Goal: Information Seeking & Learning: Learn about a topic

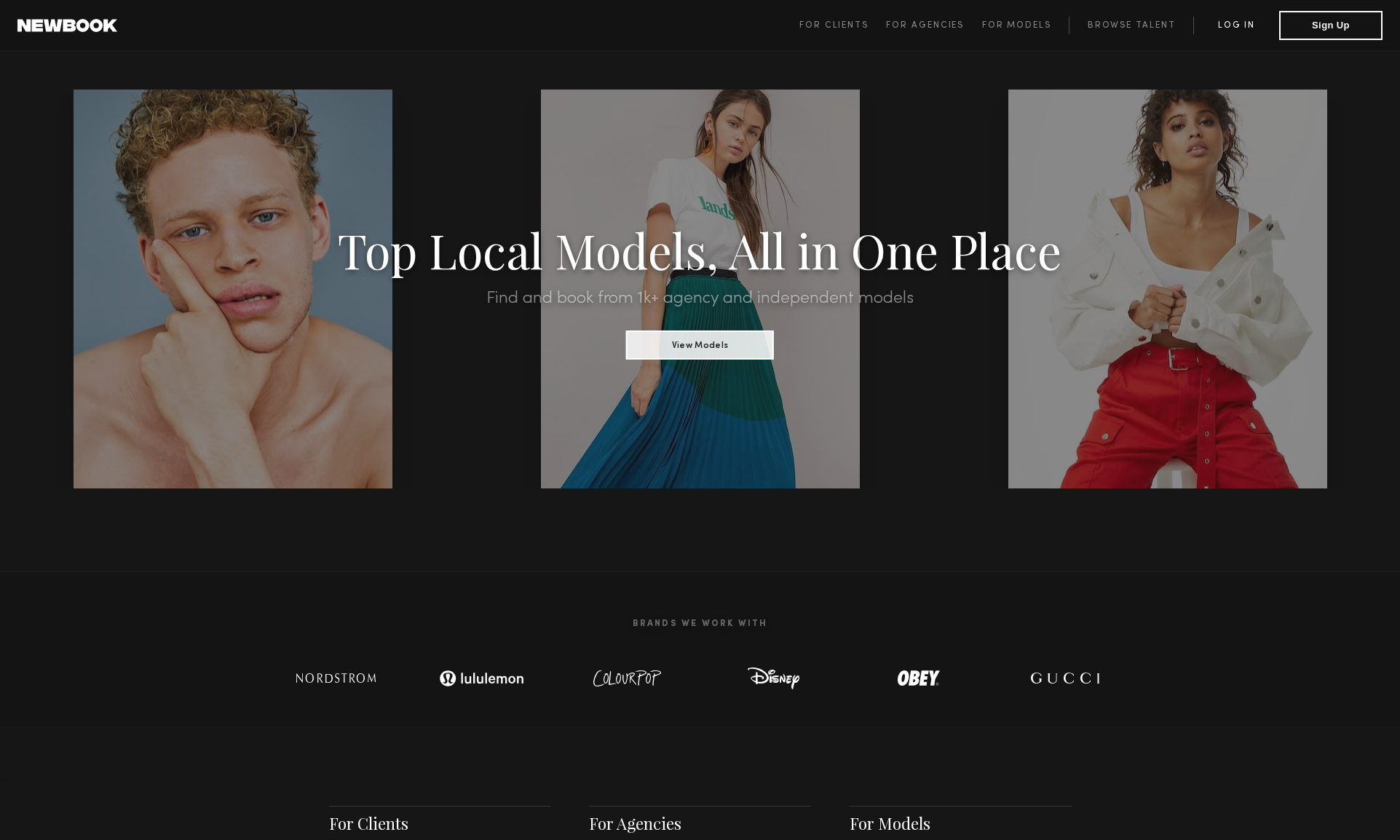
click at [1233, 25] on link "Log in" at bounding box center [1236, 25] width 86 height 17
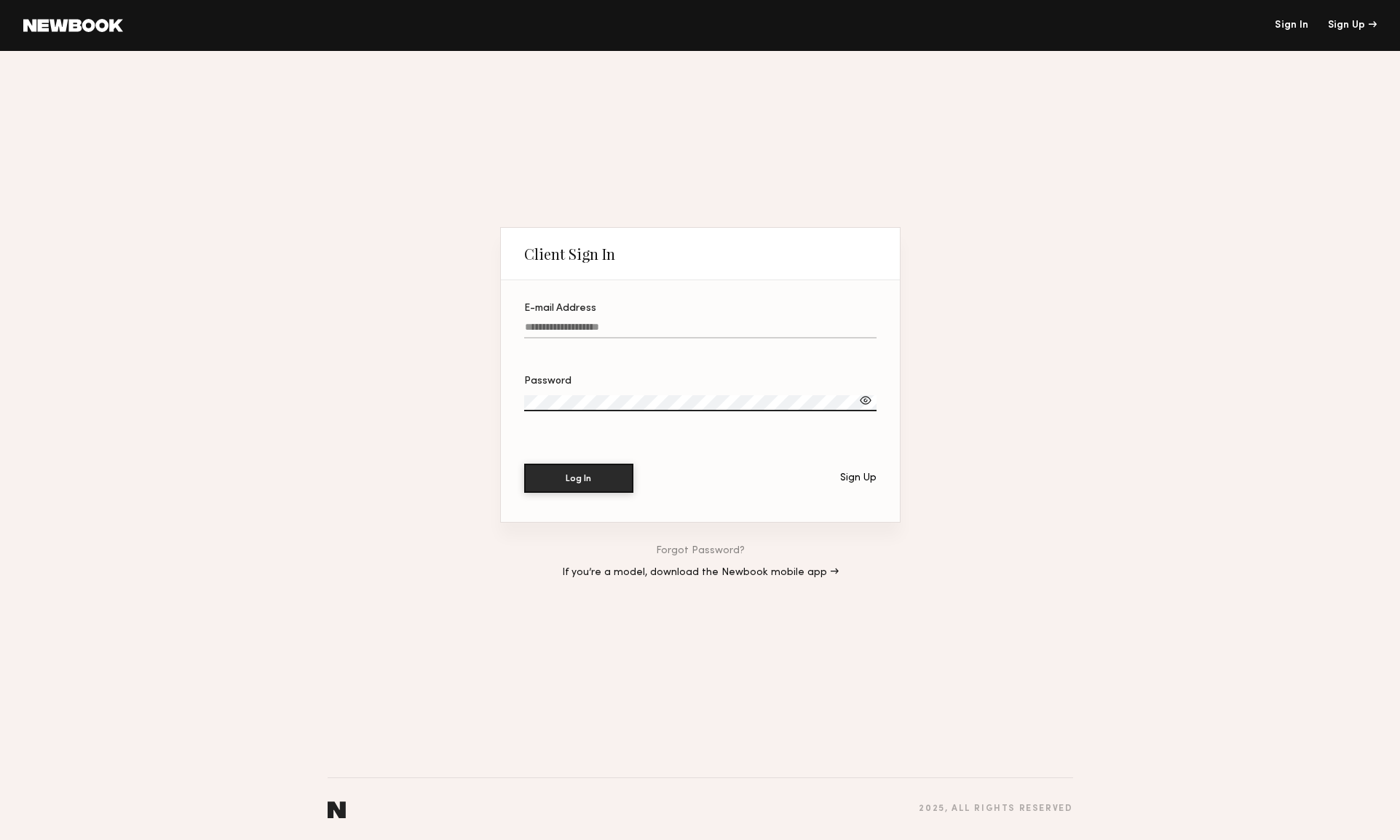
drag, startPoint x: 580, startPoint y: 338, endPoint x: 567, endPoint y: 326, distance: 17.7
click at [580, 338] on input "E-mail Address" at bounding box center [700, 330] width 352 height 16
type input "**********"
click at [590, 472] on button "Log In" at bounding box center [578, 477] width 109 height 29
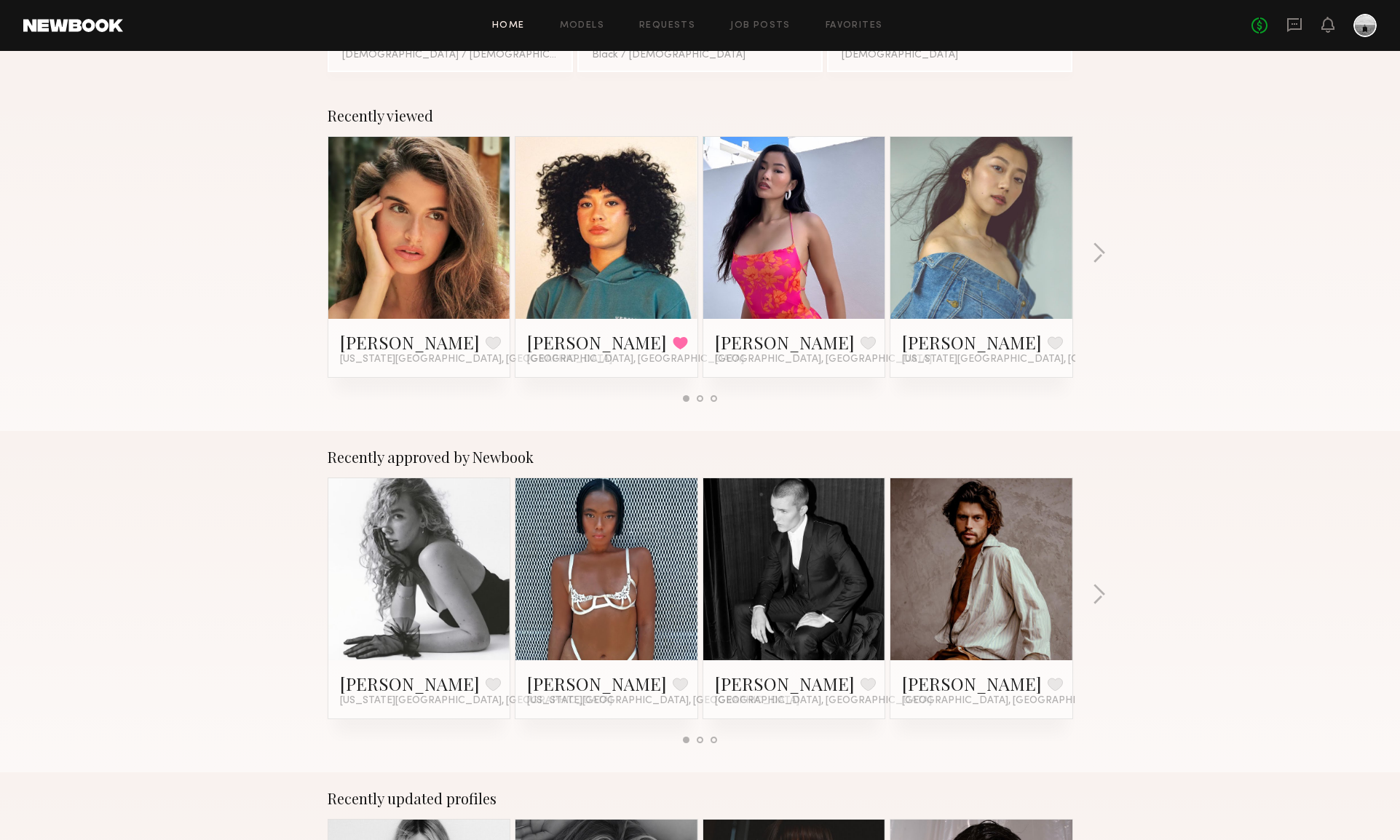
scroll to position [314, 0]
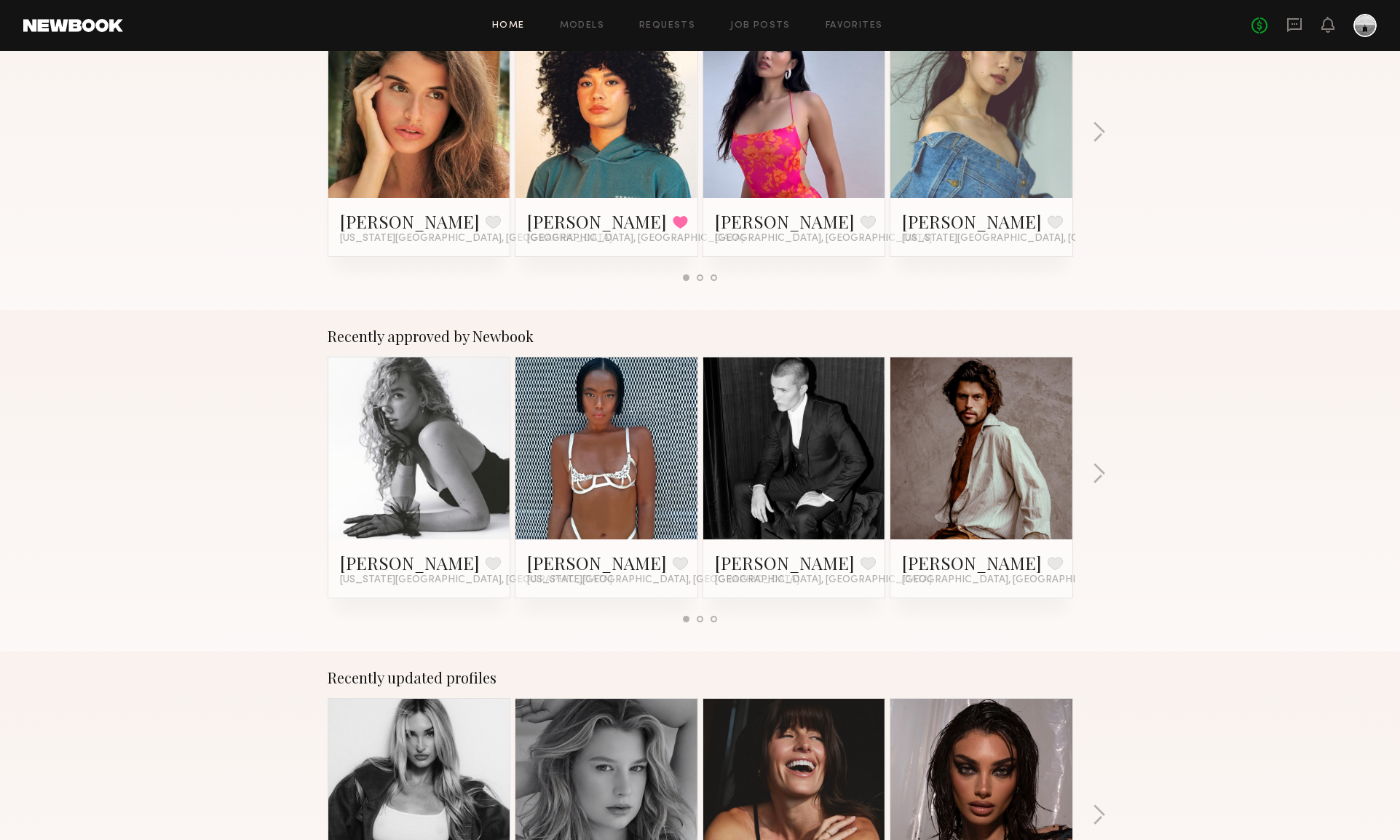
click at [659, 449] on div at bounding box center [607, 448] width 182 height 182
click at [613, 476] on link at bounding box center [606, 448] width 89 height 182
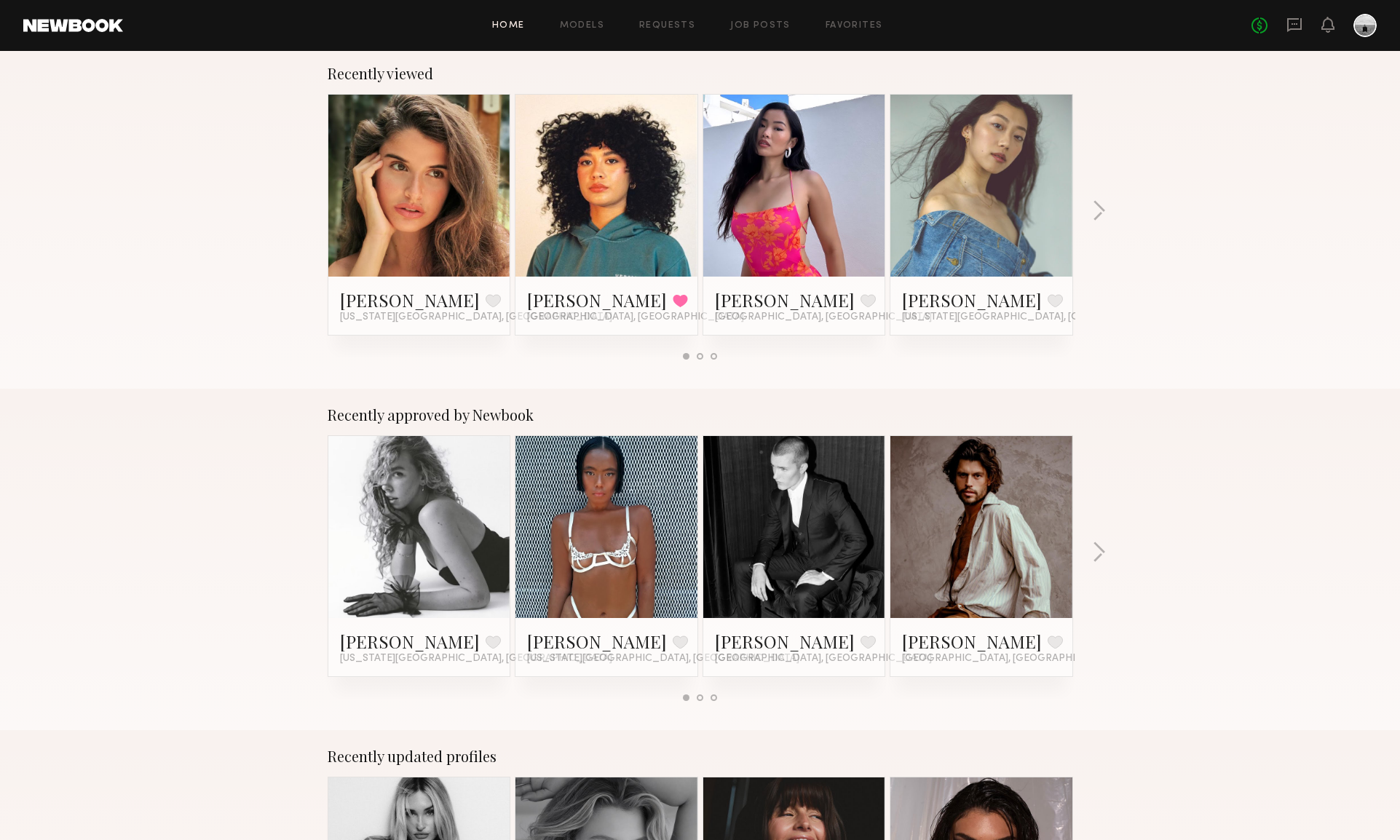
scroll to position [0, 0]
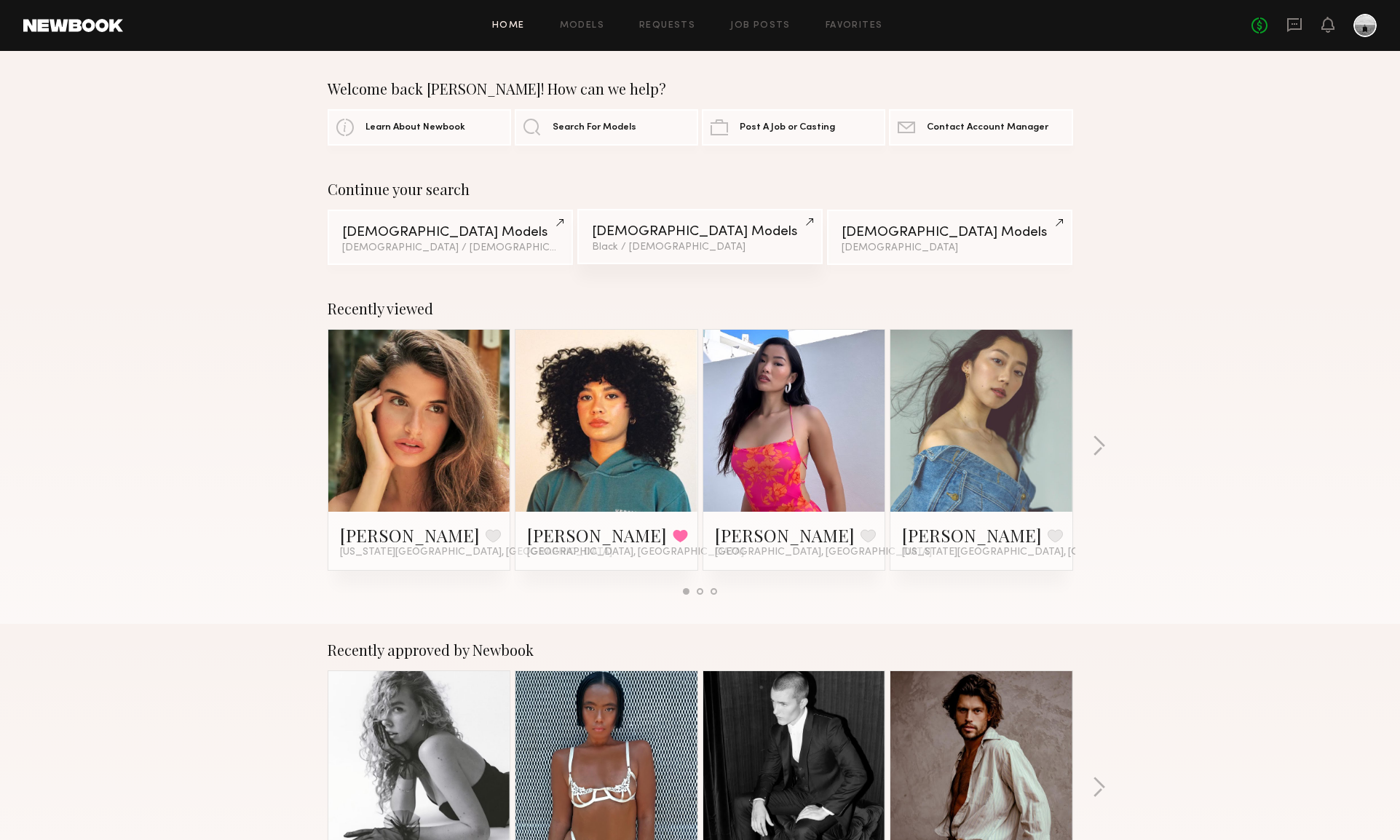
click at [665, 230] on div "Female Models" at bounding box center [700, 231] width 217 height 14
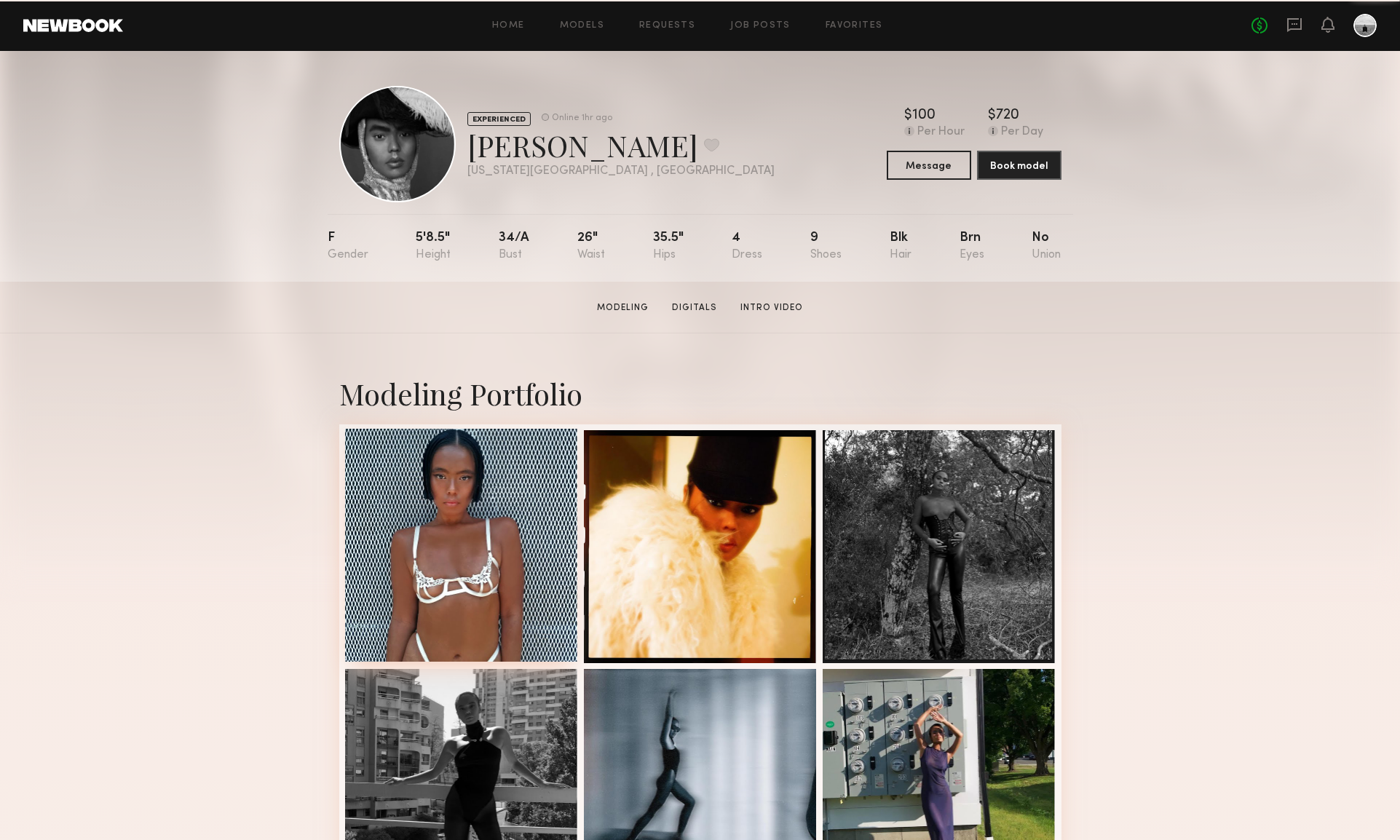
click at [477, 540] on div at bounding box center [461, 545] width 233 height 233
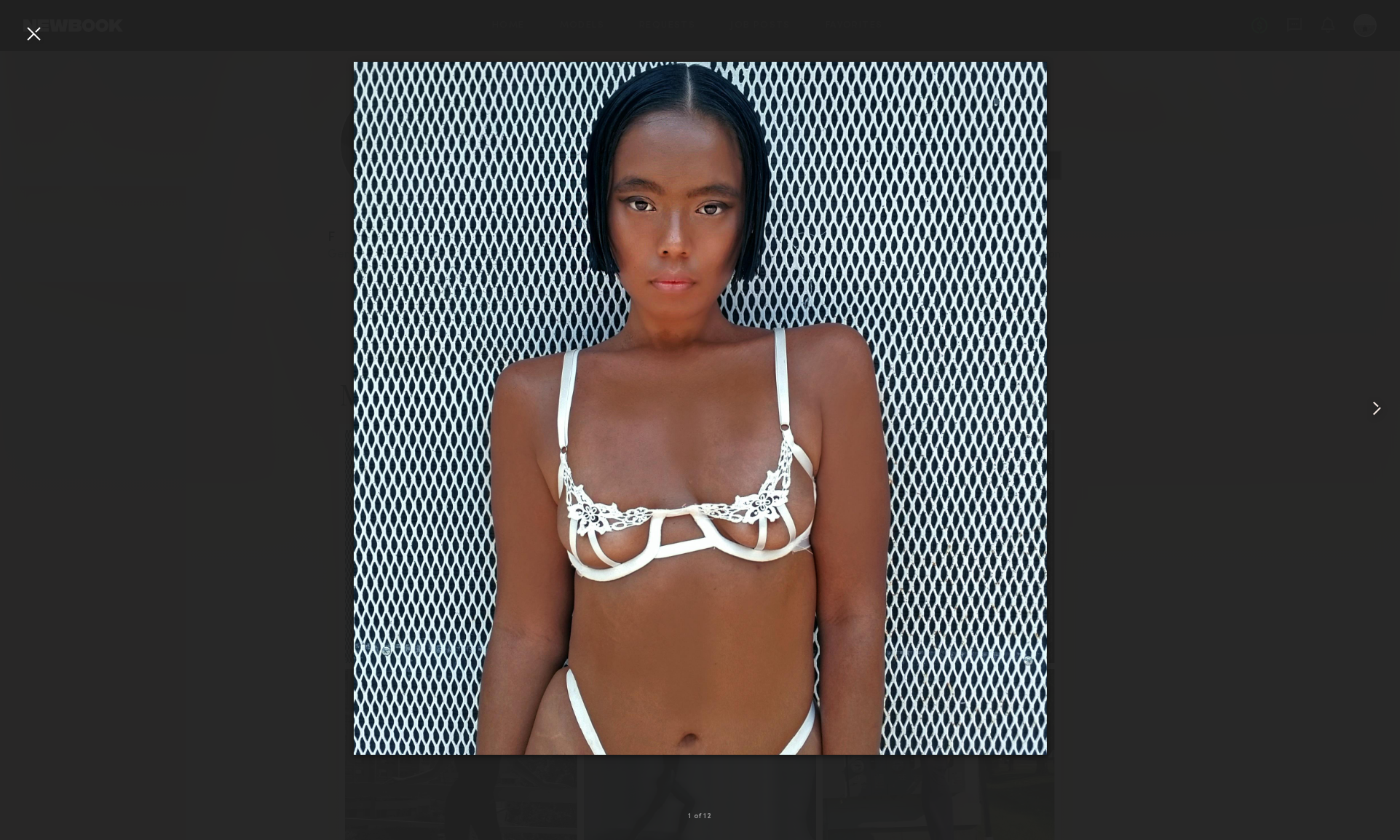
click at [1376, 411] on common-icon at bounding box center [1376, 408] width 23 height 23
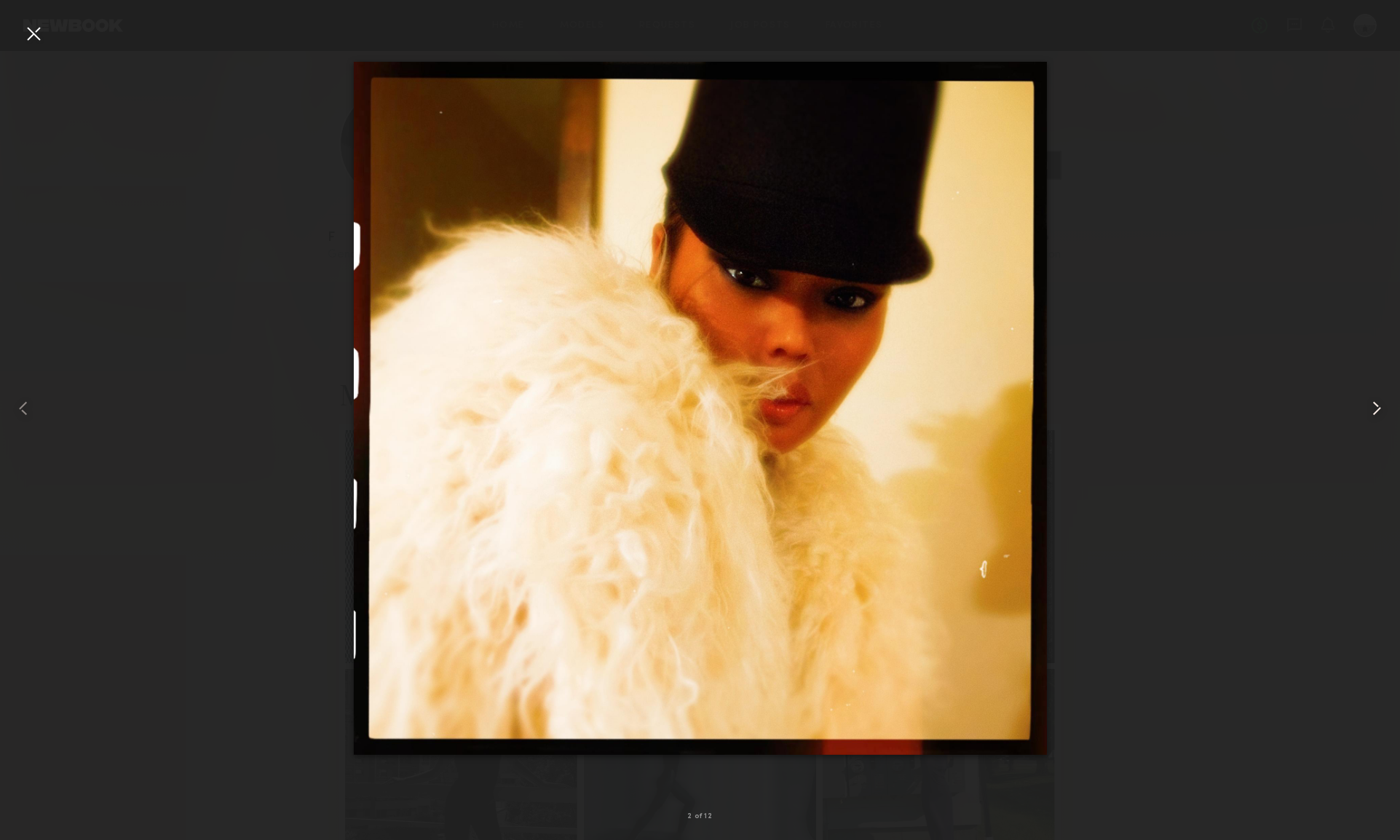
click at [1376, 411] on common-icon at bounding box center [1376, 408] width 23 height 23
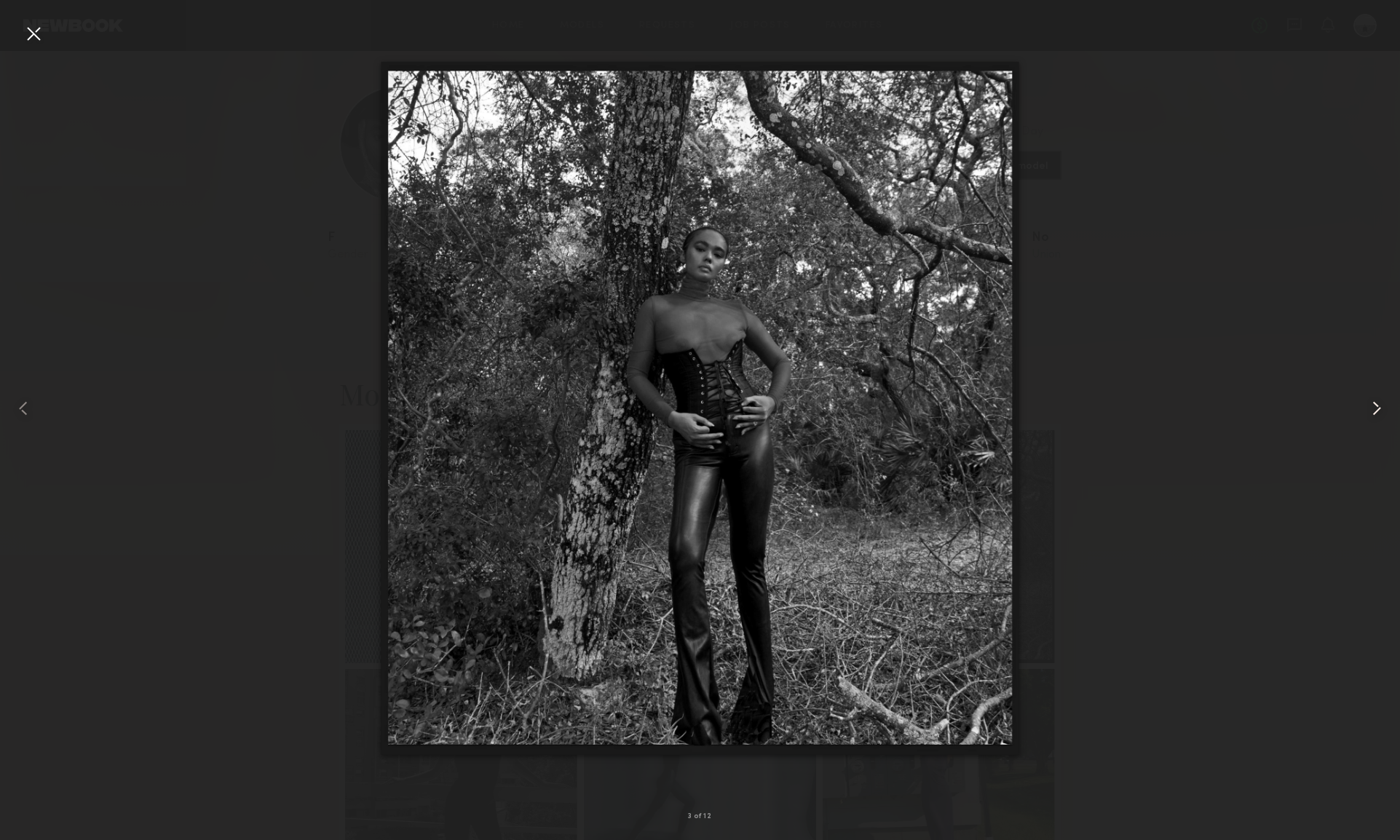
click at [1376, 411] on common-icon at bounding box center [1376, 408] width 23 height 23
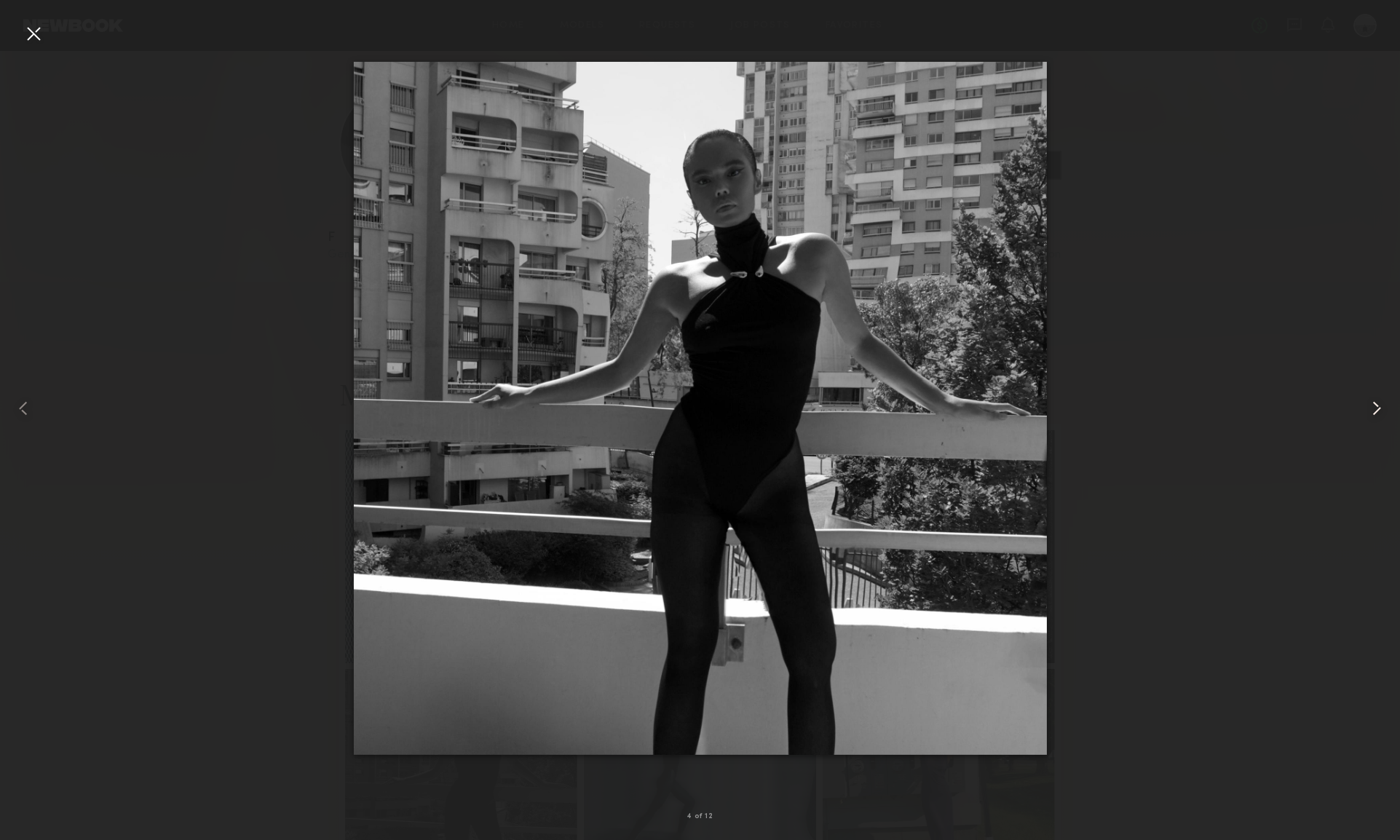
click at [1376, 411] on common-icon at bounding box center [1376, 408] width 23 height 23
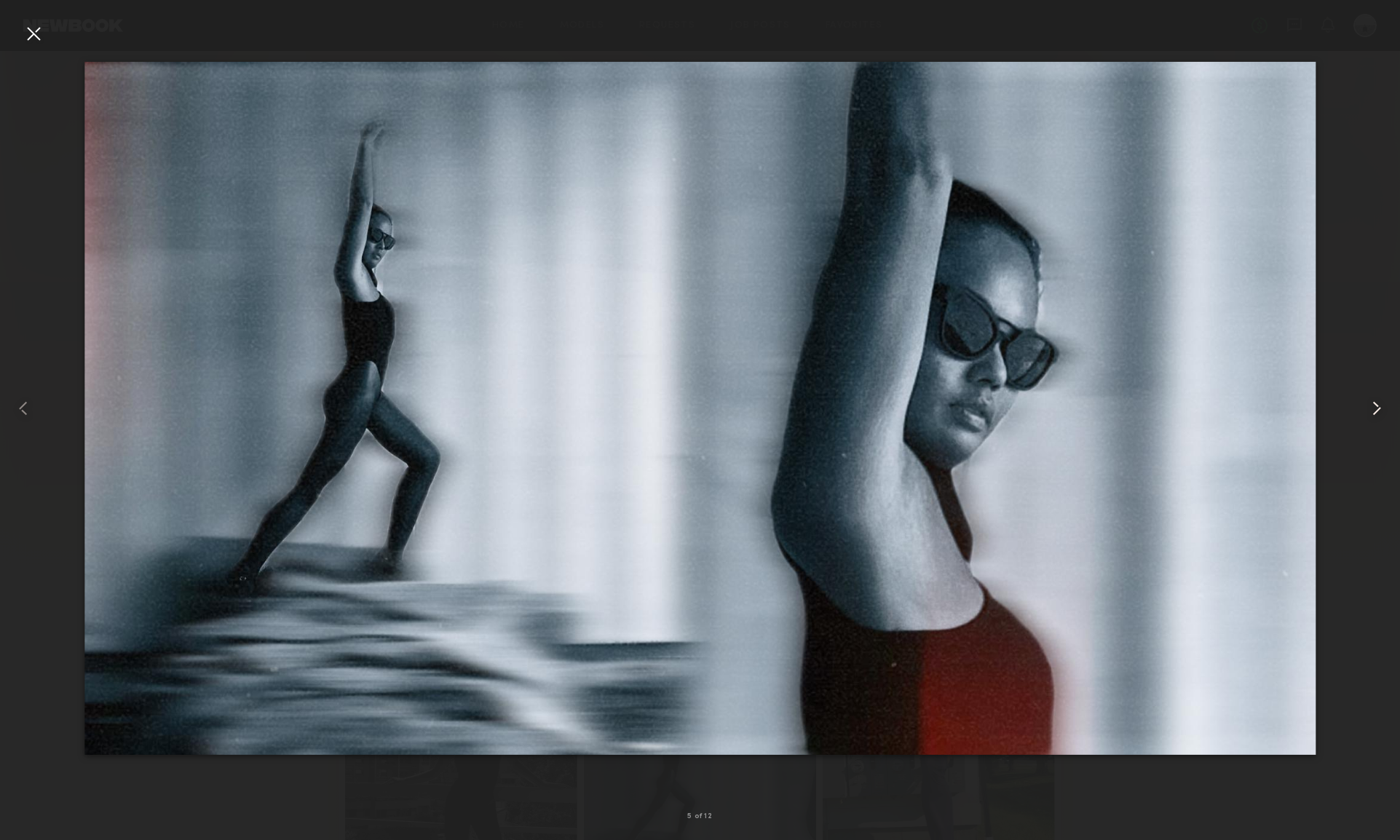
click at [1376, 411] on common-icon at bounding box center [1376, 408] width 23 height 23
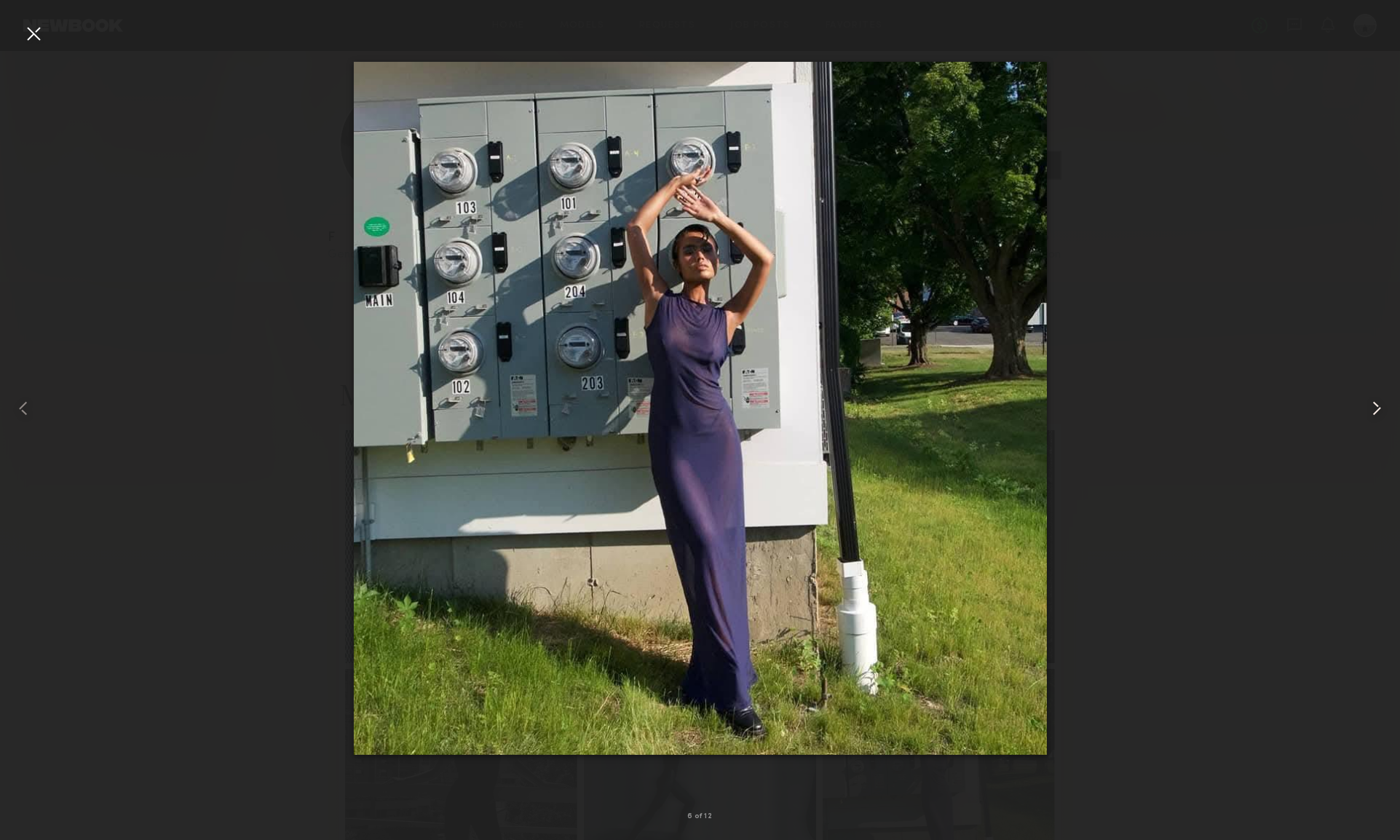
click at [1376, 411] on common-icon at bounding box center [1376, 408] width 23 height 23
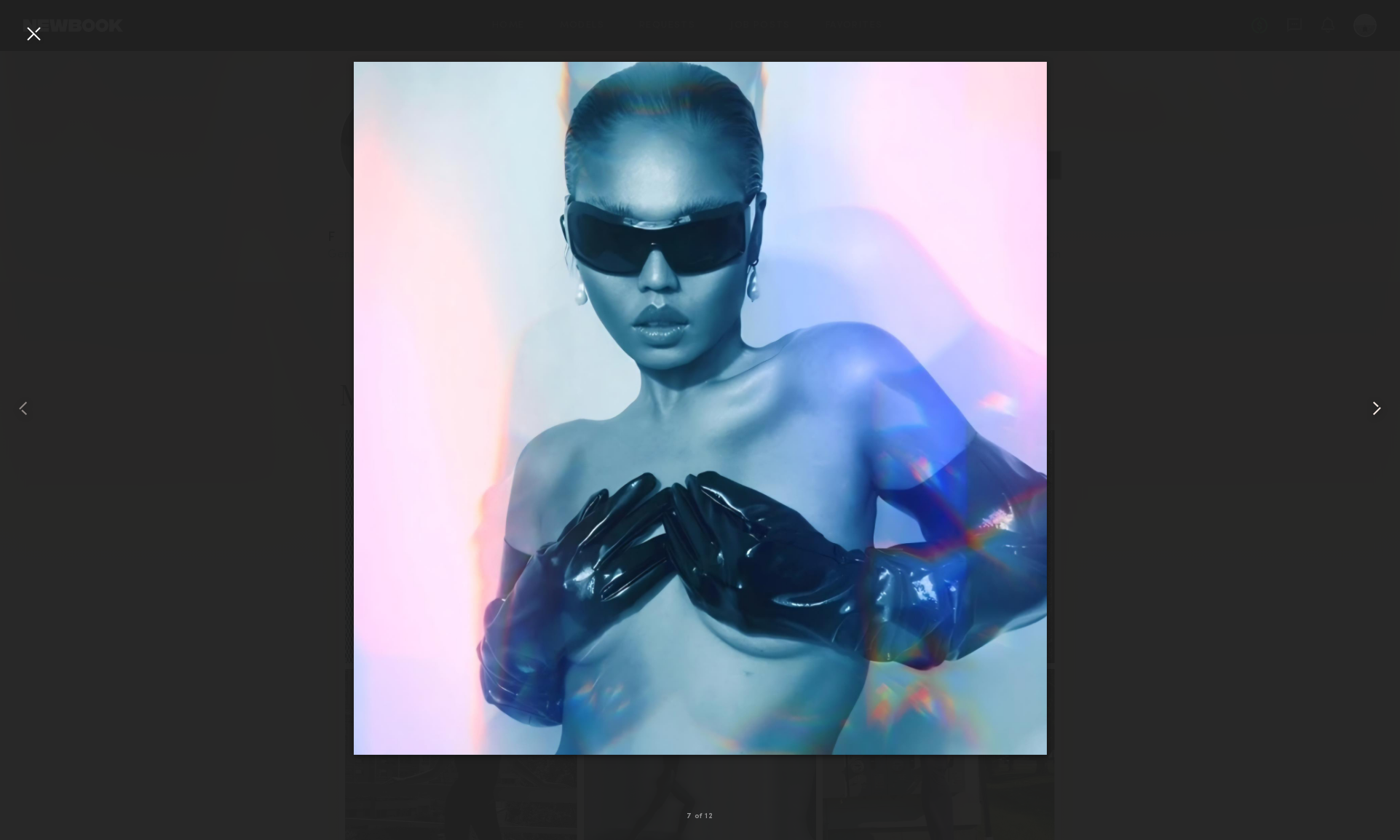
click at [1376, 411] on common-icon at bounding box center [1376, 408] width 23 height 23
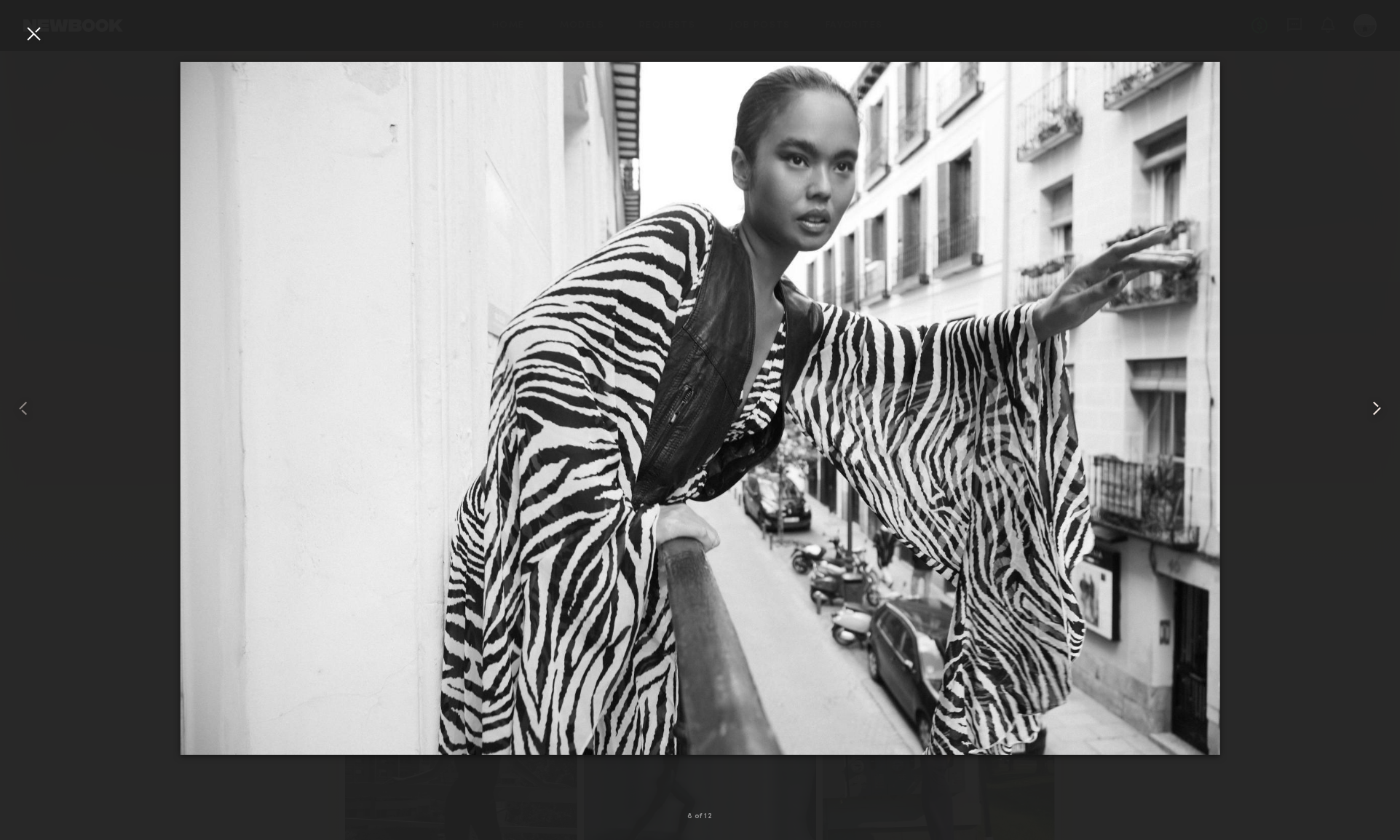
click at [1376, 411] on common-icon at bounding box center [1376, 408] width 23 height 23
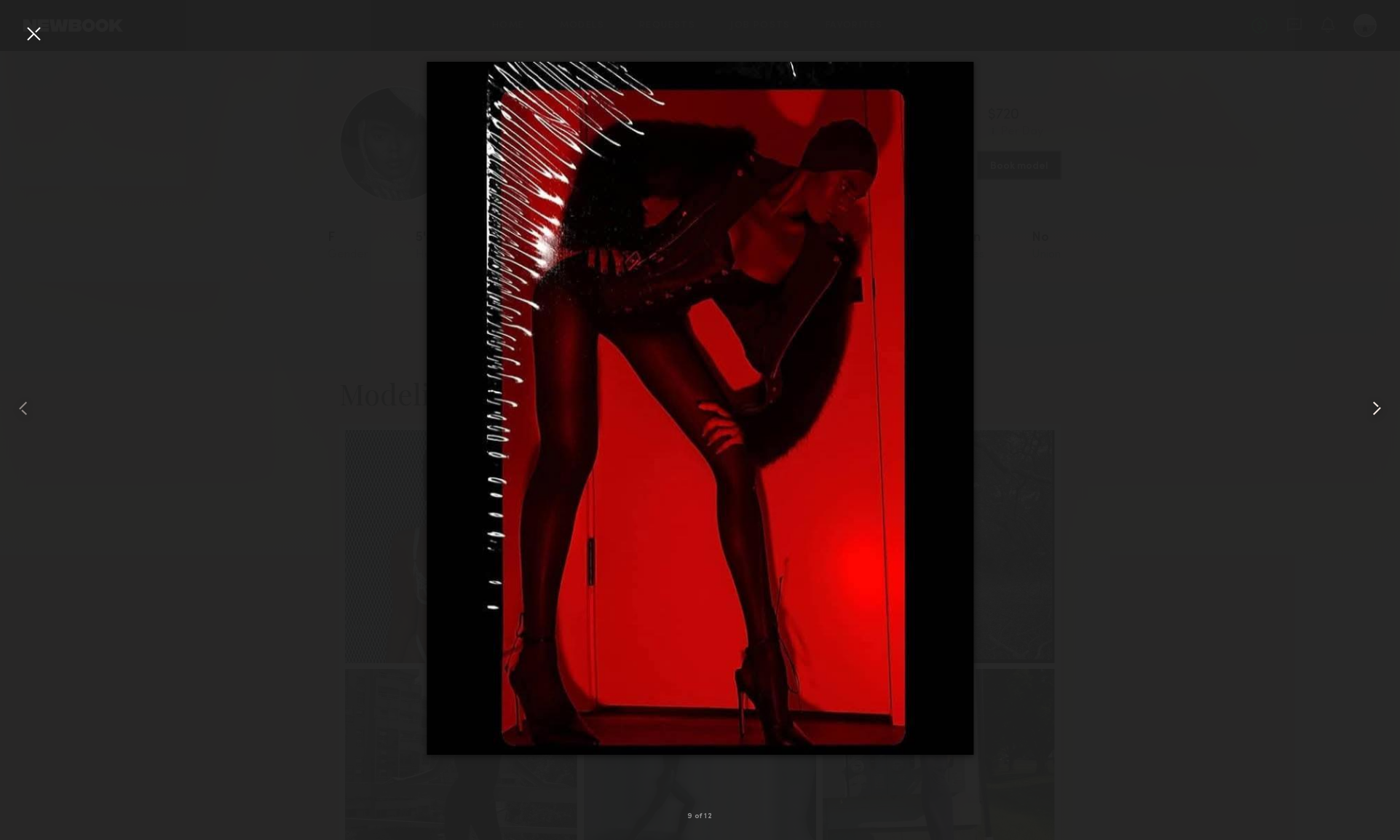
click at [1376, 411] on common-icon at bounding box center [1376, 408] width 23 height 23
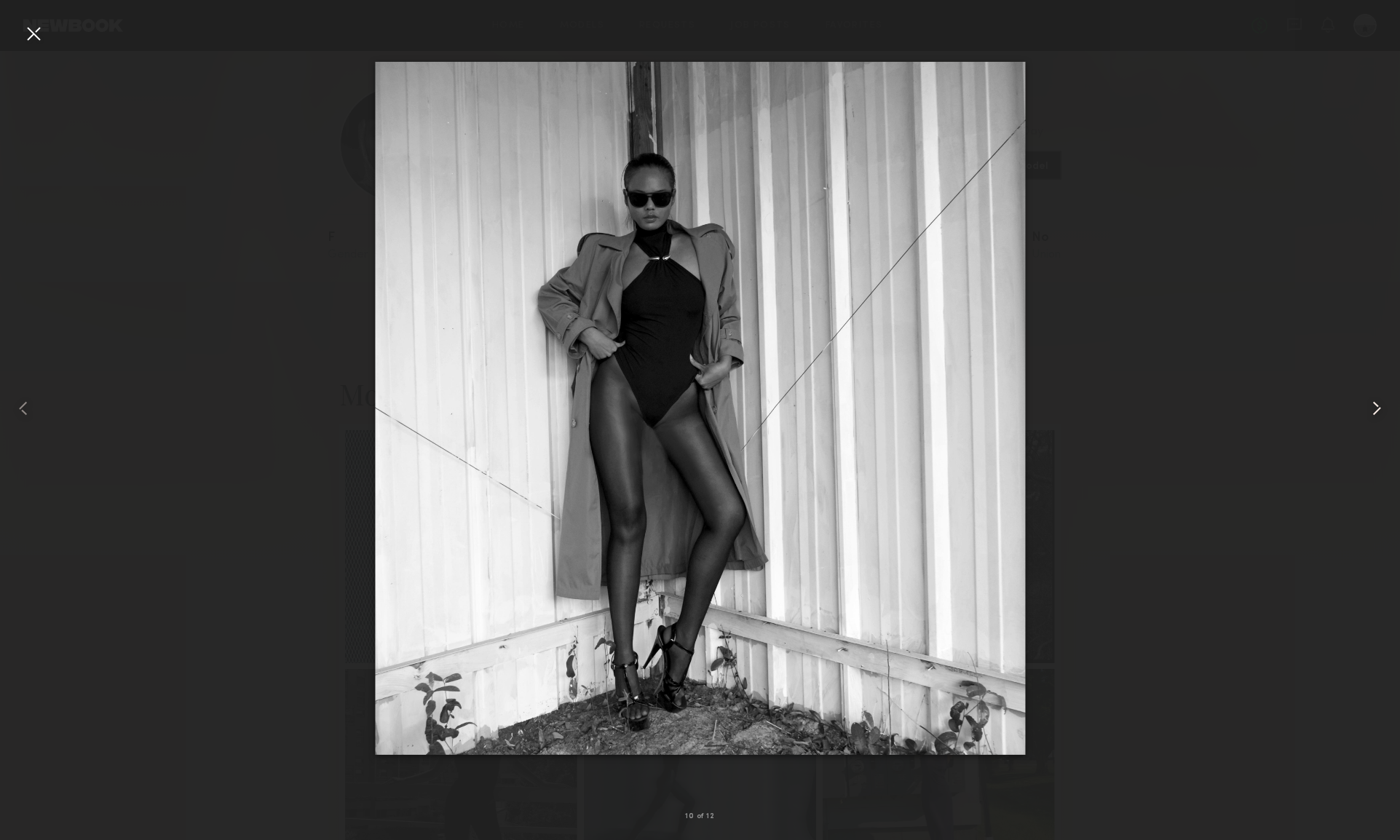
click at [1376, 411] on common-icon at bounding box center [1376, 408] width 23 height 23
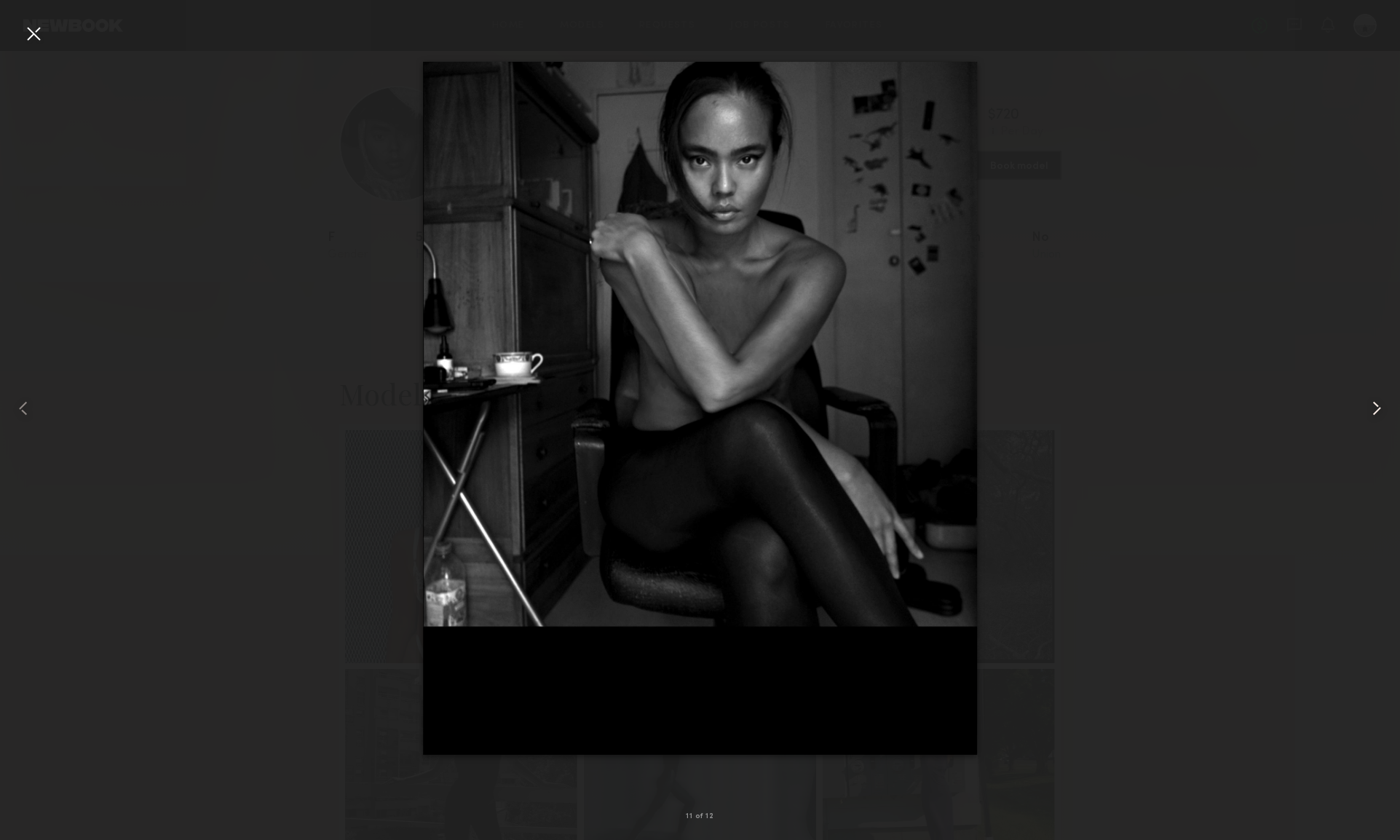
click at [1376, 411] on common-icon at bounding box center [1376, 408] width 23 height 23
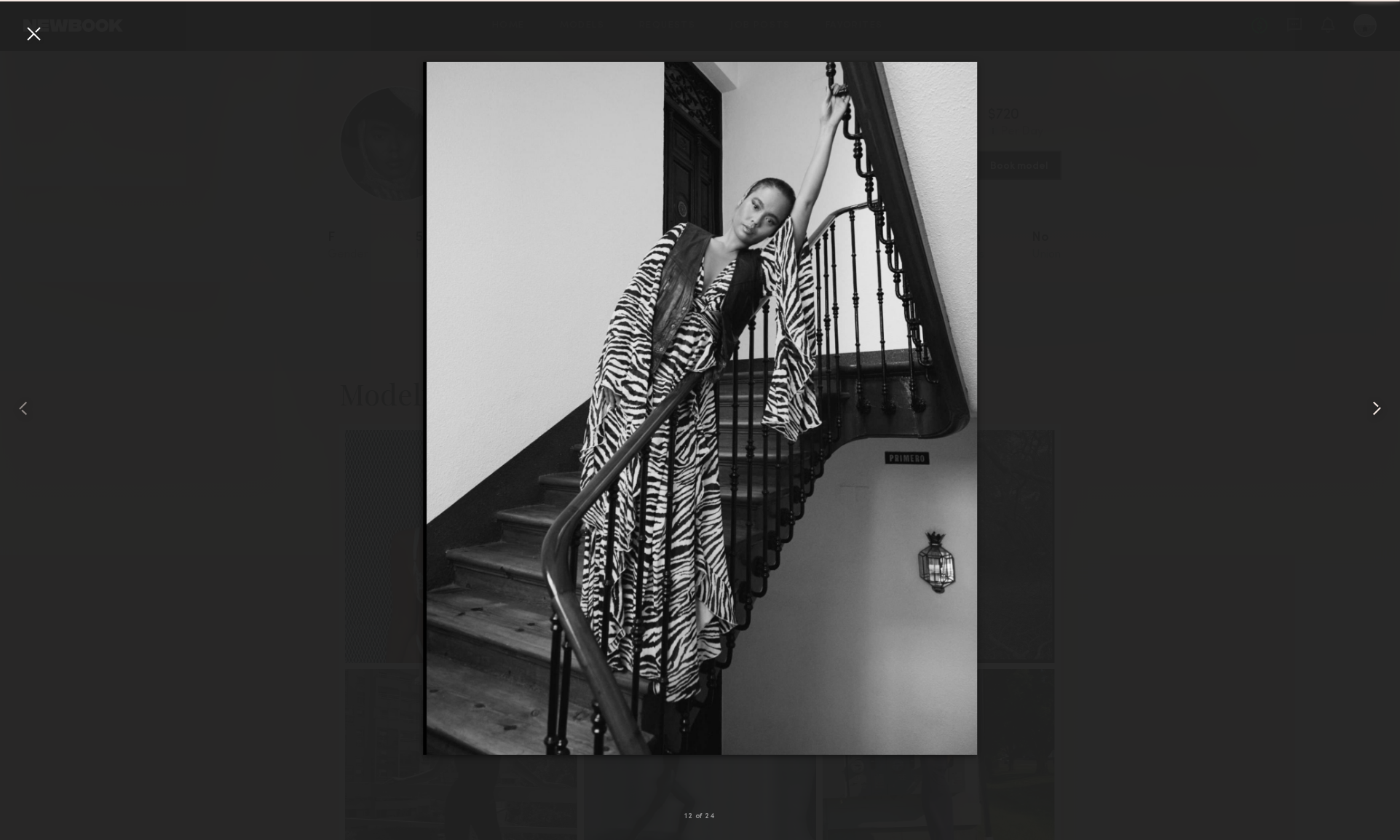
click at [1376, 411] on common-icon at bounding box center [1376, 408] width 23 height 23
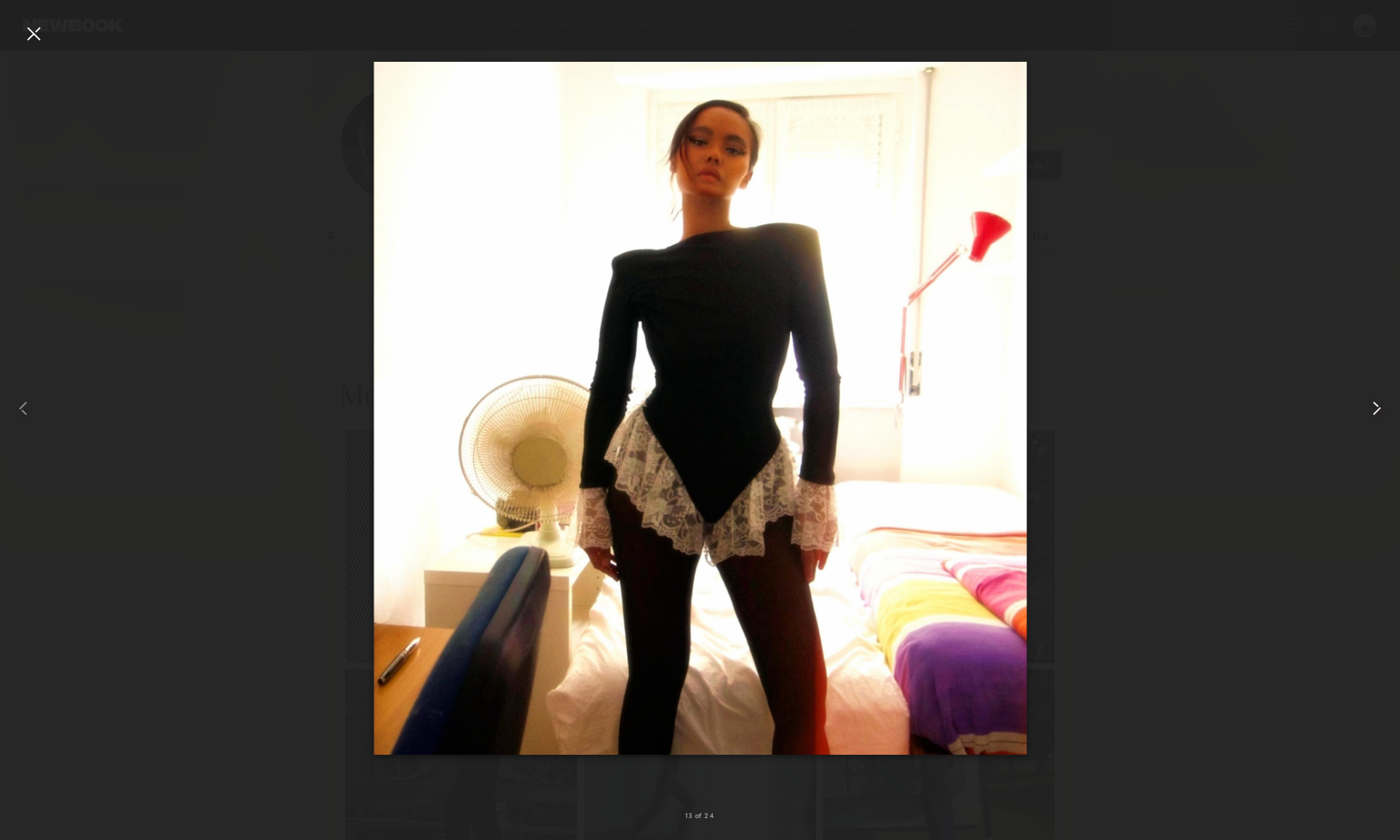
click at [1376, 411] on common-icon at bounding box center [1376, 408] width 23 height 23
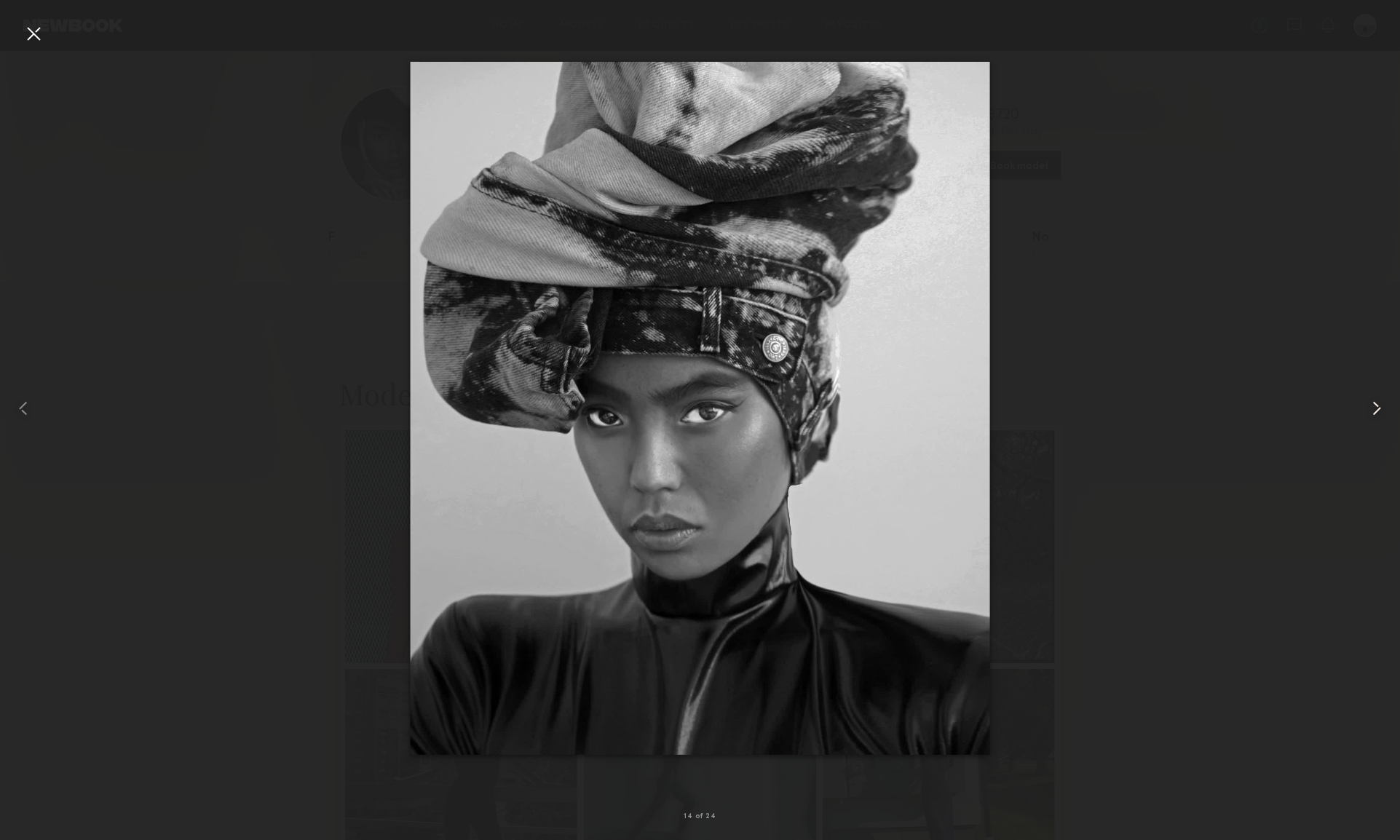
click at [1376, 411] on common-icon at bounding box center [1376, 408] width 23 height 23
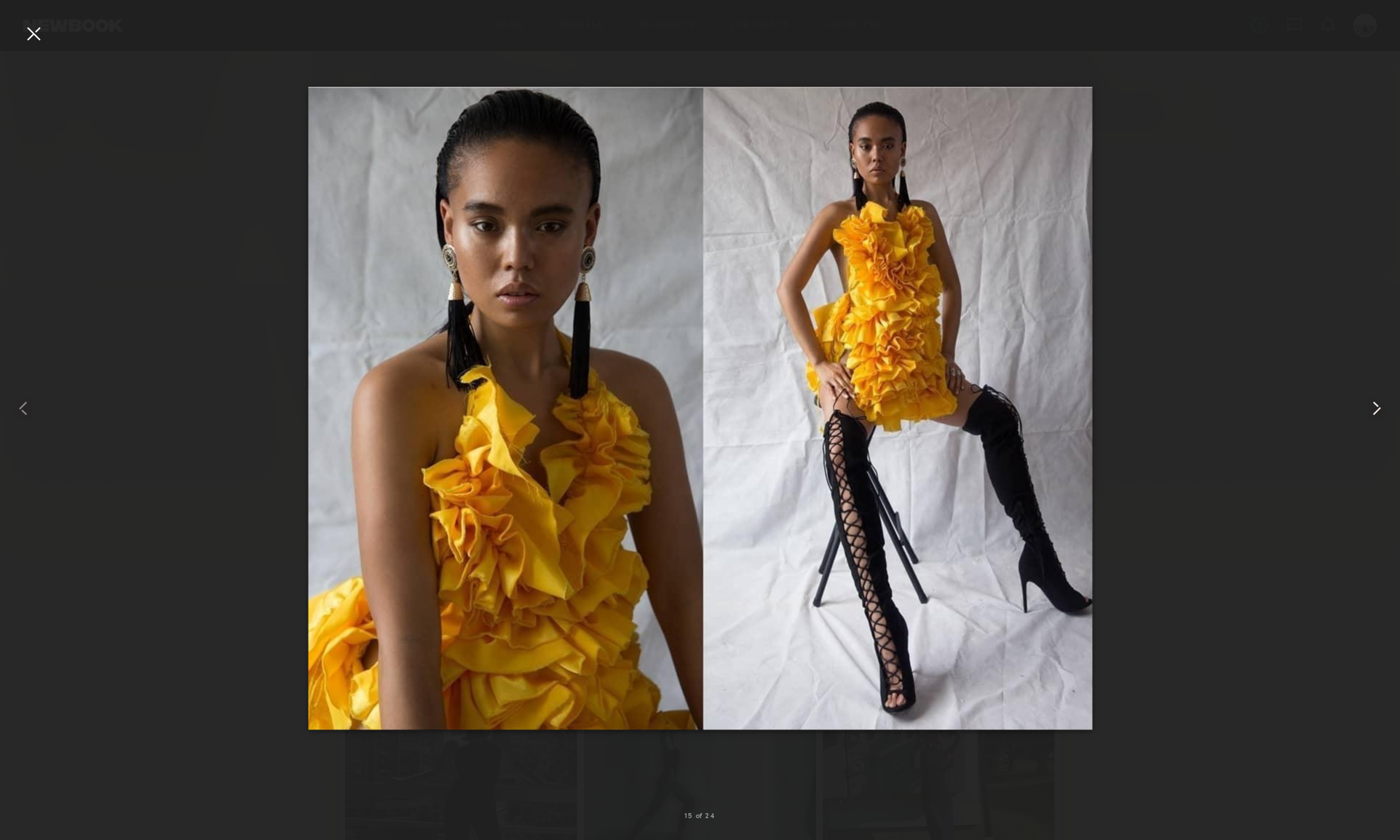
click at [1376, 411] on common-icon at bounding box center [1376, 408] width 23 height 23
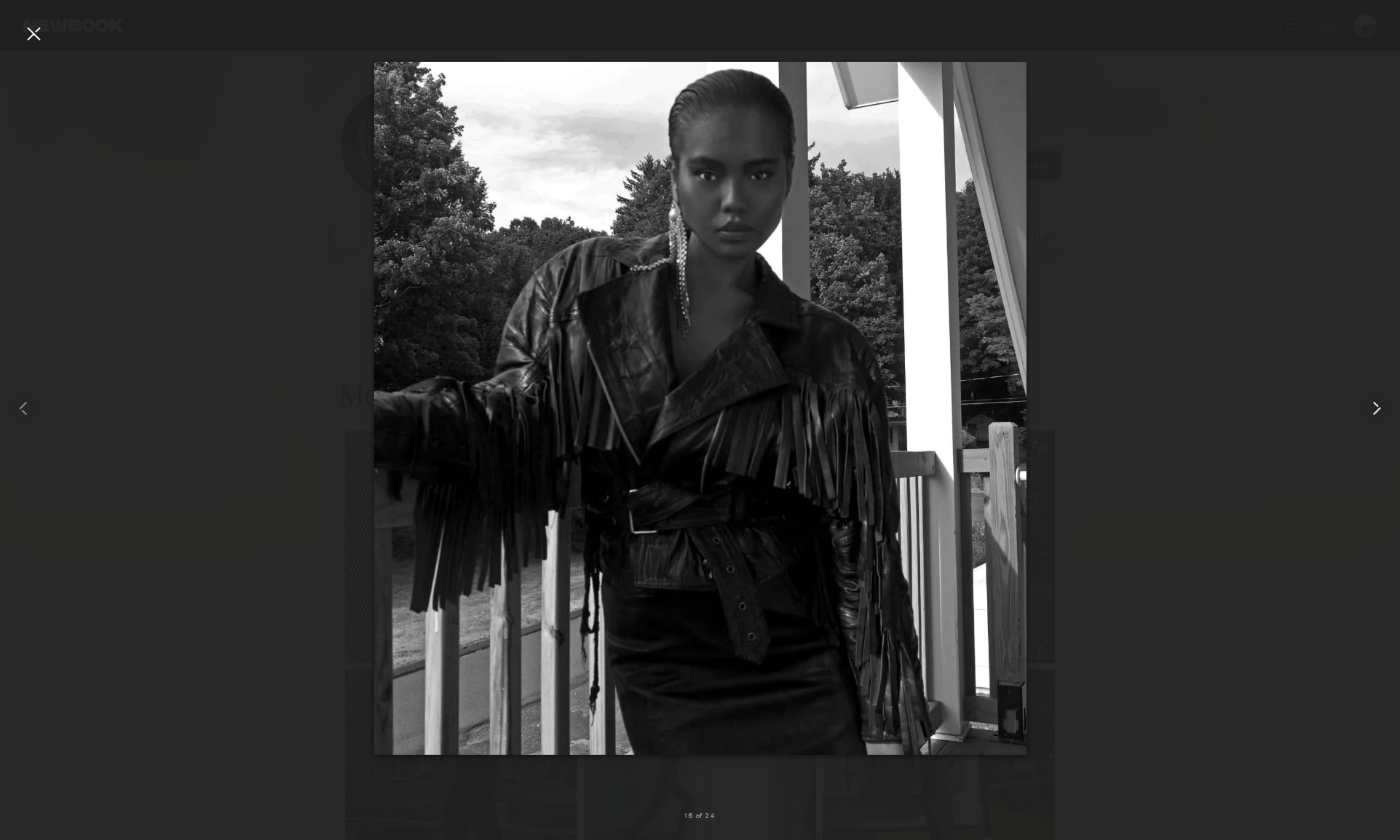
click at [1377, 411] on common-icon at bounding box center [1376, 408] width 23 height 23
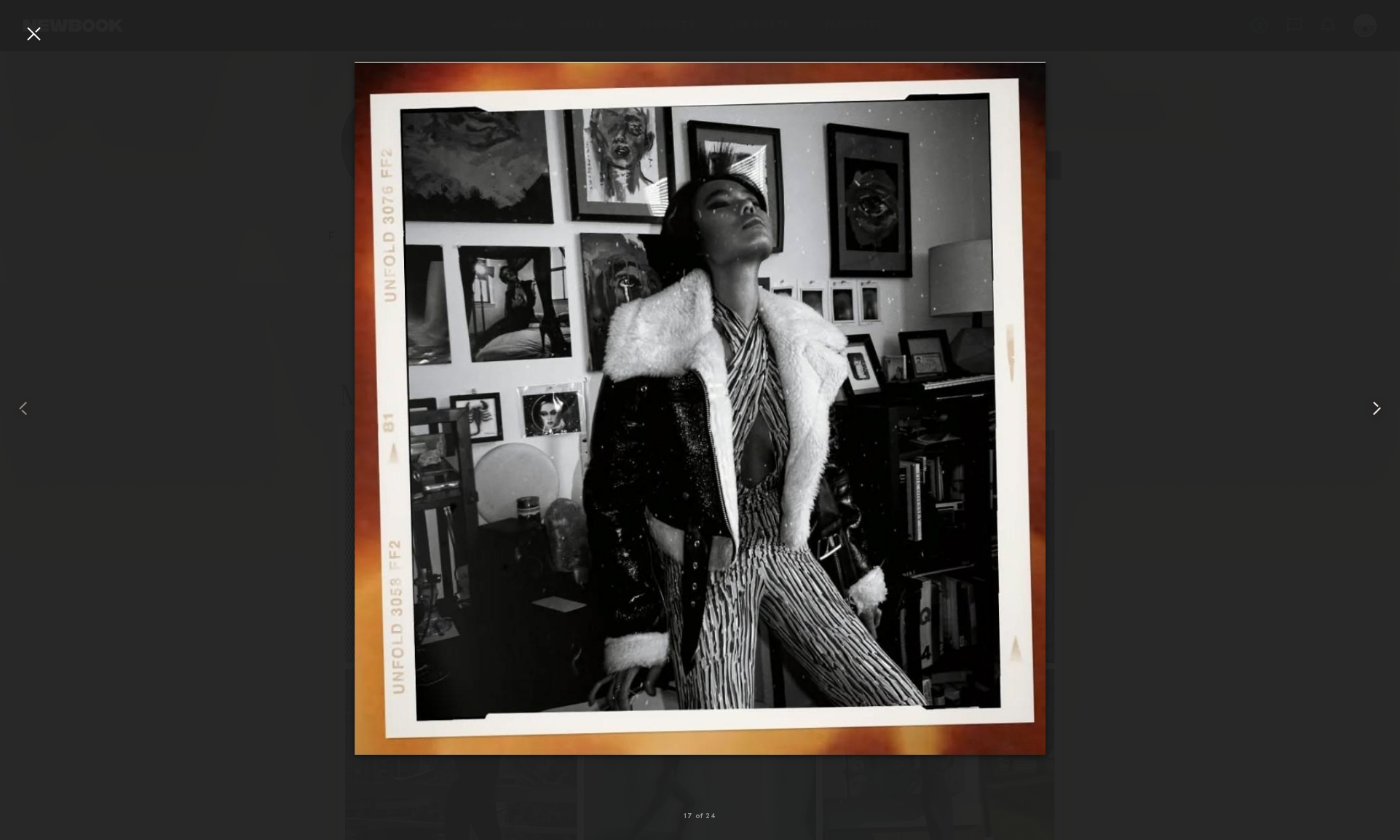
click at [1377, 411] on common-icon at bounding box center [1376, 408] width 23 height 23
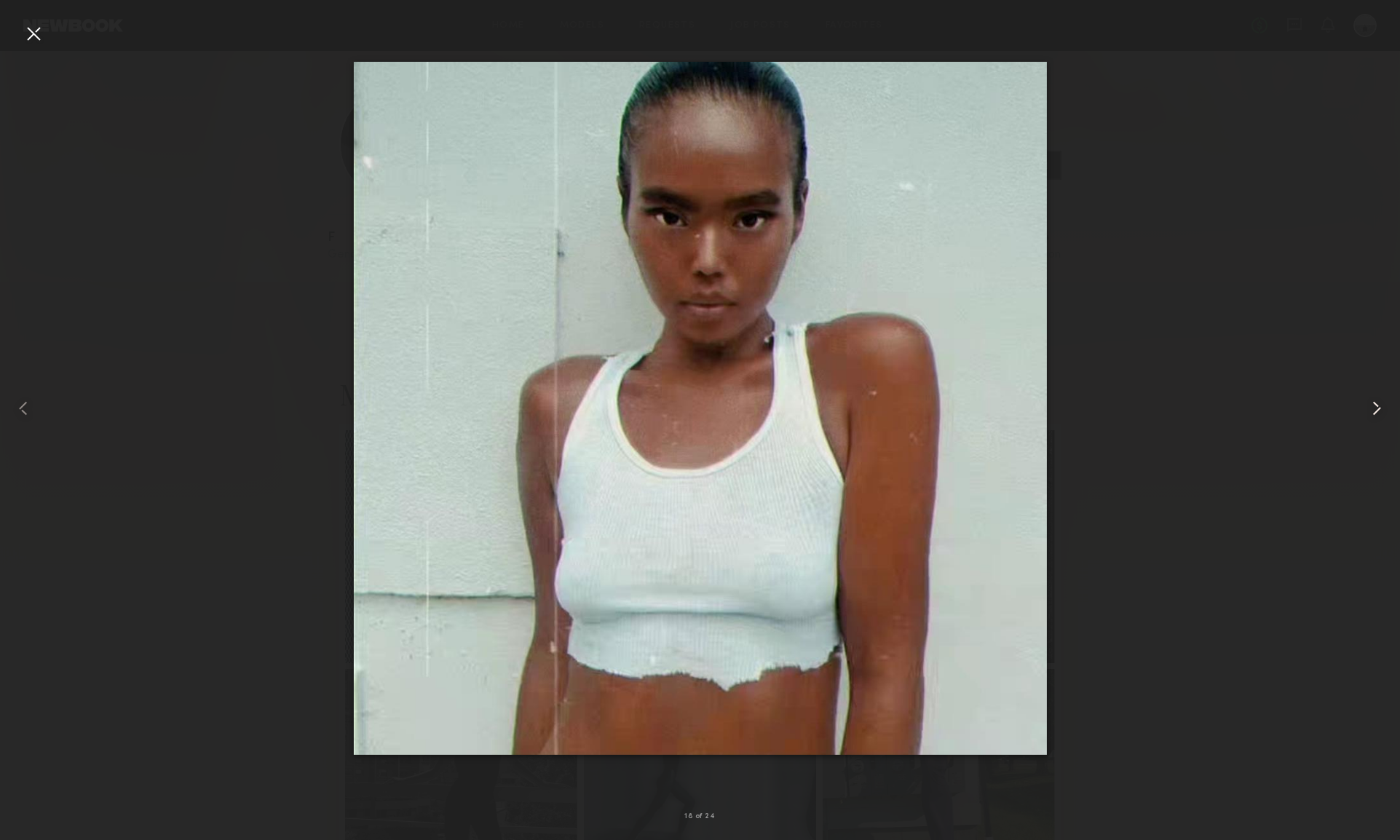
click at [1377, 411] on common-icon at bounding box center [1376, 408] width 23 height 23
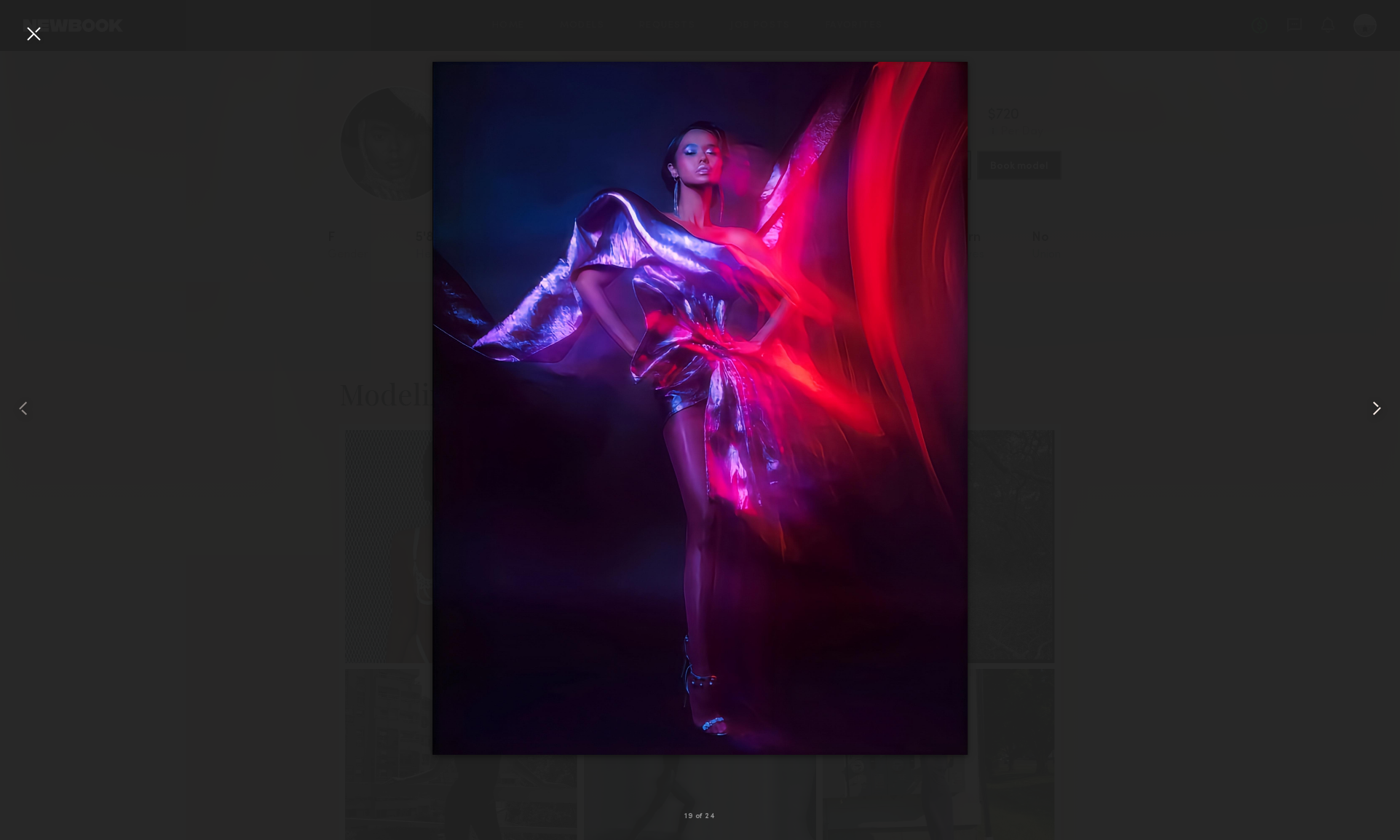
click at [1377, 411] on common-icon at bounding box center [1376, 408] width 23 height 23
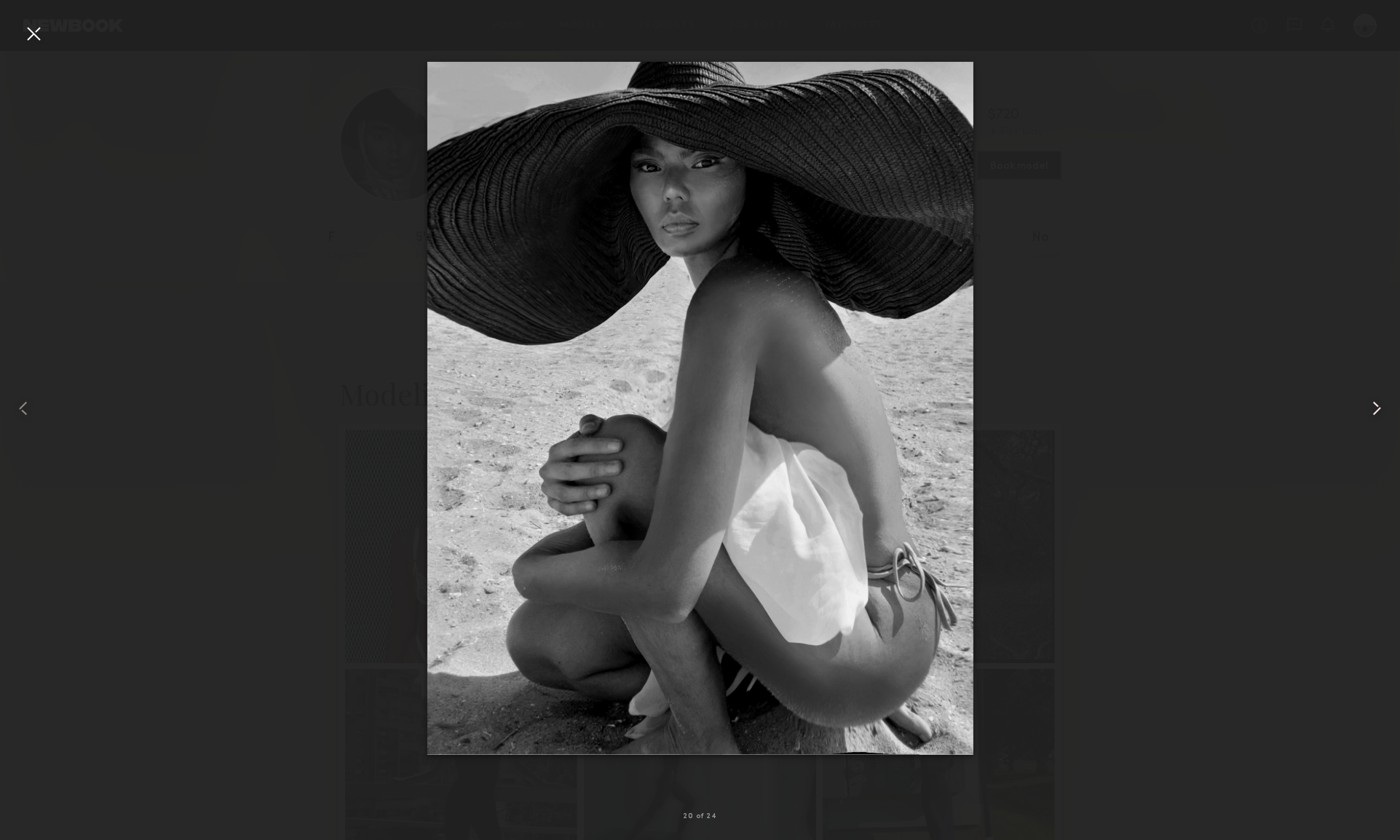
click at [1377, 411] on common-icon at bounding box center [1376, 408] width 23 height 23
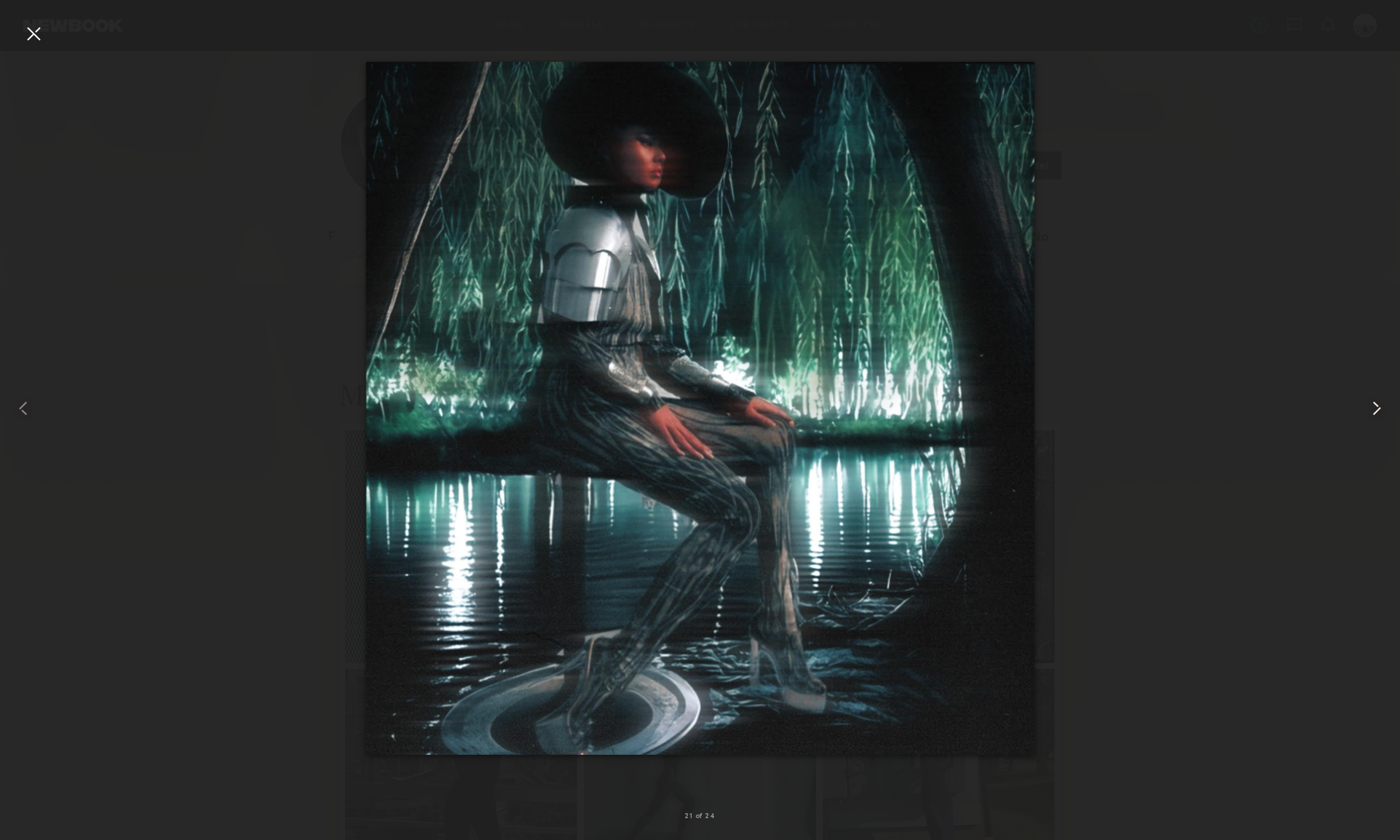
click at [1377, 411] on common-icon at bounding box center [1376, 408] width 23 height 23
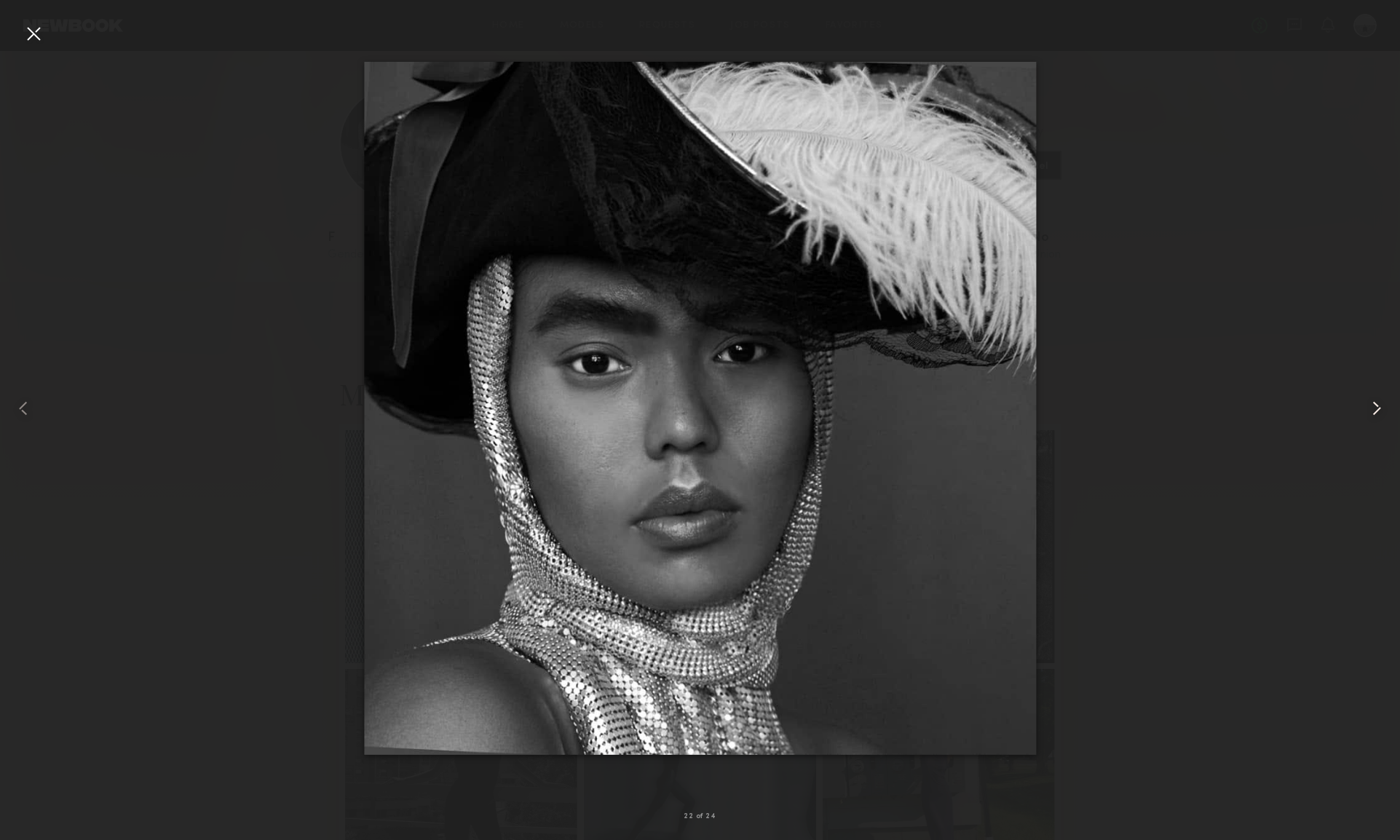
click at [1377, 411] on common-icon at bounding box center [1376, 408] width 23 height 23
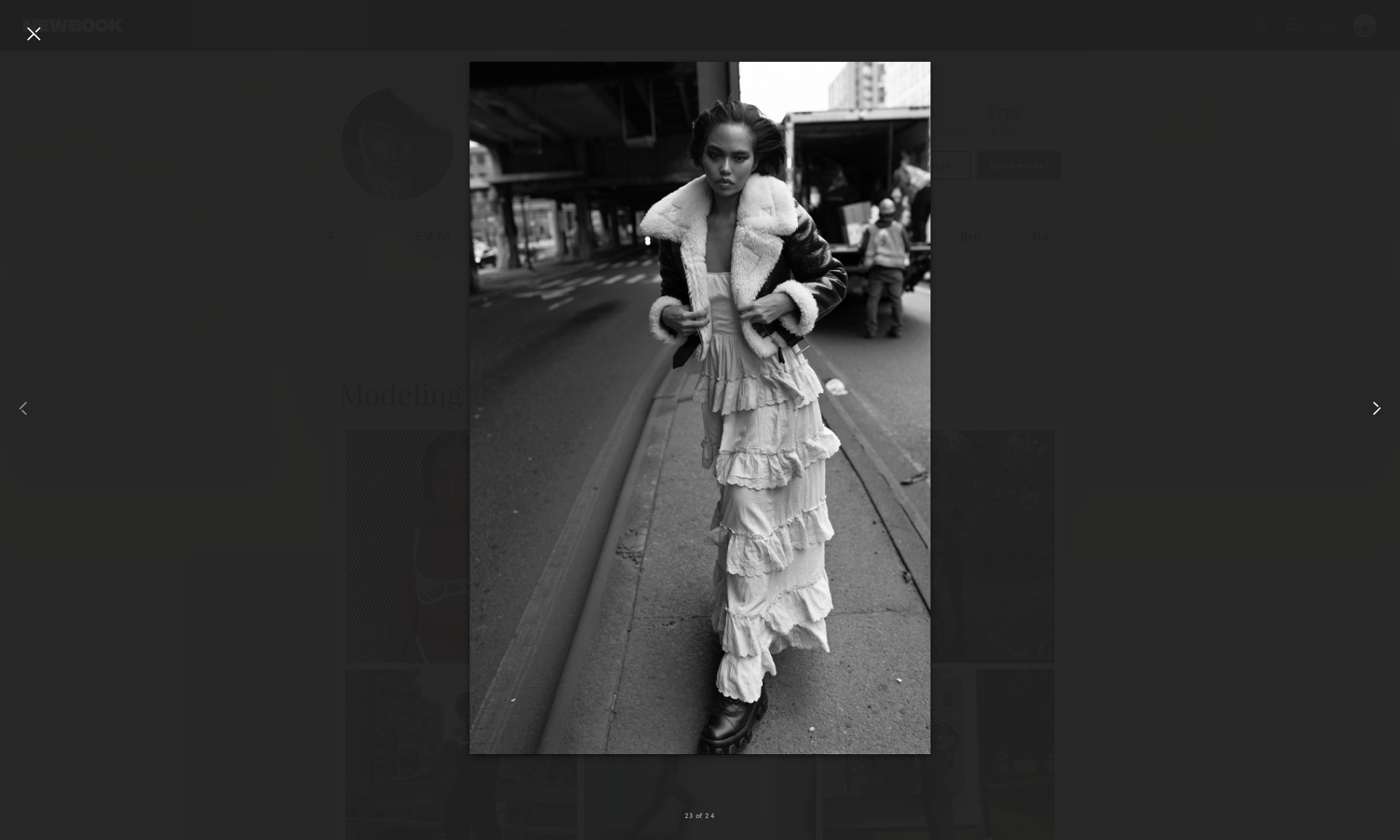
click at [1377, 411] on common-icon at bounding box center [1376, 408] width 23 height 23
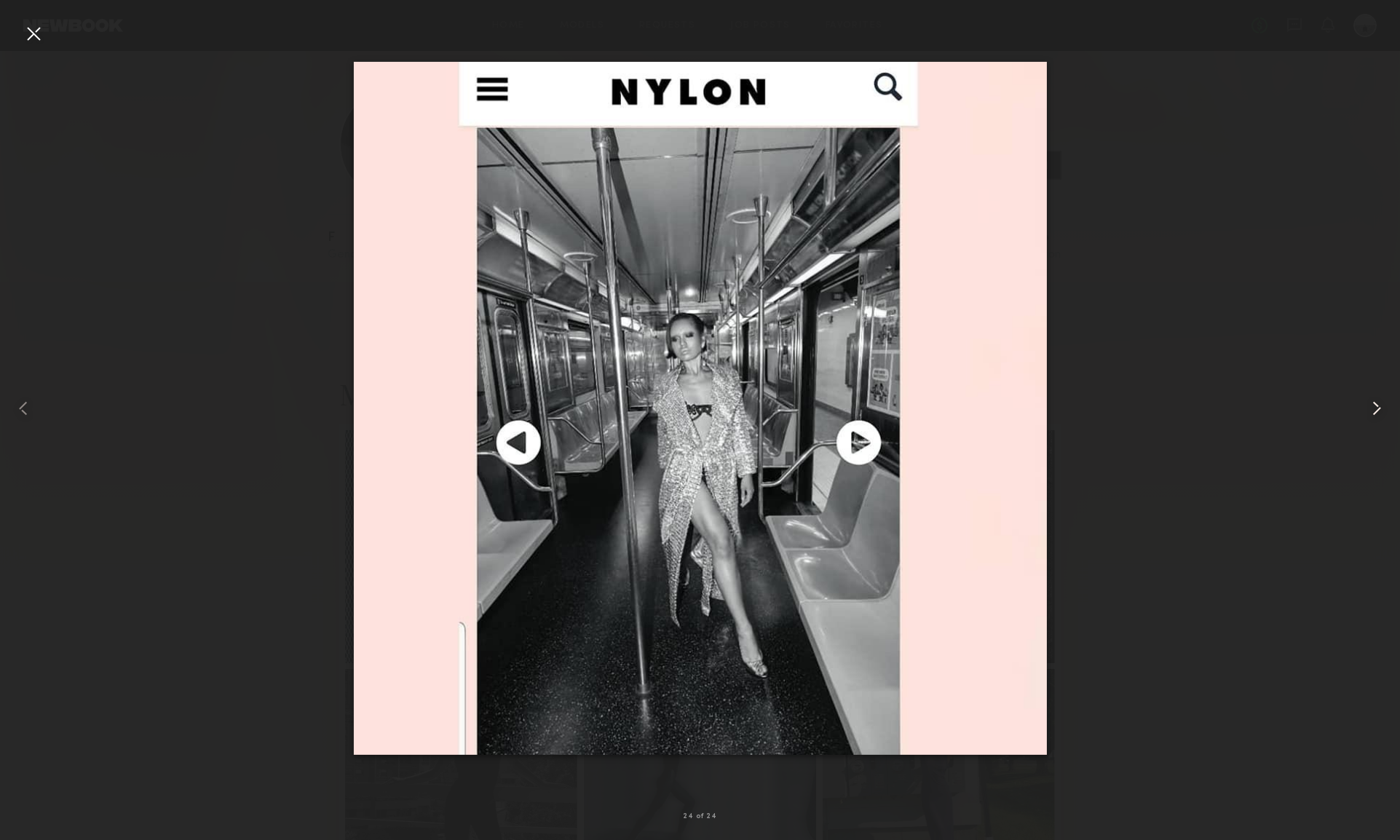
click at [1377, 411] on common-icon at bounding box center [1376, 408] width 23 height 23
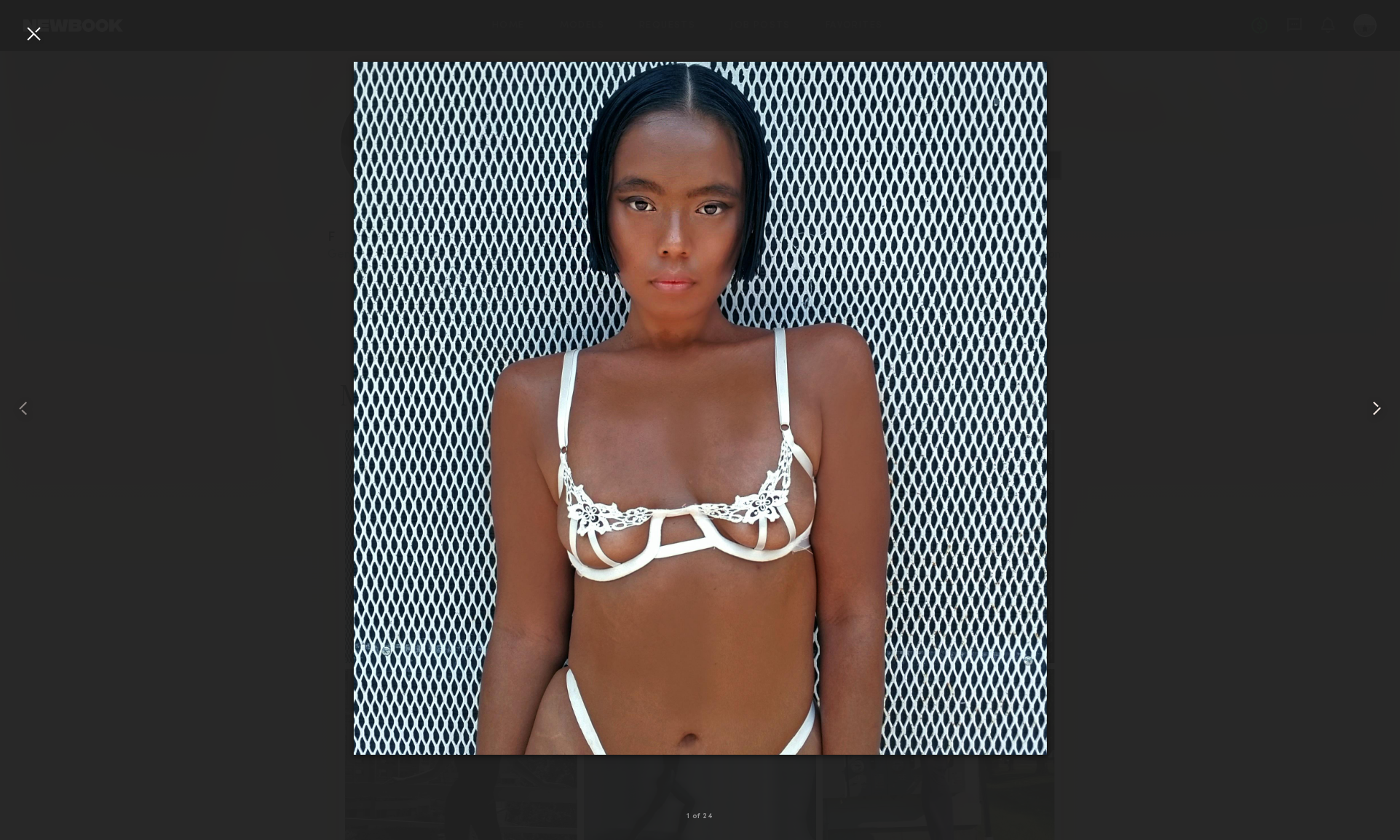
click at [1374, 406] on common-icon at bounding box center [1376, 408] width 23 height 23
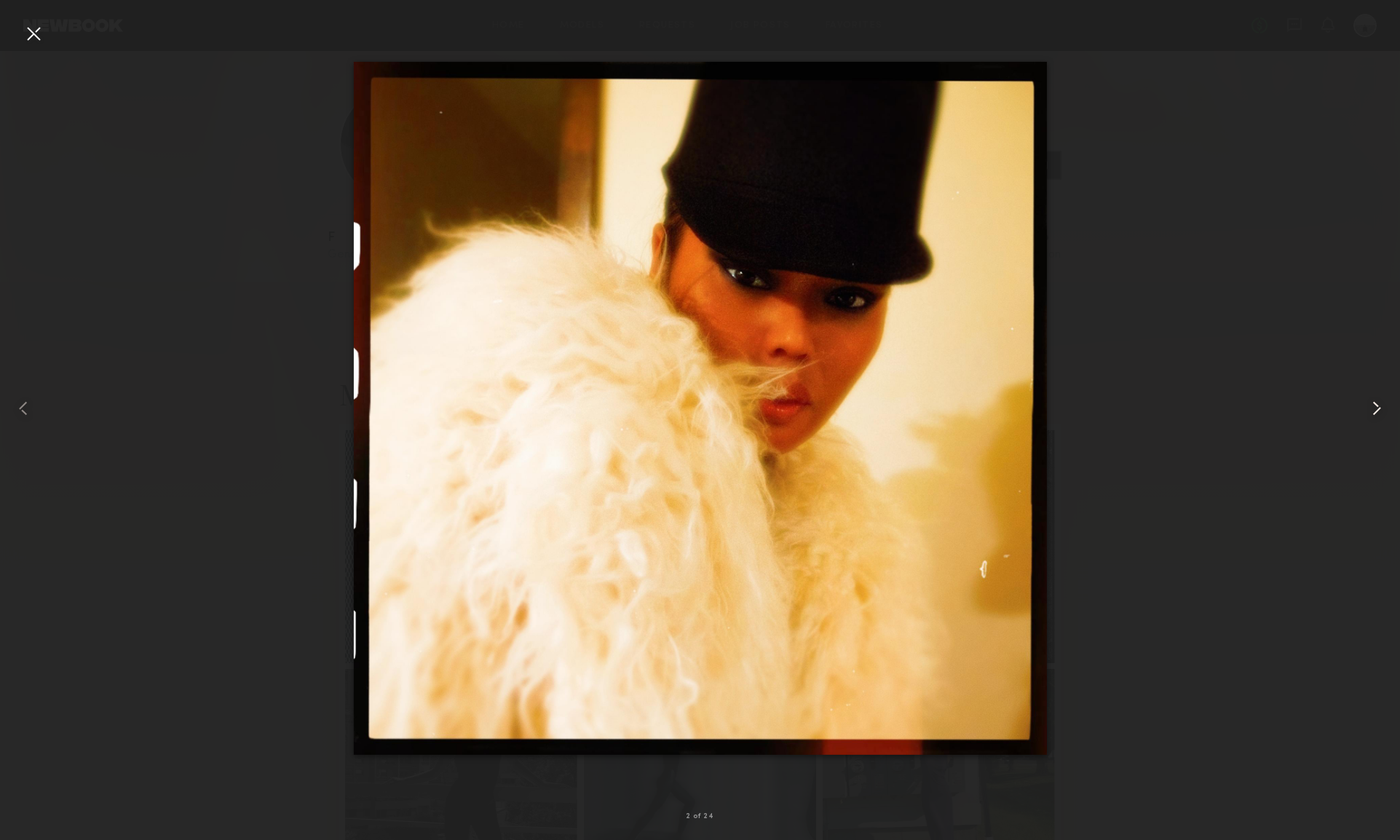
click at [1374, 406] on common-icon at bounding box center [1376, 408] width 23 height 23
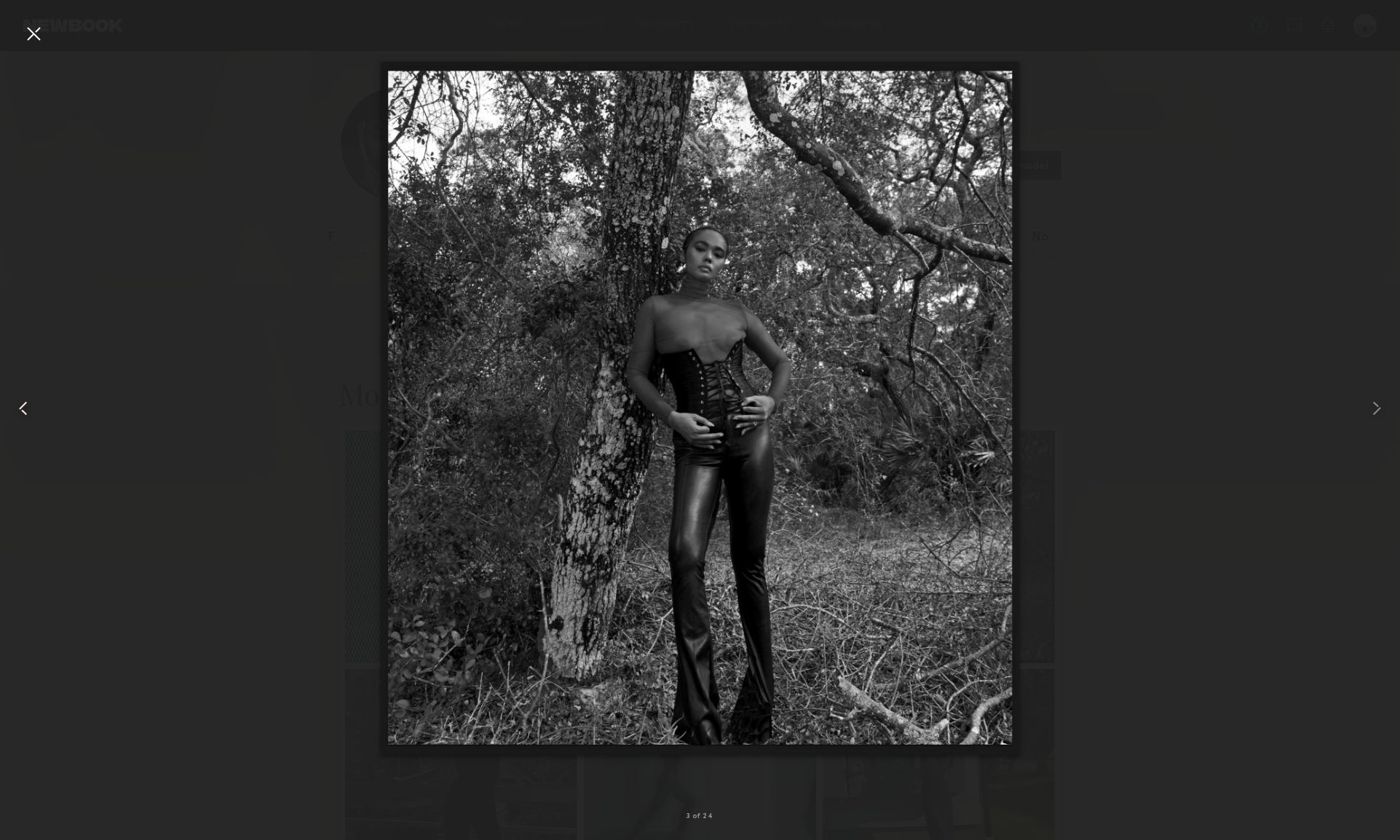
click at [28, 36] on div at bounding box center [33, 33] width 23 height 23
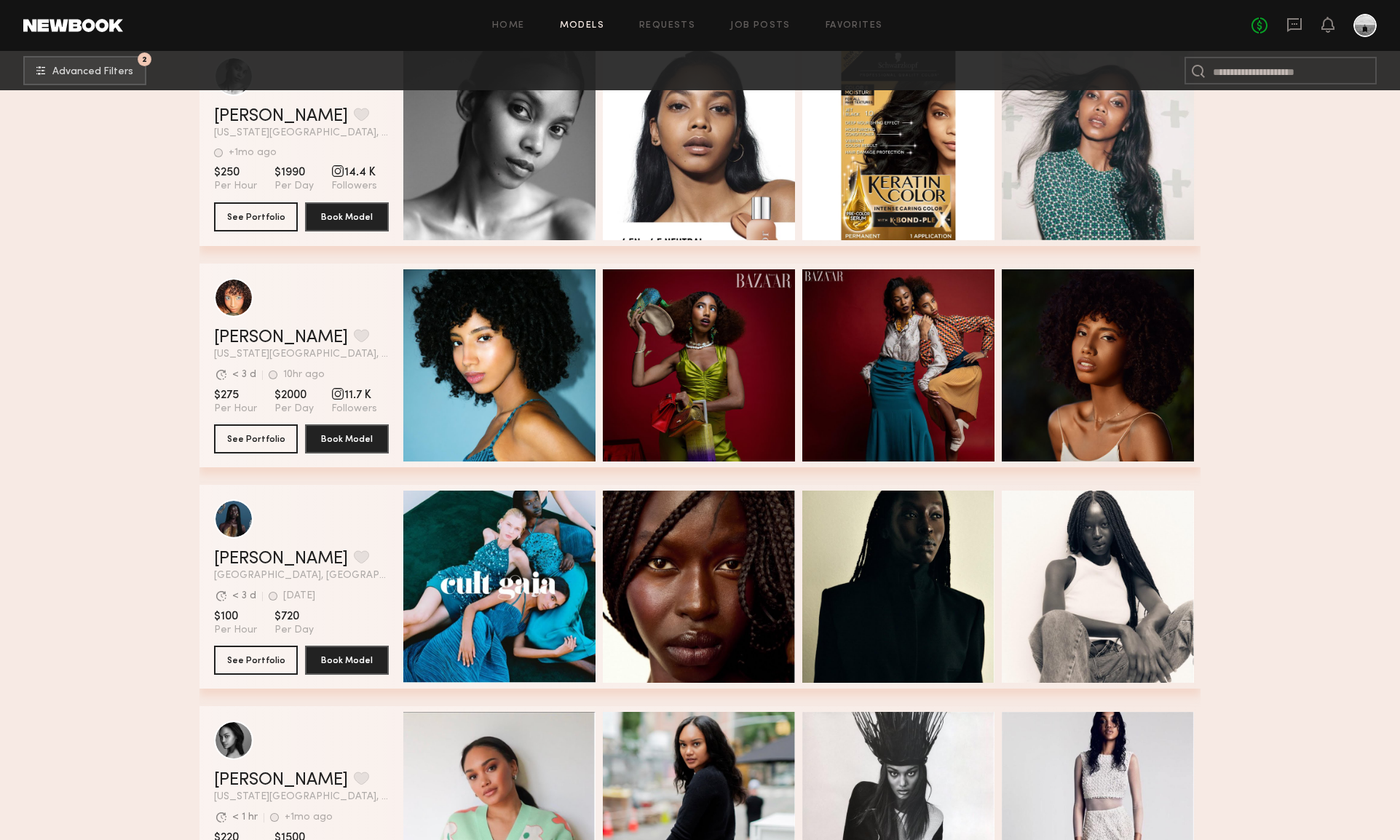
scroll to position [18444, 0]
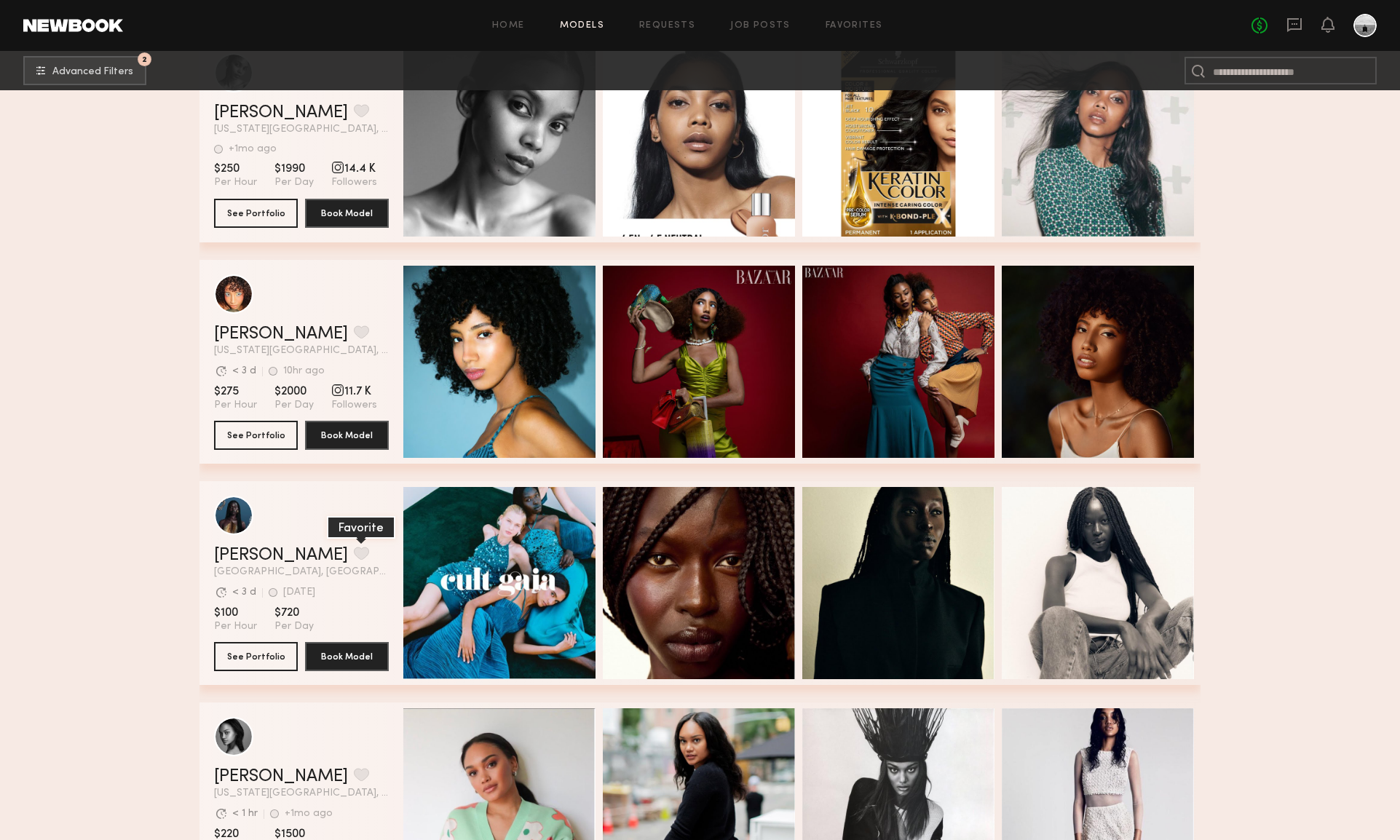
click at [354, 553] on button "grid" at bounding box center [361, 554] width 16 height 13
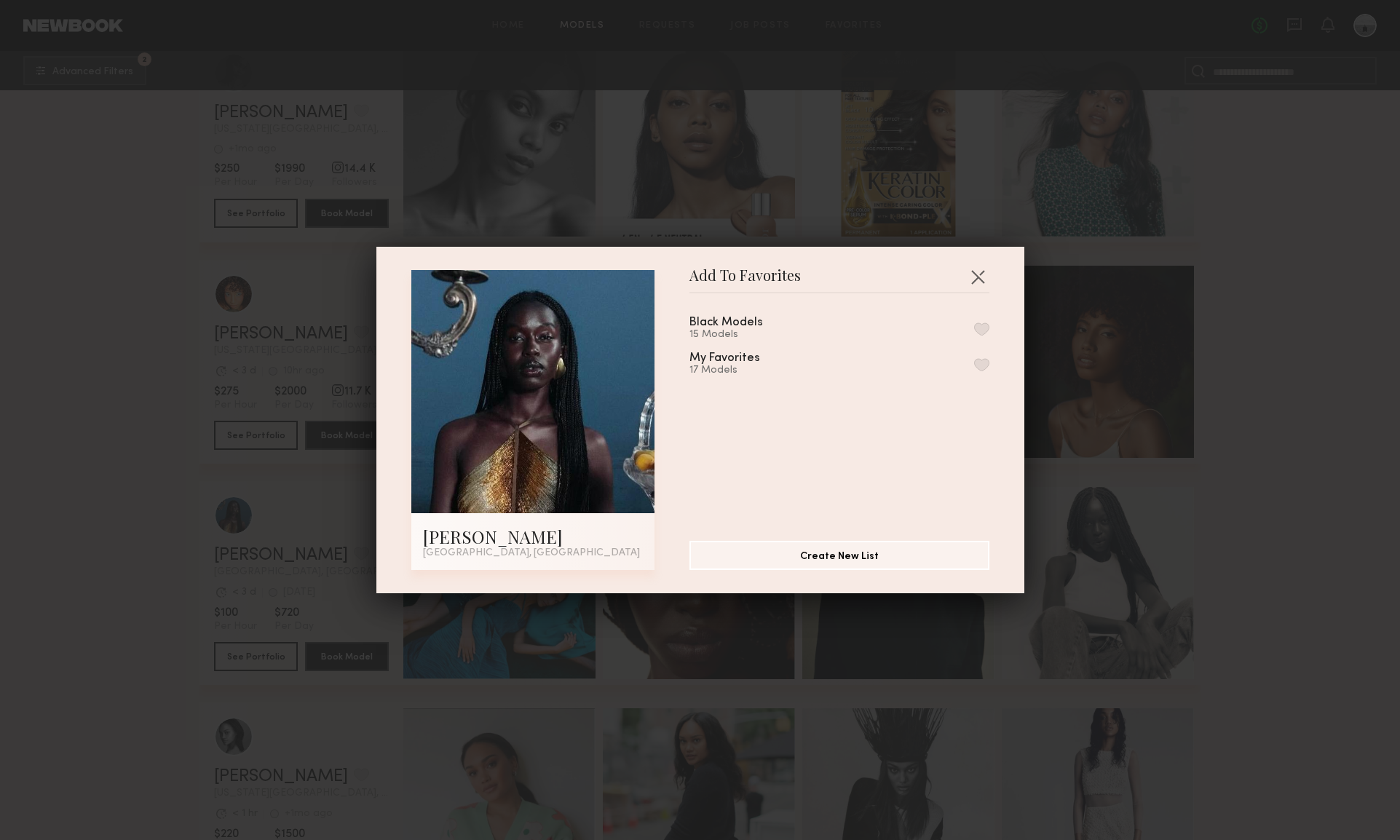
drag, startPoint x: 983, startPoint y: 327, endPoint x: 985, endPoint y: 334, distance: 7.3
click at [982, 327] on button "button" at bounding box center [982, 329] width 16 height 13
click at [977, 280] on button "button" at bounding box center [977, 276] width 23 height 23
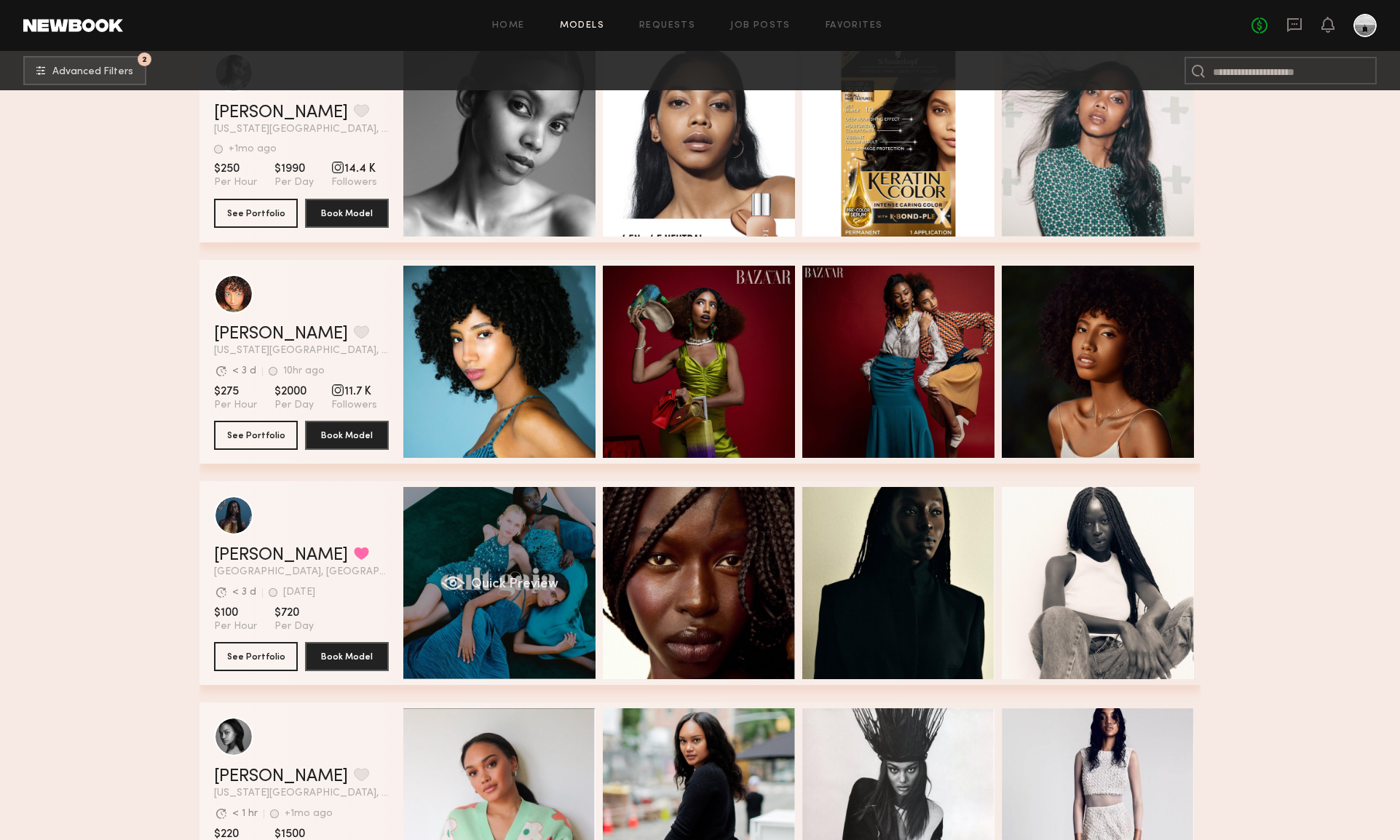
click at [546, 524] on div "Quick Preview" at bounding box center [499, 583] width 192 height 192
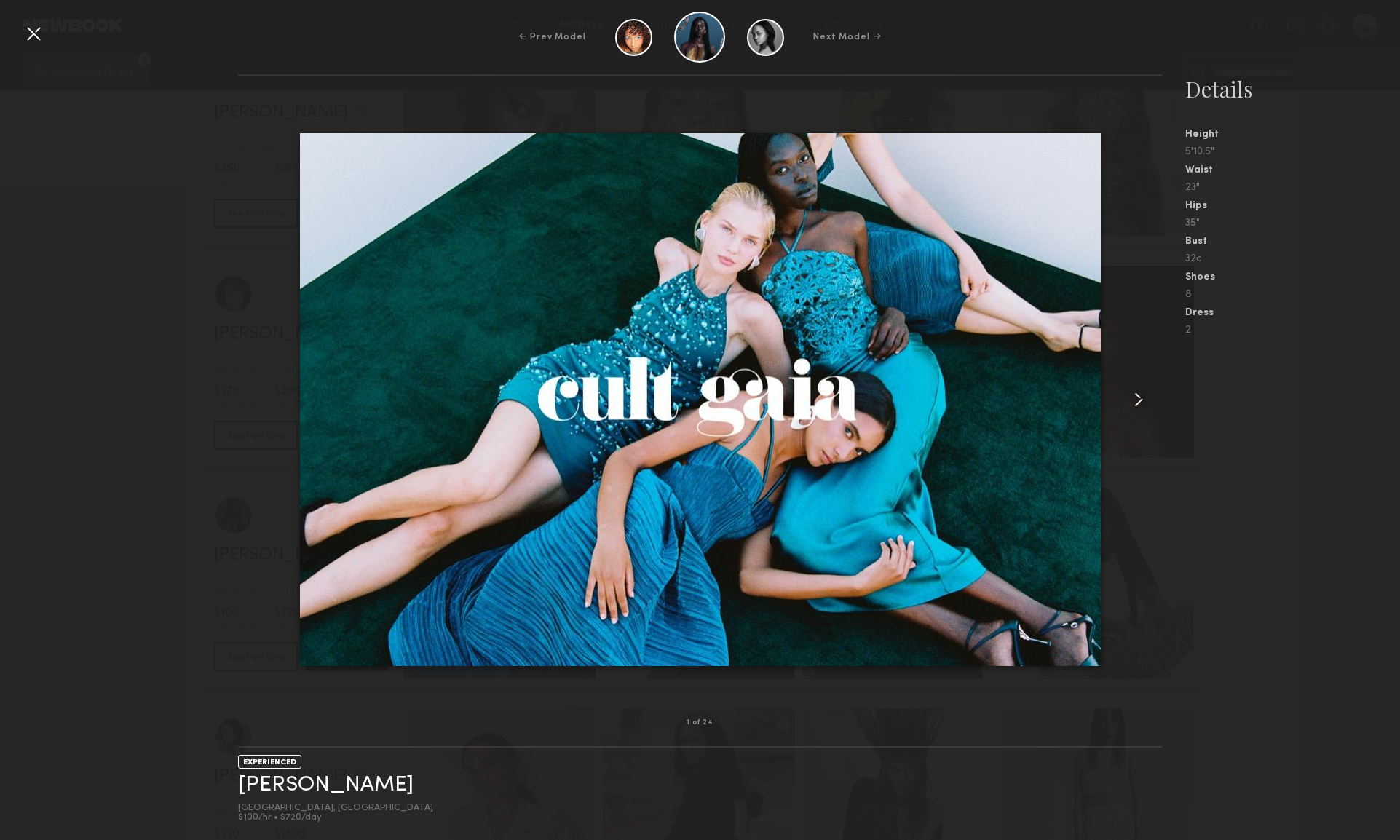
click at [1137, 397] on common-icon at bounding box center [1138, 399] width 23 height 23
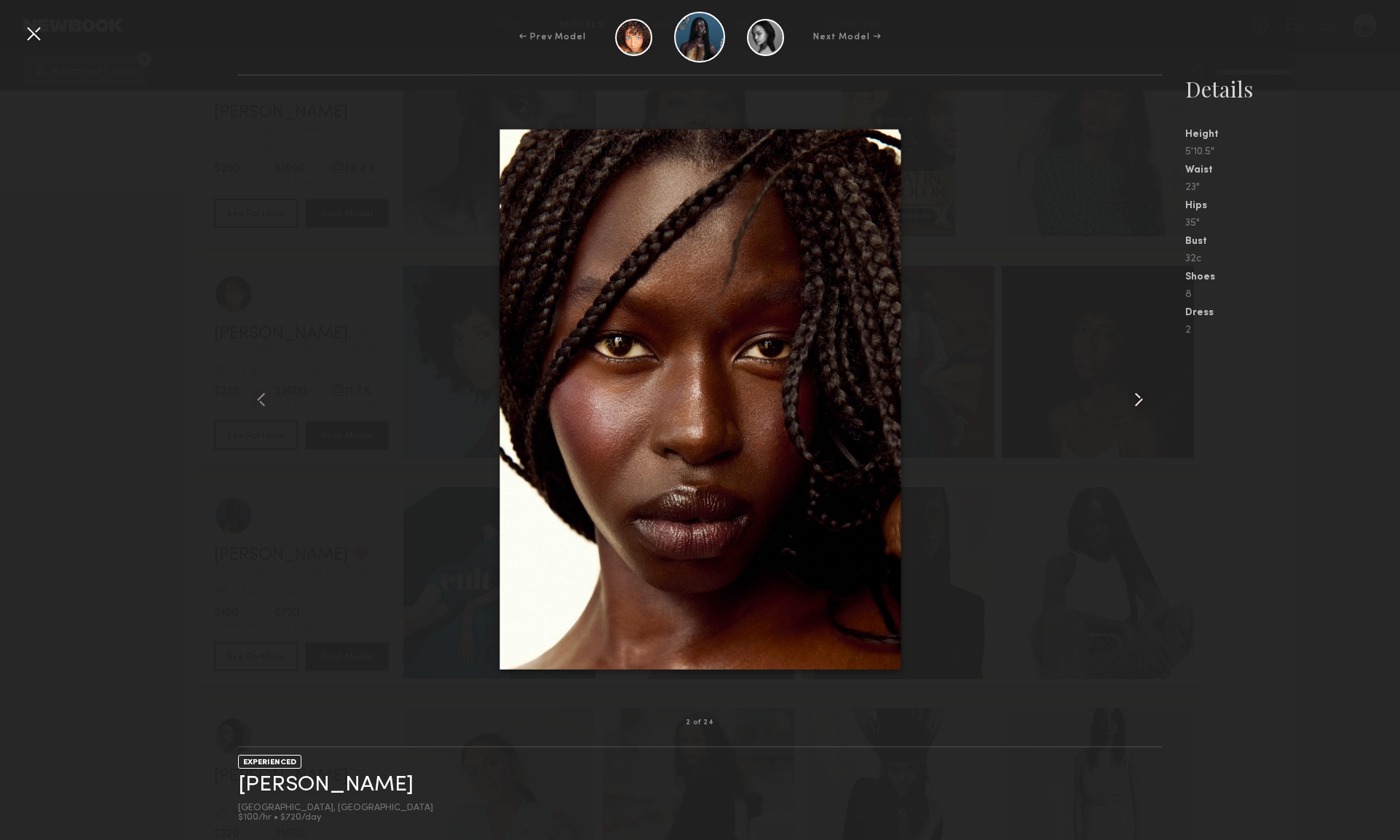
click at [1136, 398] on common-icon at bounding box center [1138, 399] width 23 height 23
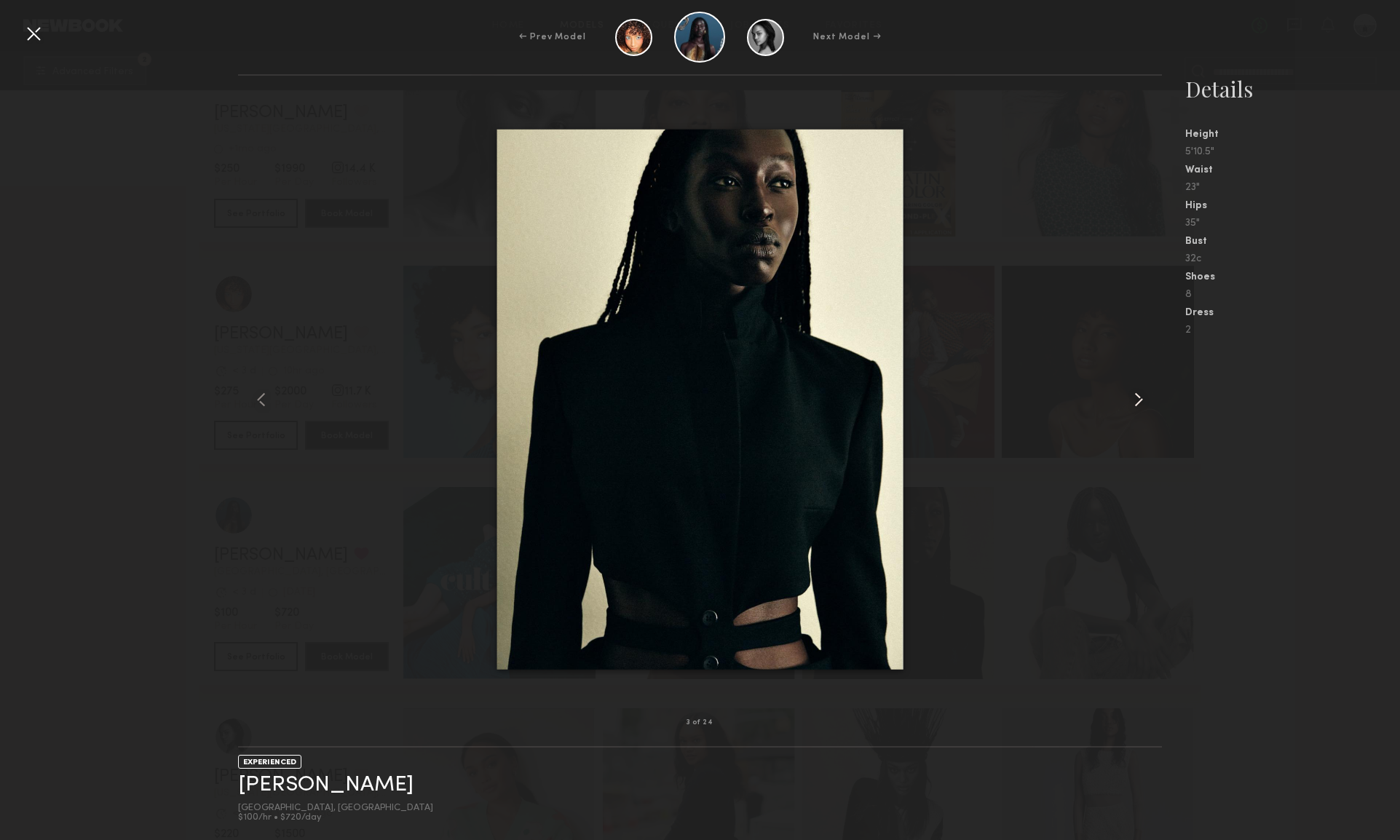
click at [1136, 398] on common-icon at bounding box center [1138, 399] width 23 height 23
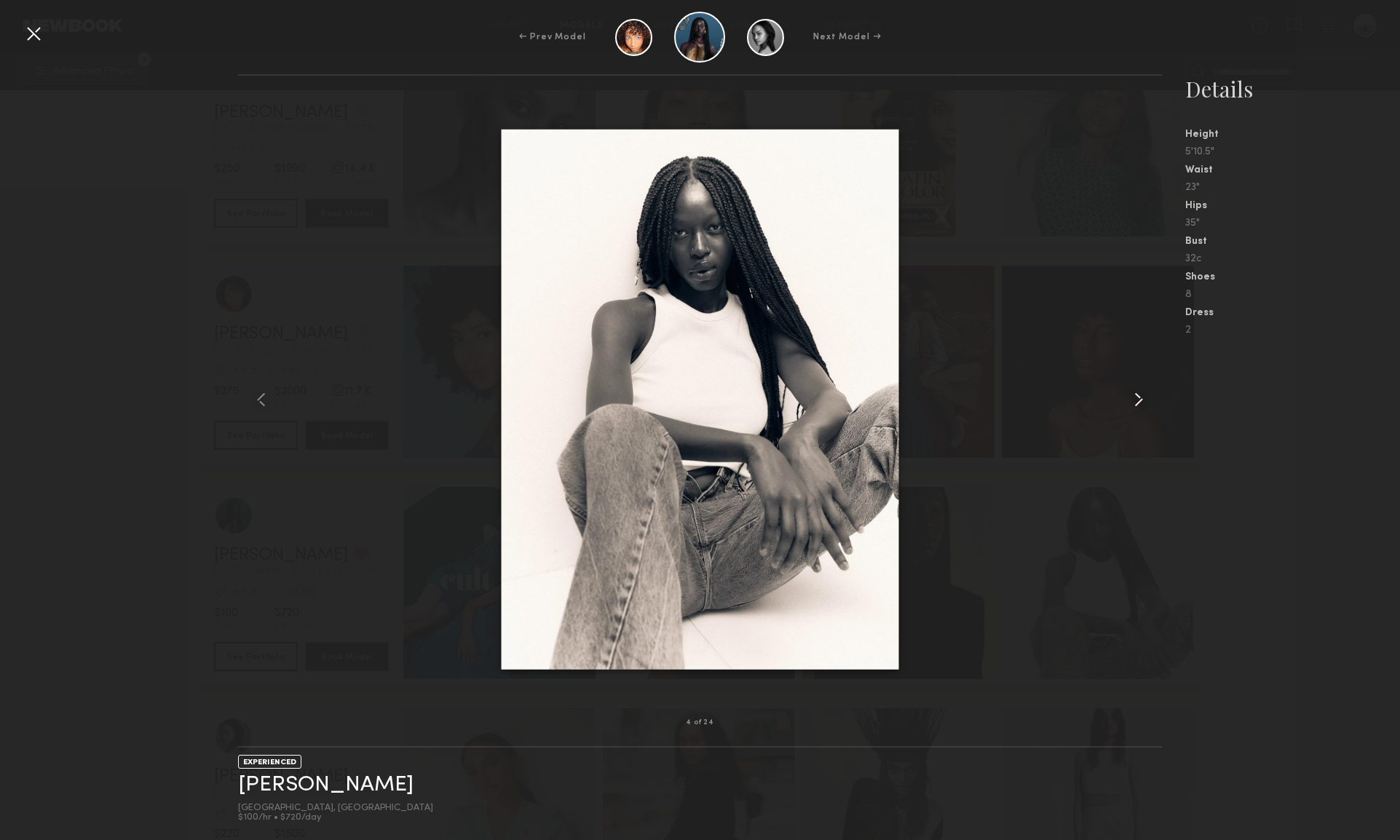
click at [1136, 398] on common-icon at bounding box center [1138, 399] width 23 height 23
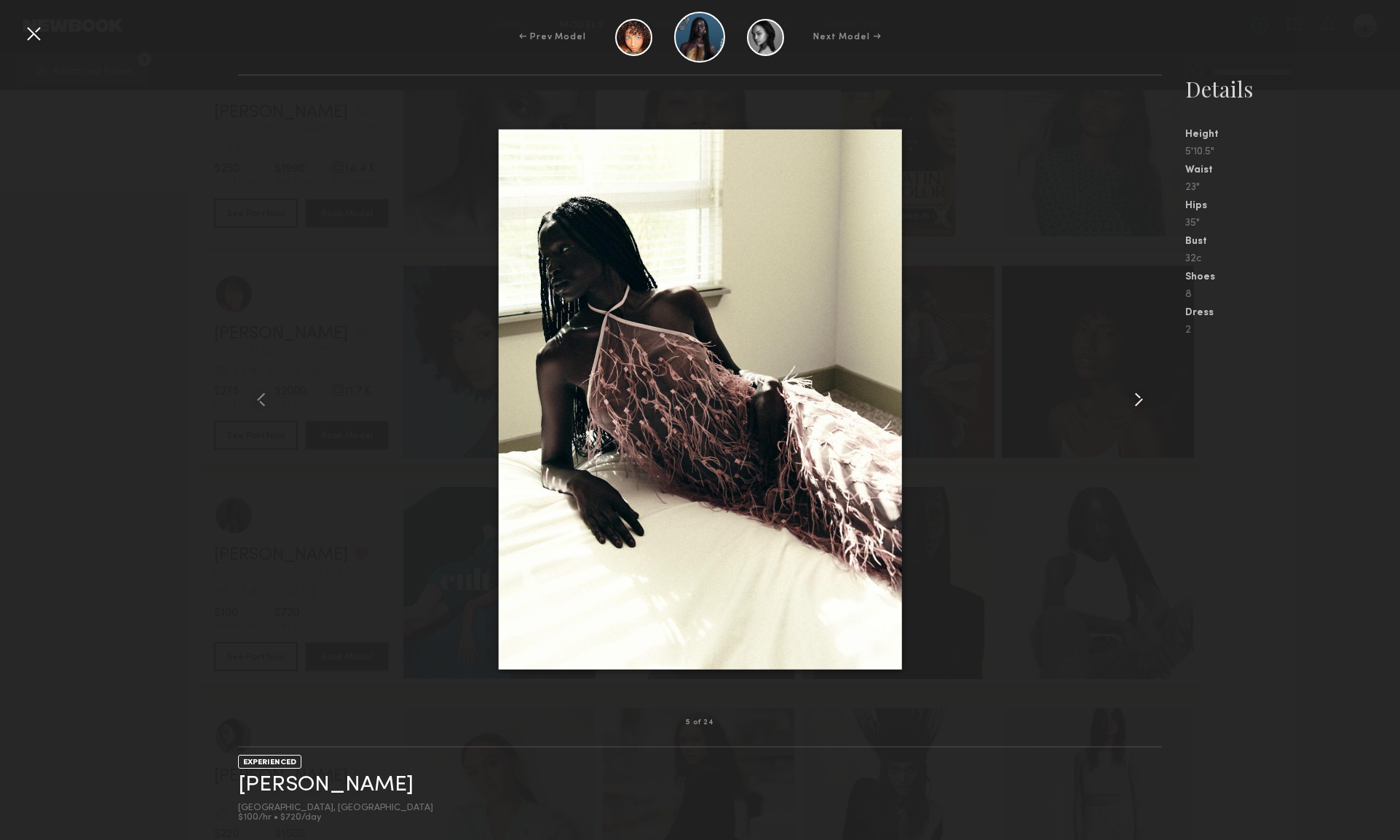
click at [1136, 398] on common-icon at bounding box center [1138, 399] width 23 height 23
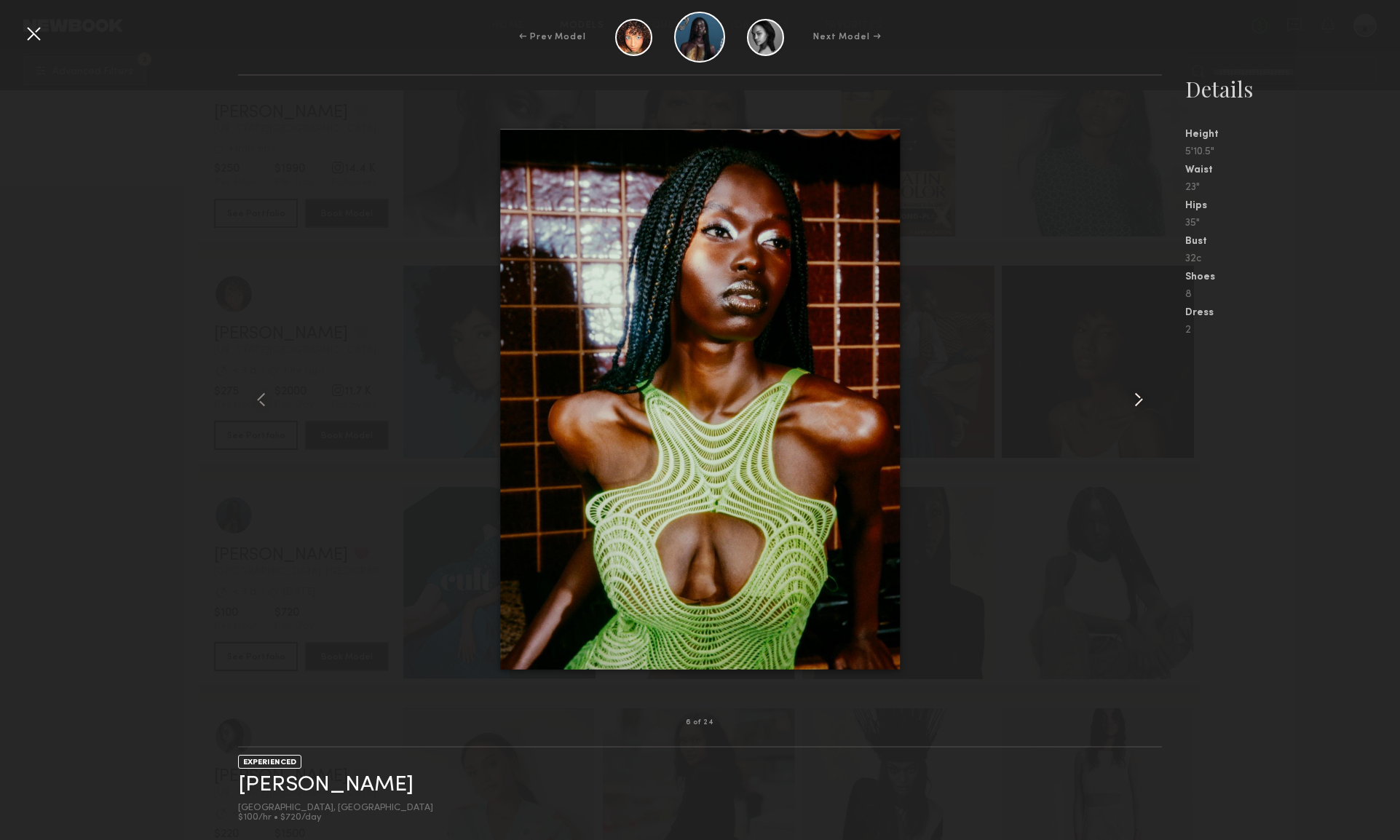
click at [1136, 398] on common-icon at bounding box center [1138, 399] width 23 height 23
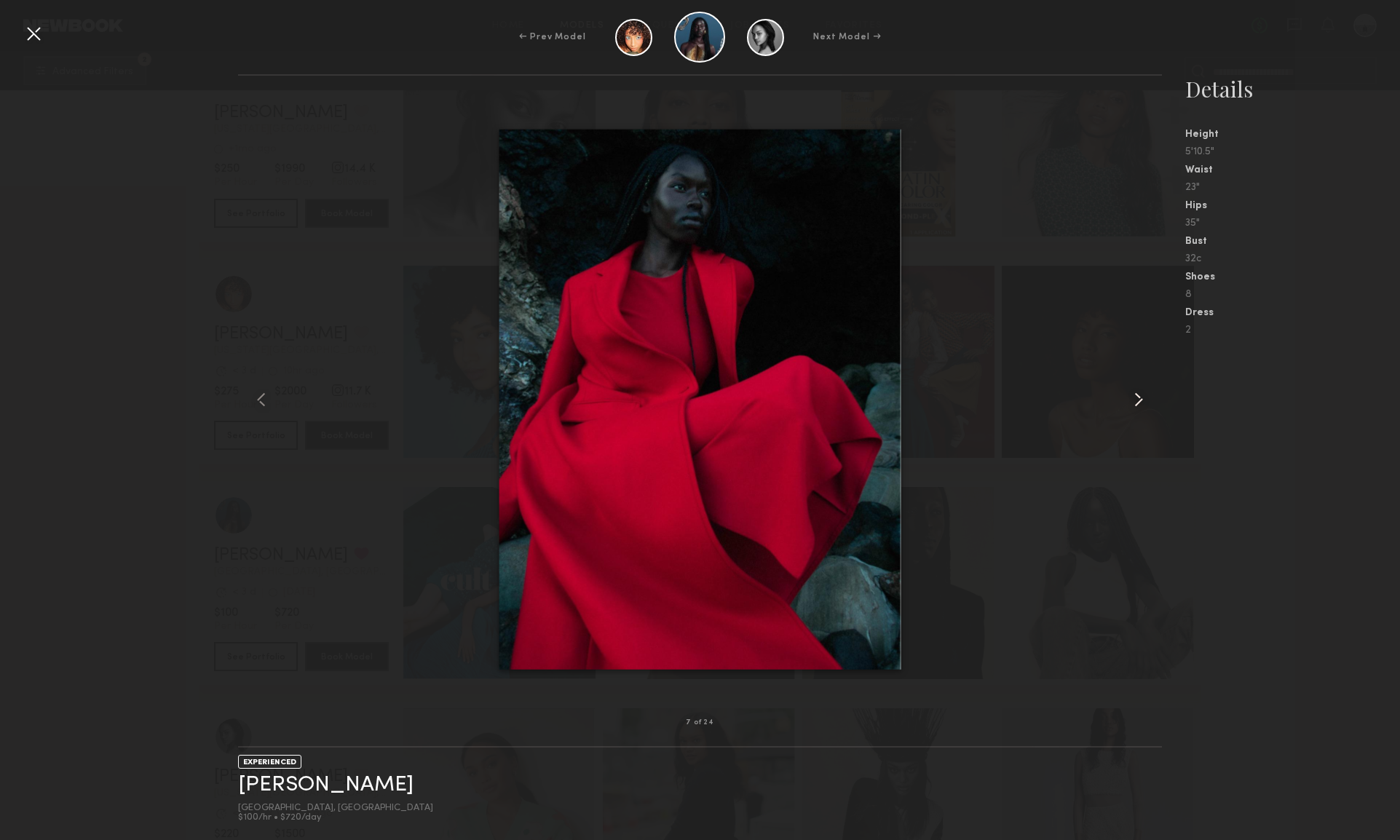
click at [1136, 398] on common-icon at bounding box center [1138, 399] width 23 height 23
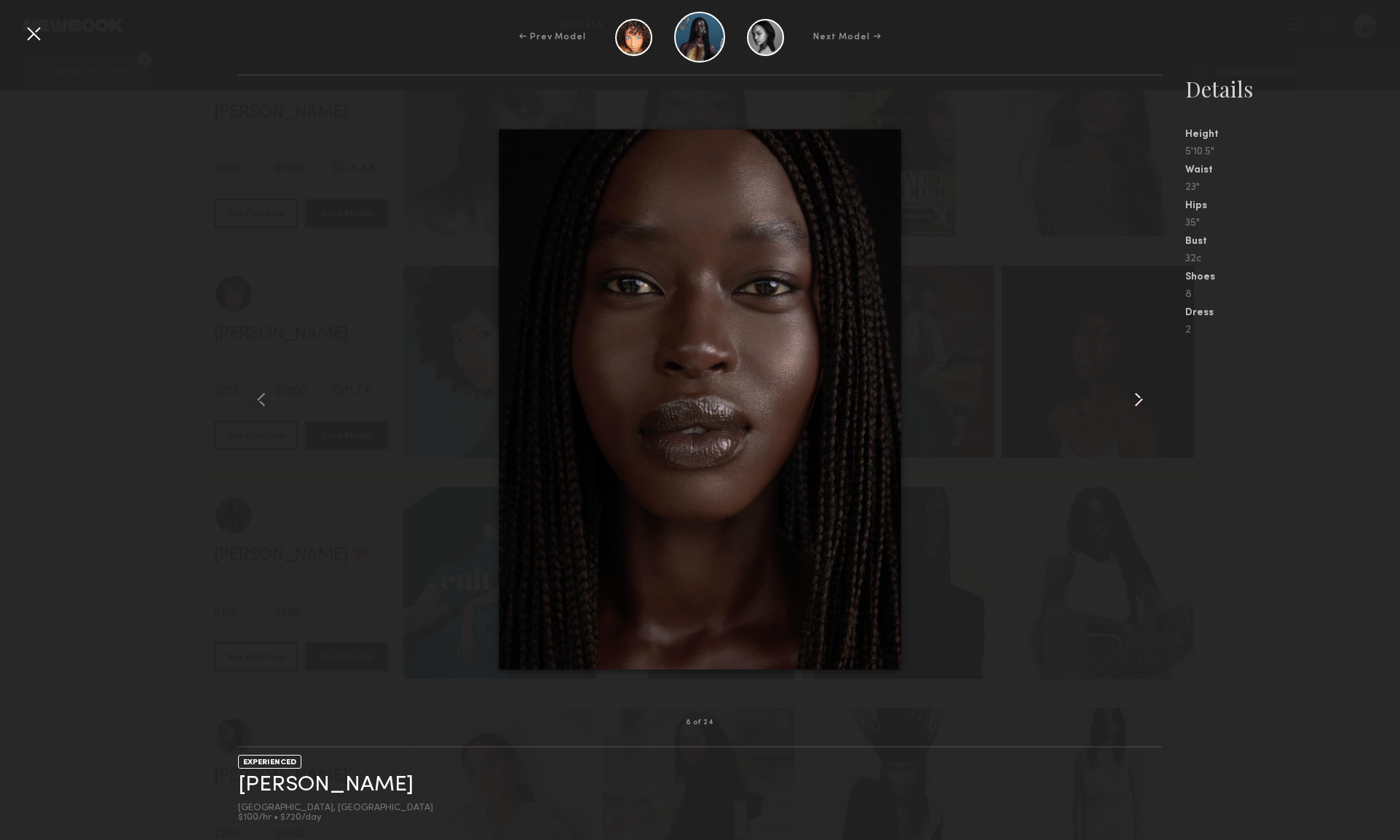
click at [1136, 398] on common-icon at bounding box center [1138, 399] width 23 height 23
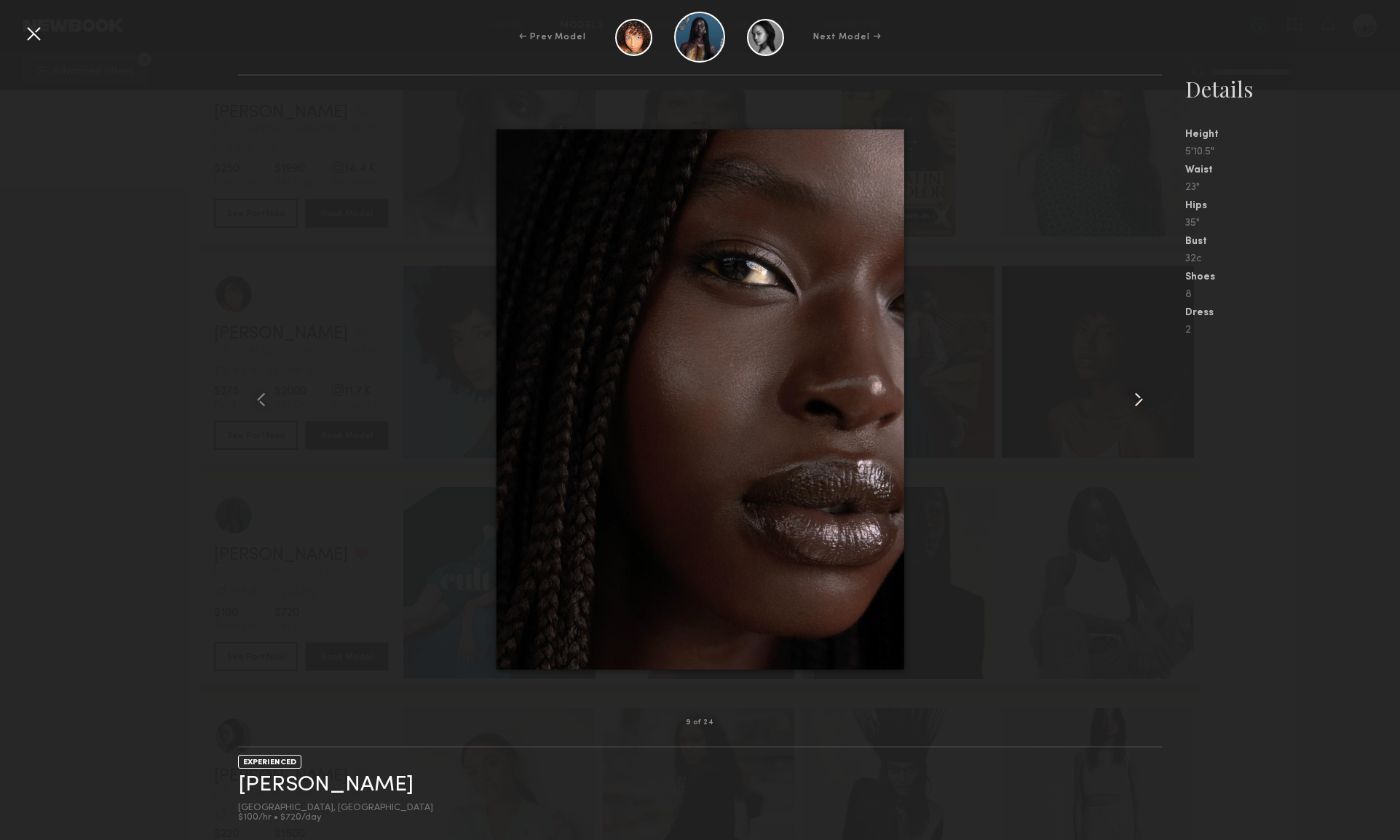
click at [1136, 398] on common-icon at bounding box center [1138, 399] width 23 height 23
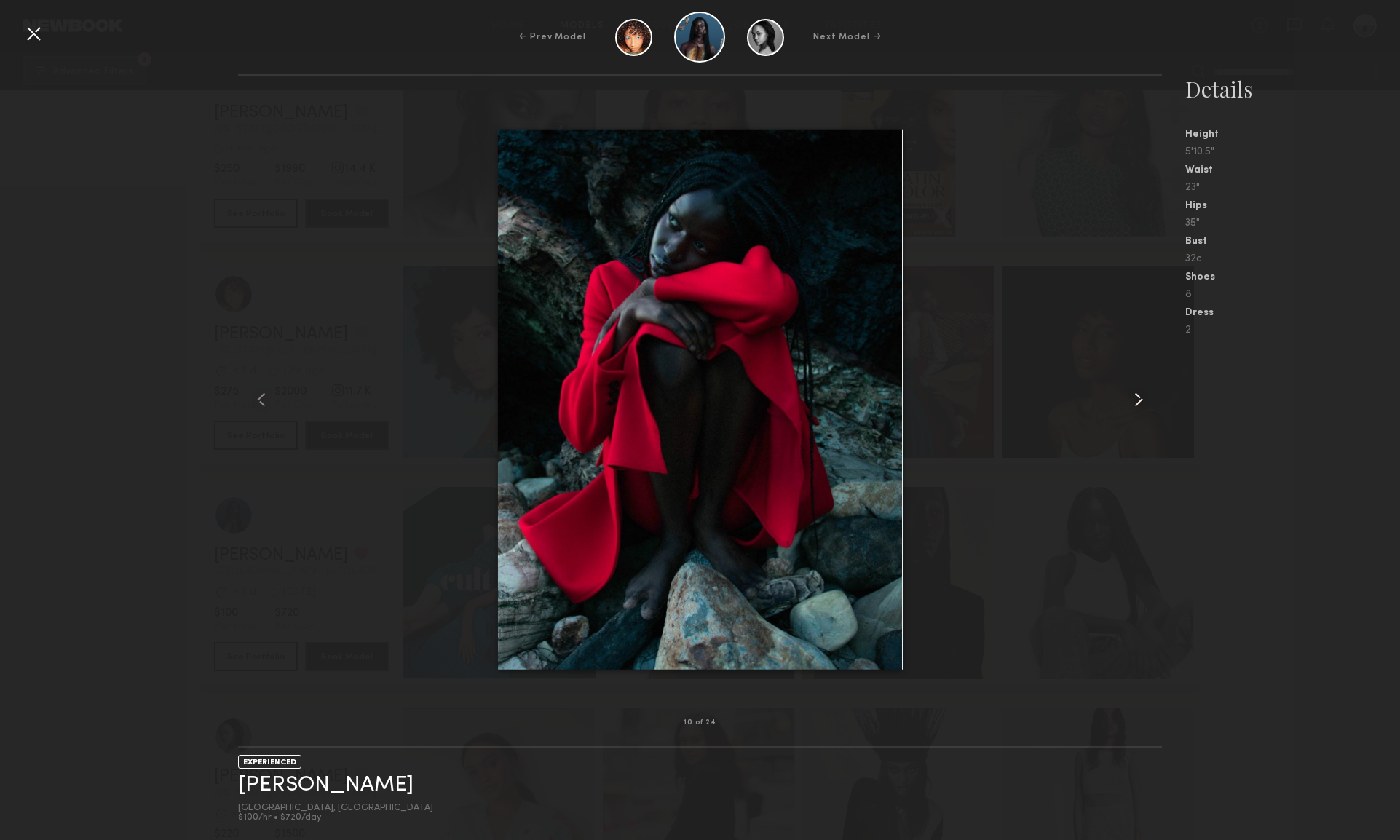
click at [1136, 398] on common-icon at bounding box center [1138, 399] width 23 height 23
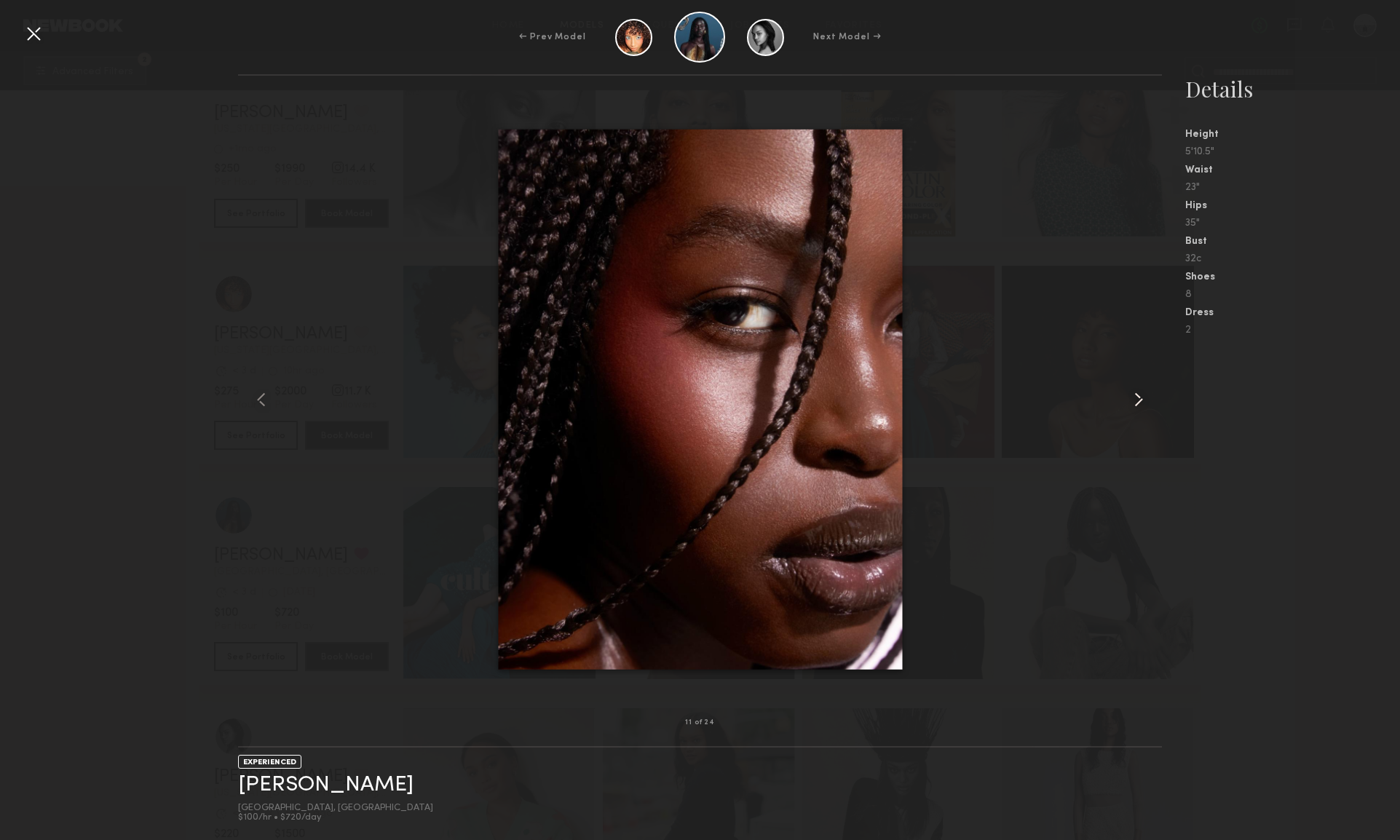
click at [1136, 398] on common-icon at bounding box center [1138, 399] width 23 height 23
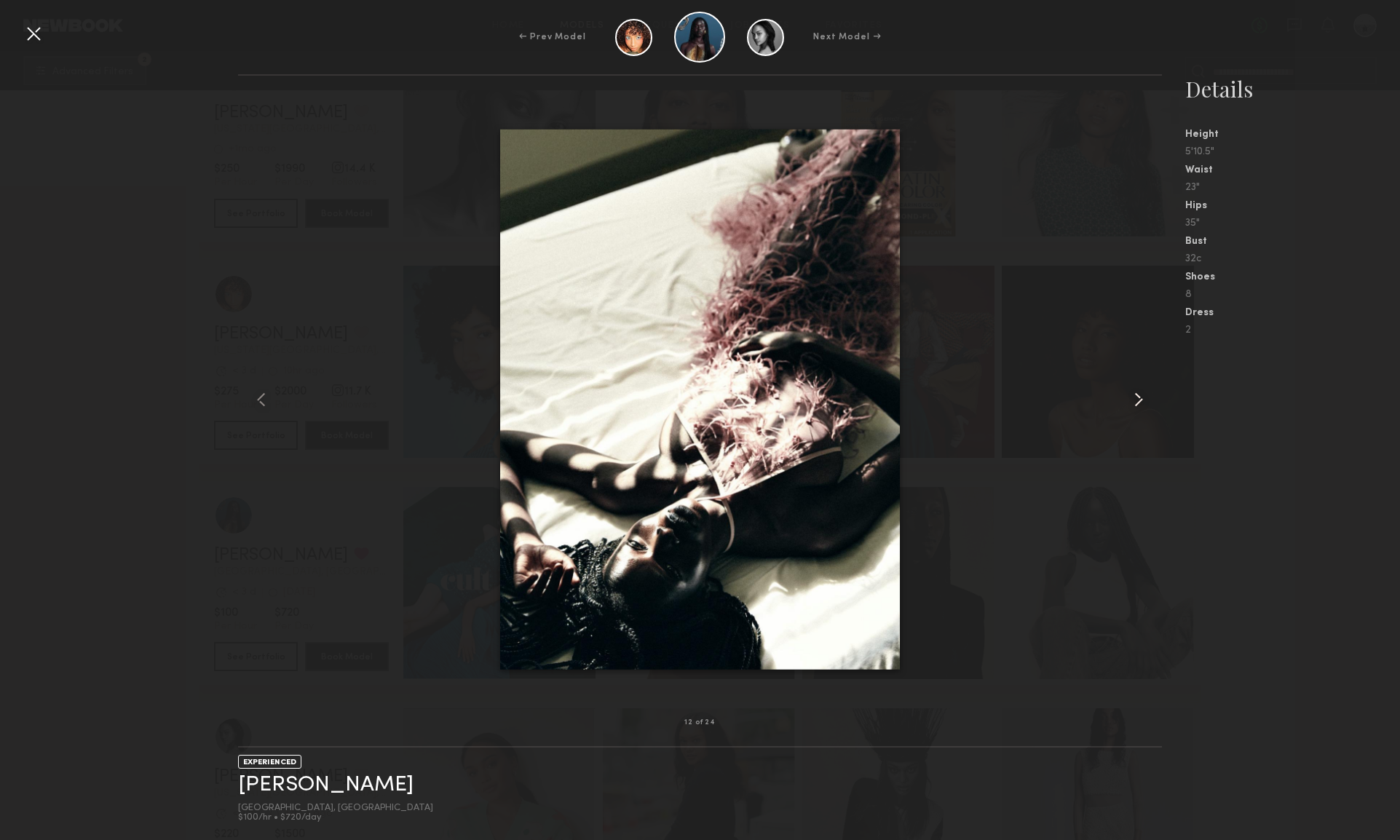
click at [1136, 398] on common-icon at bounding box center [1138, 399] width 23 height 23
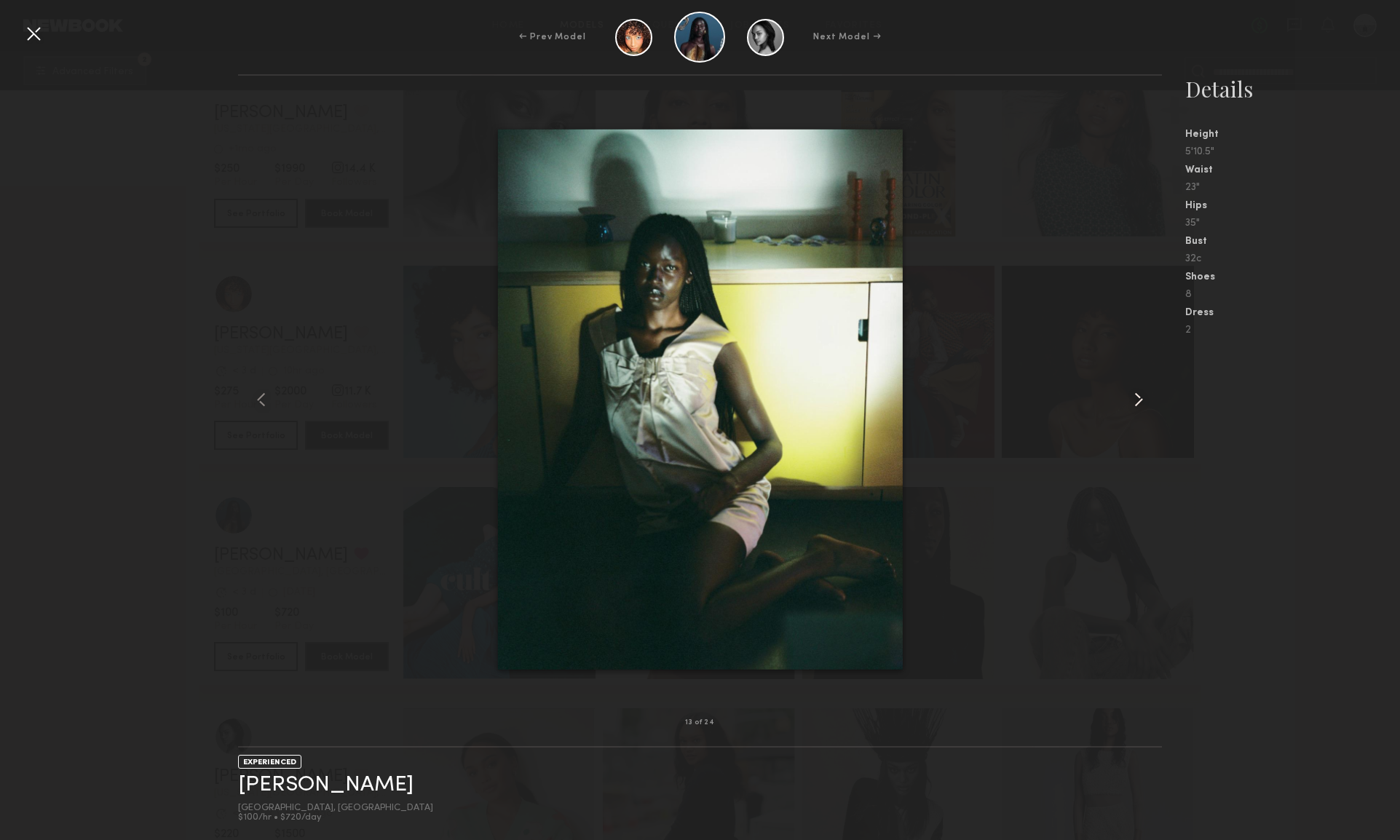
click at [1136, 398] on common-icon at bounding box center [1138, 399] width 23 height 23
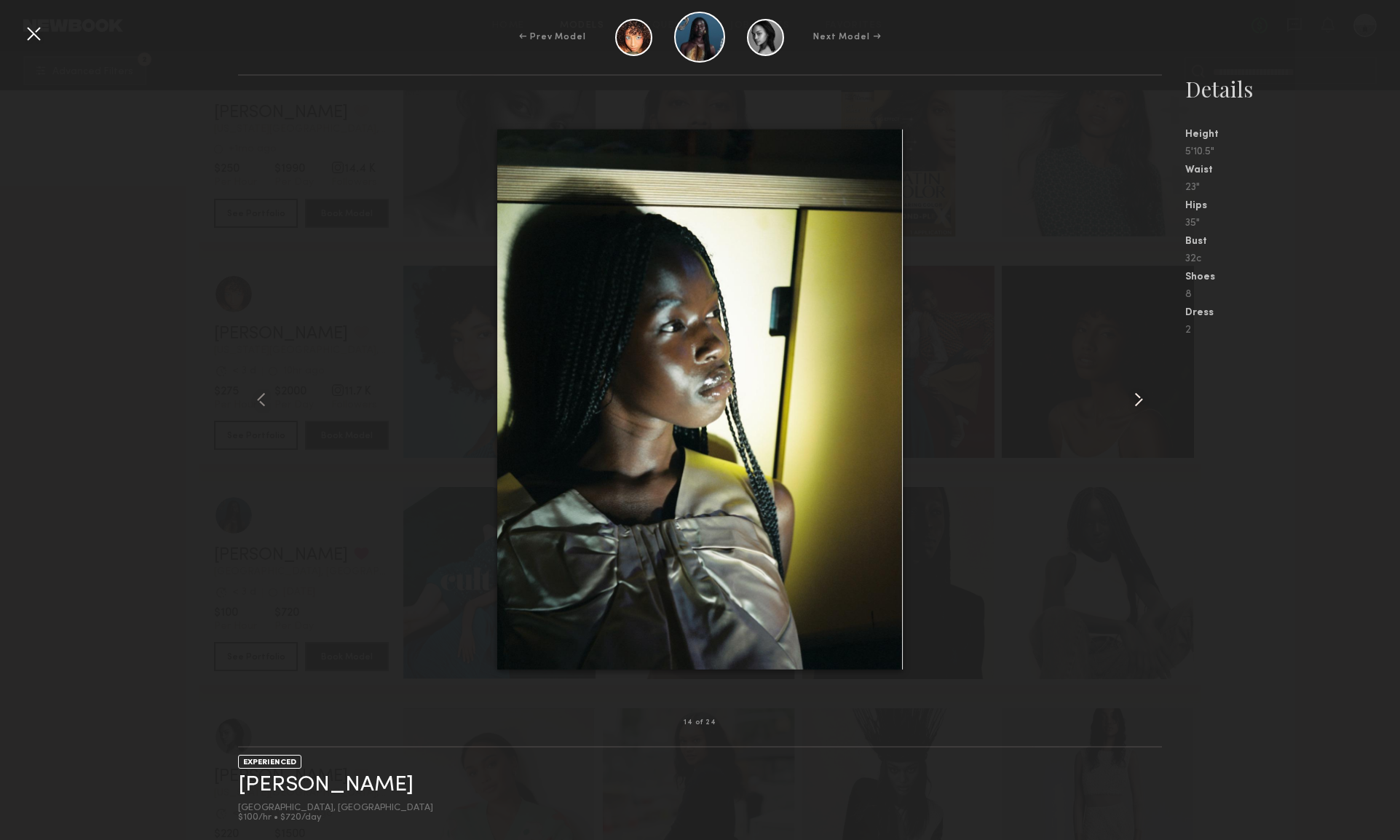
click at [1136, 398] on common-icon at bounding box center [1138, 399] width 23 height 23
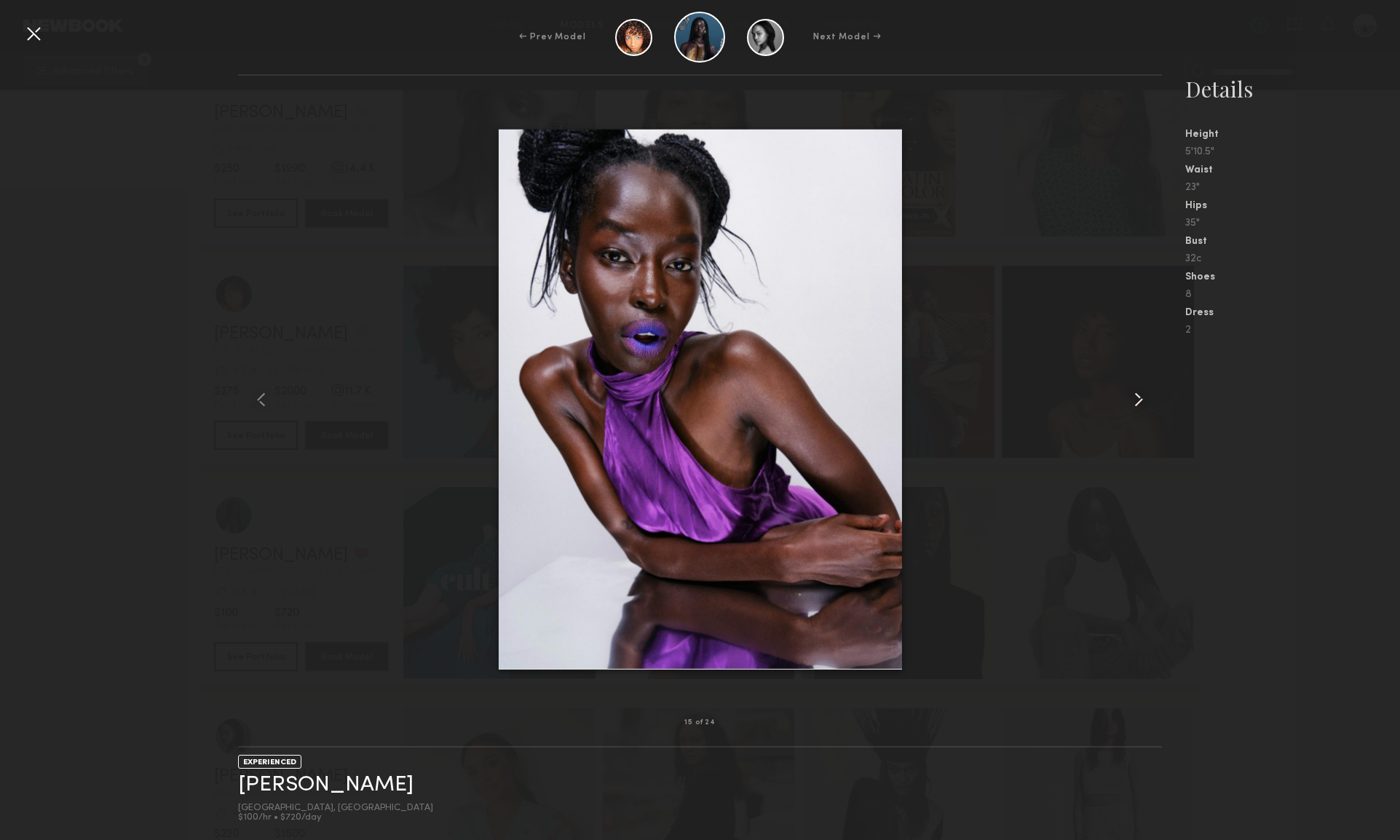
click at [1136, 398] on common-icon at bounding box center [1138, 399] width 23 height 23
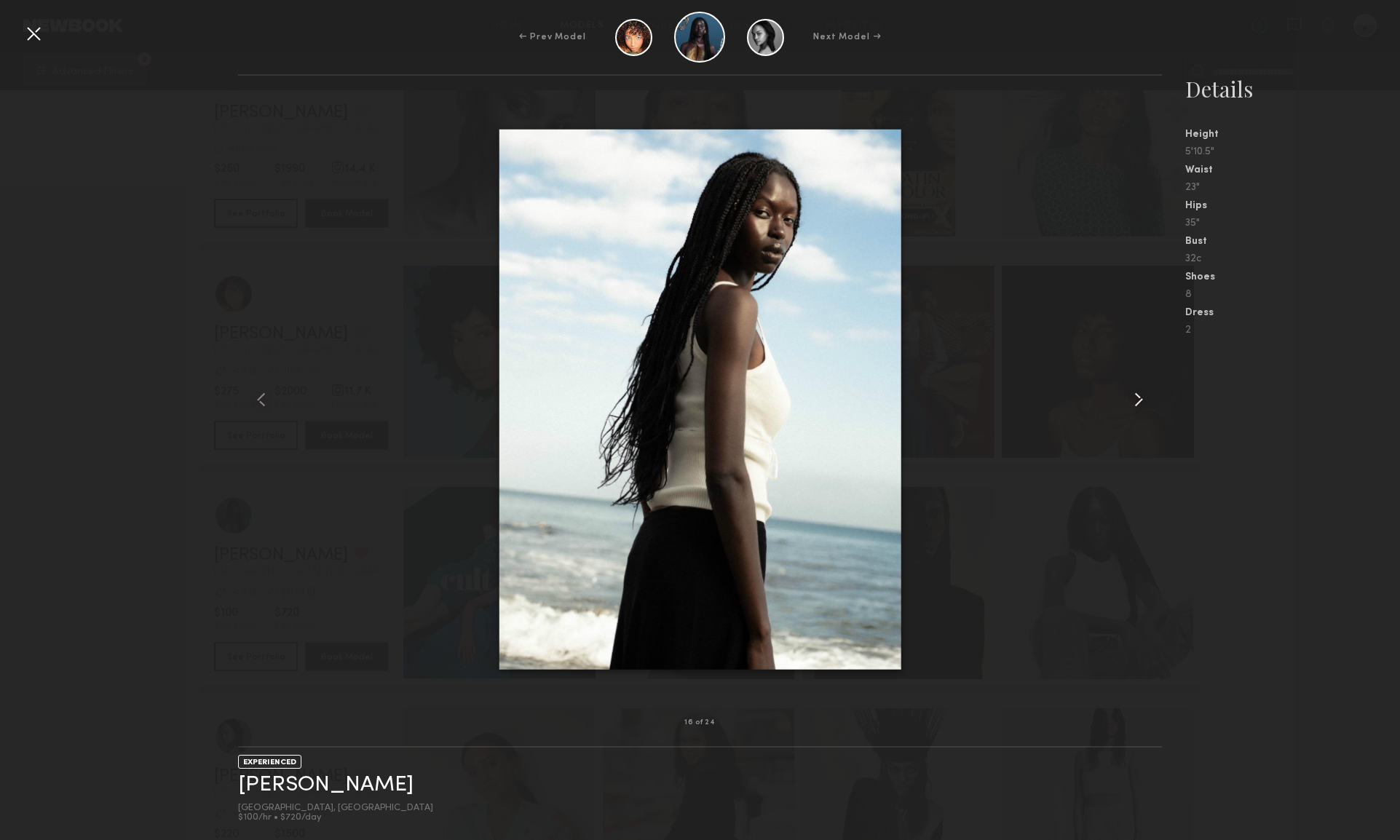
click at [1136, 398] on common-icon at bounding box center [1138, 399] width 23 height 23
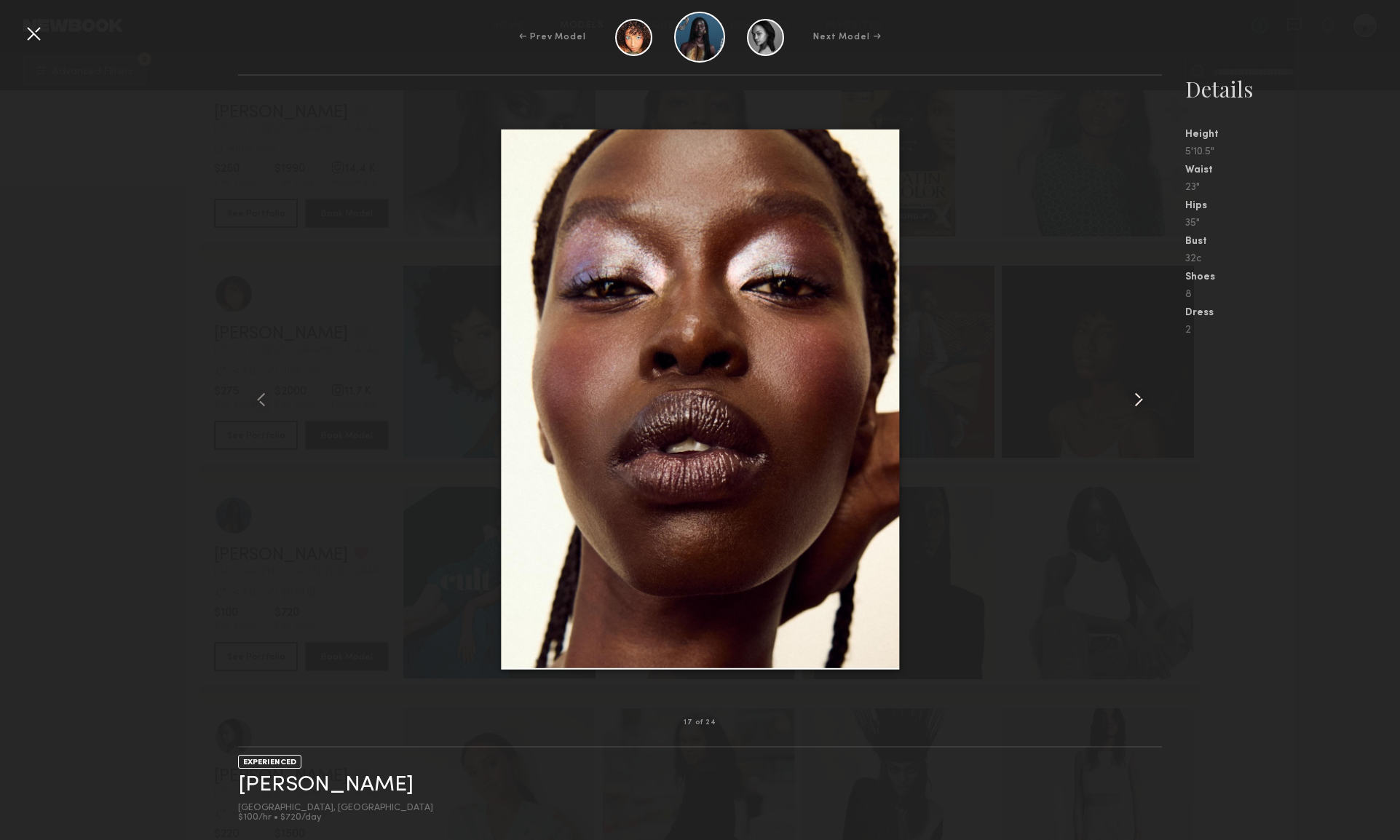
click at [1136, 398] on common-icon at bounding box center [1138, 399] width 23 height 23
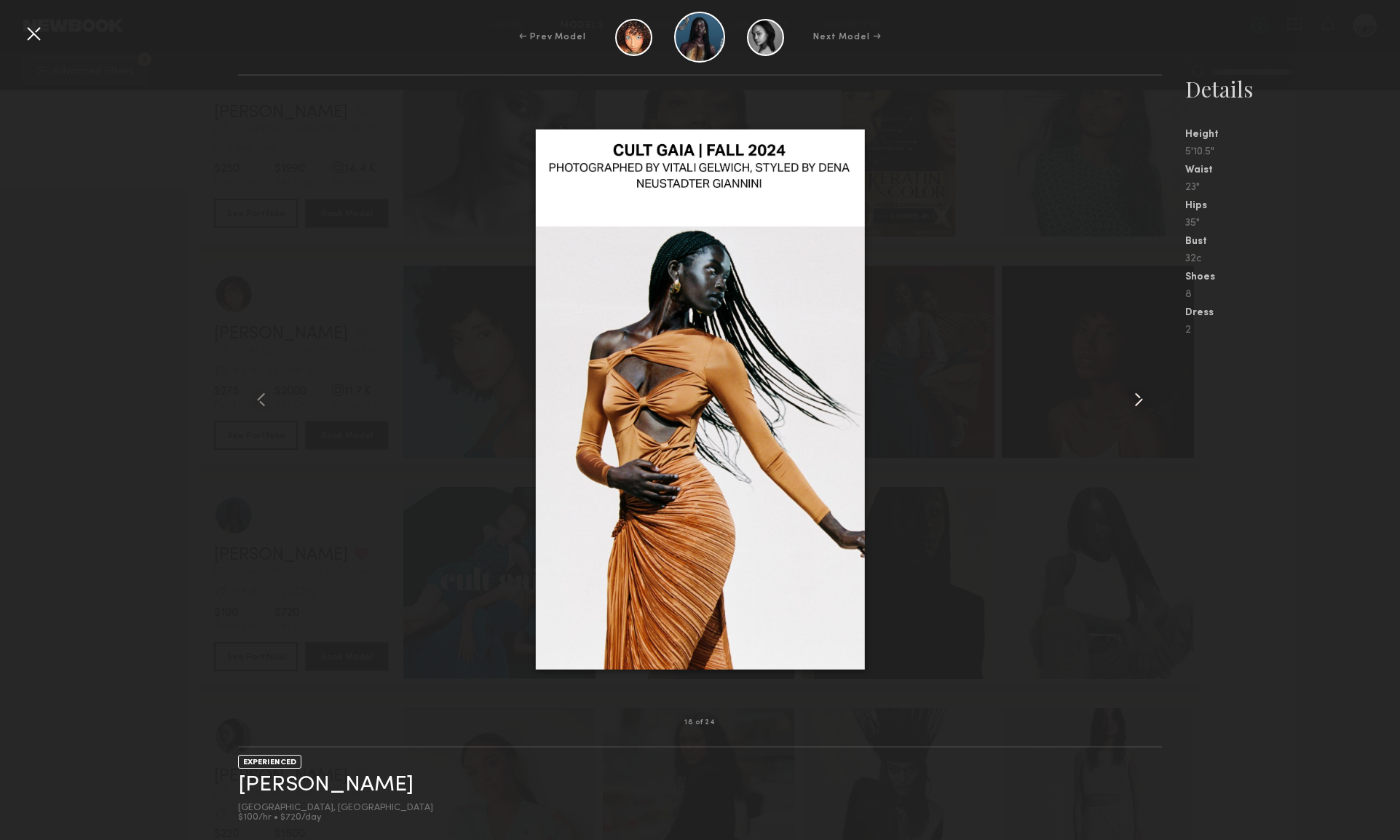
click at [1136, 398] on common-icon at bounding box center [1138, 399] width 23 height 23
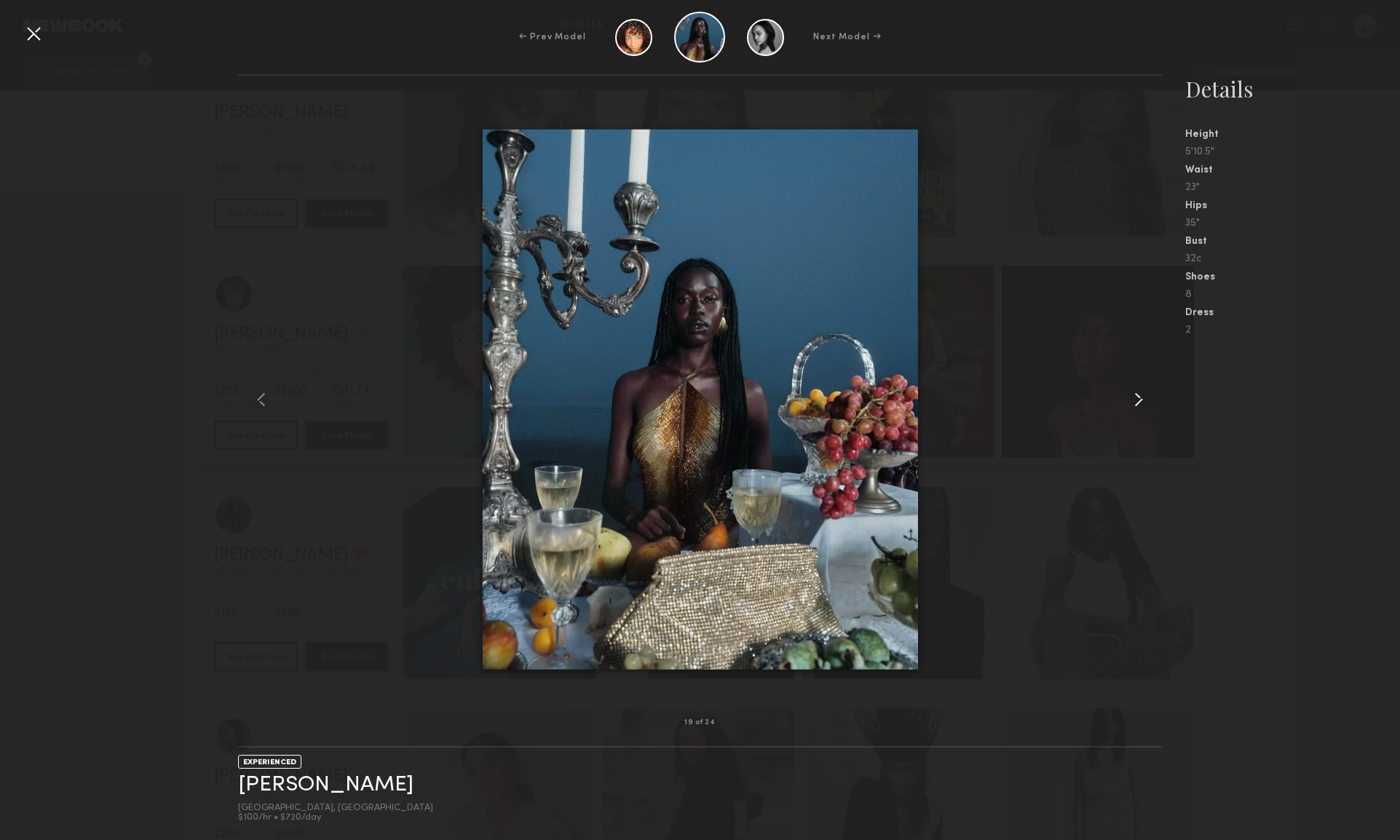
click at [1136, 398] on common-icon at bounding box center [1138, 399] width 23 height 23
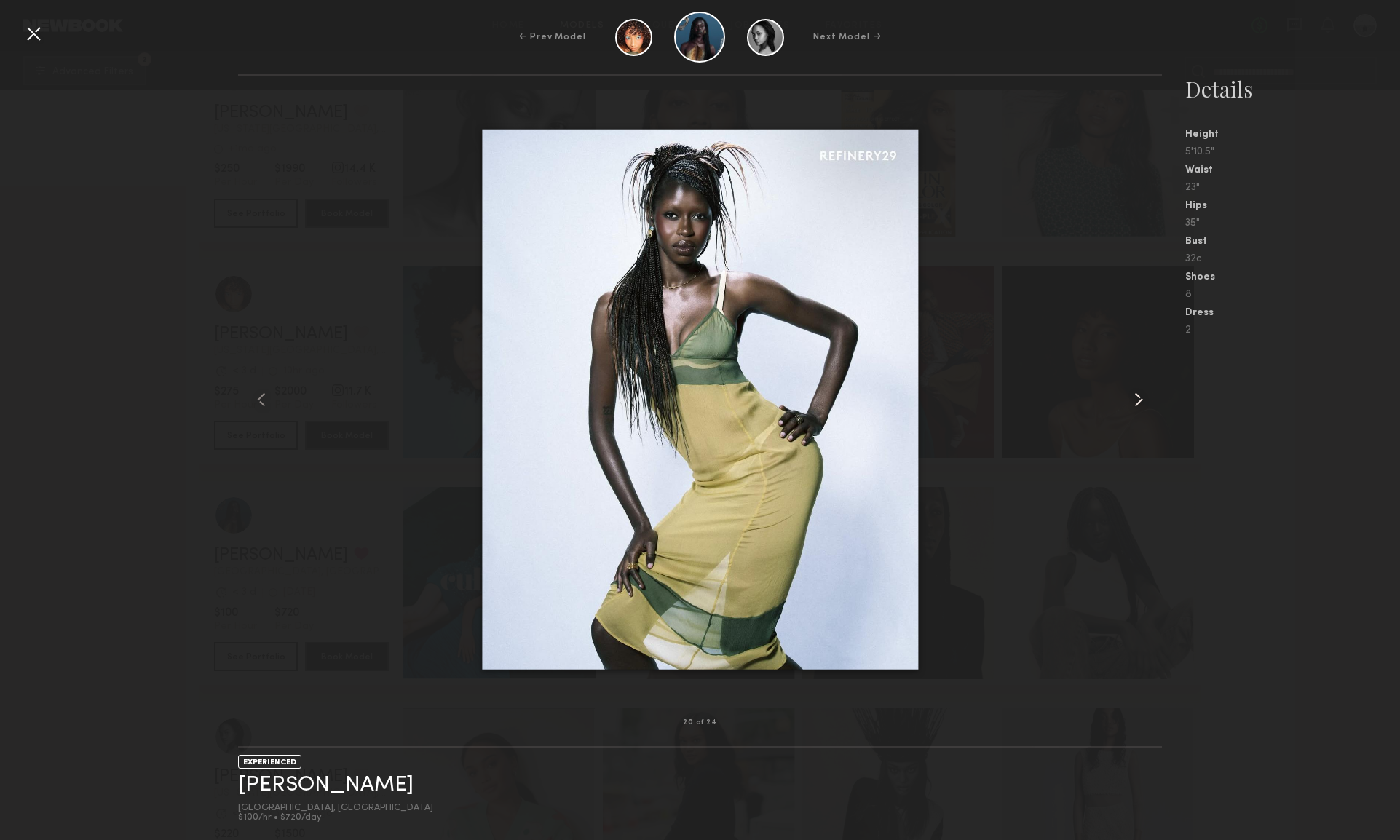
click at [1136, 398] on common-icon at bounding box center [1138, 399] width 23 height 23
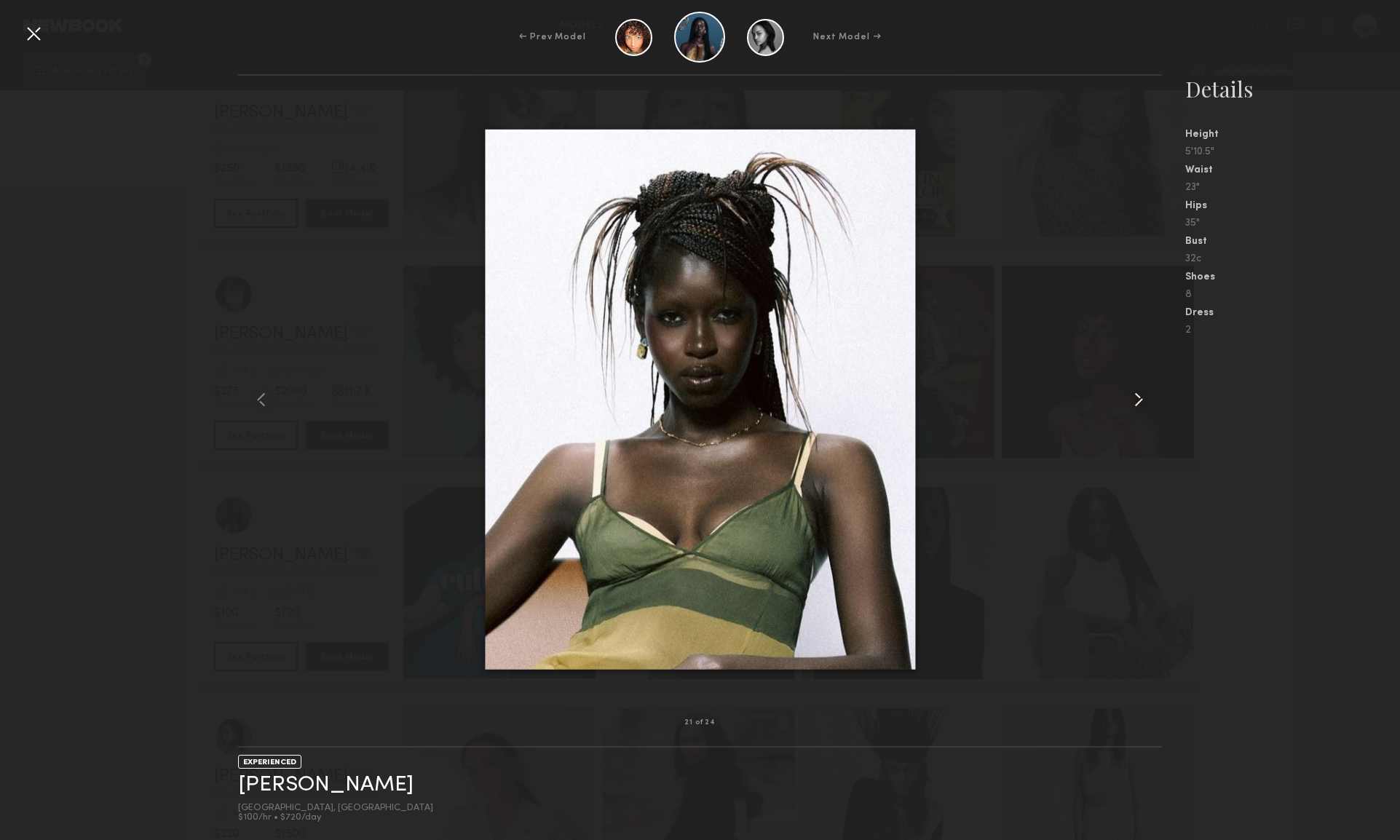
click at [1136, 398] on common-icon at bounding box center [1138, 399] width 23 height 23
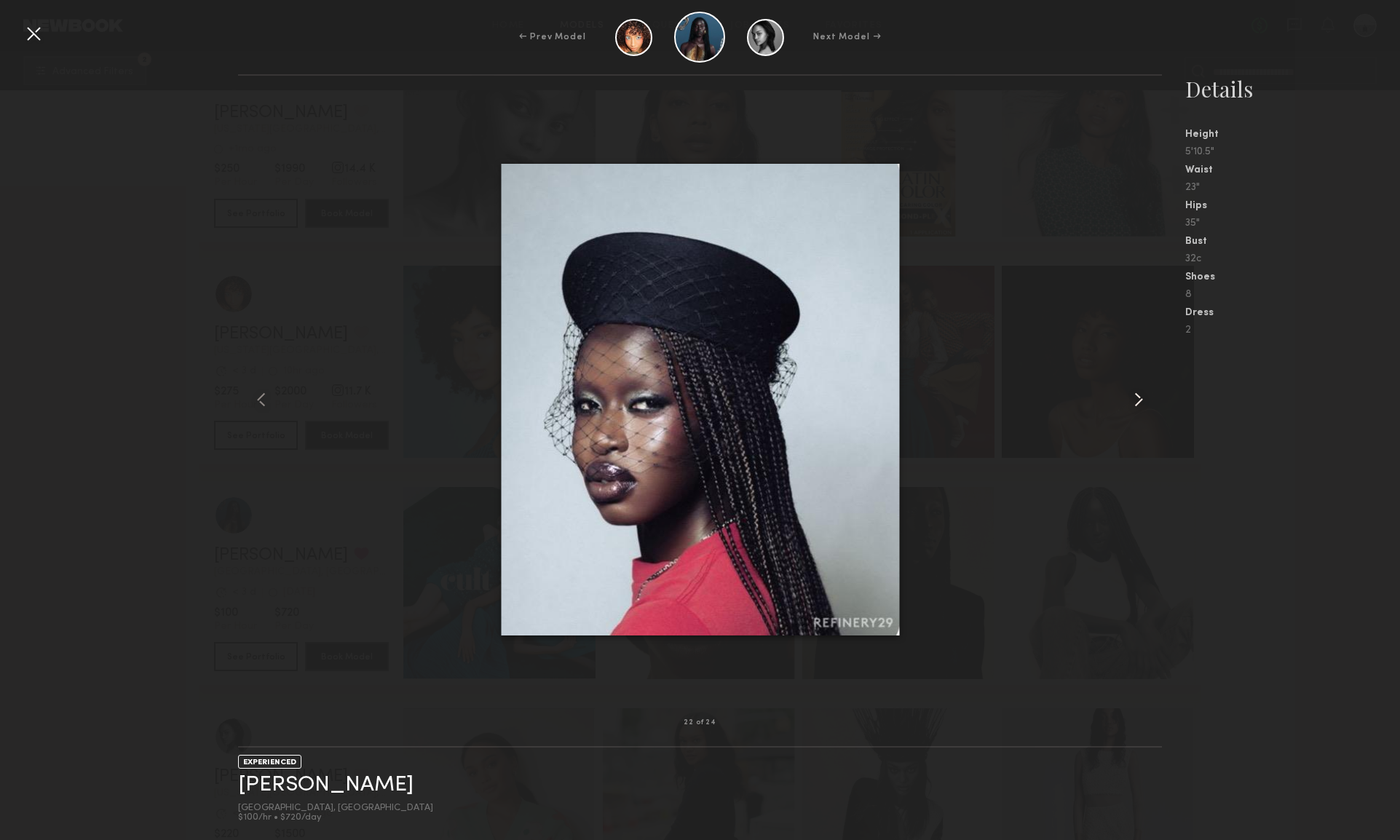
click at [1136, 398] on common-icon at bounding box center [1138, 399] width 23 height 23
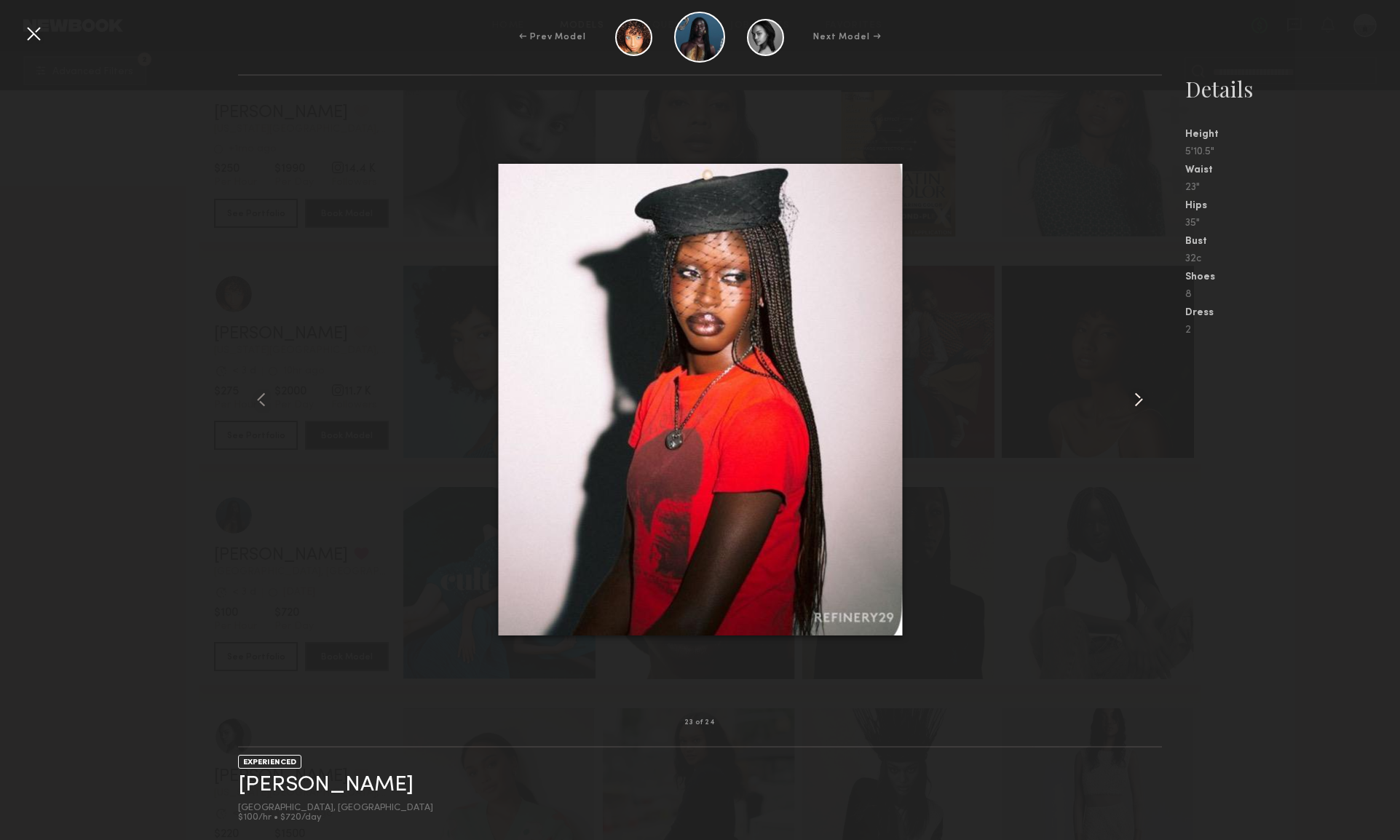
click at [1136, 398] on common-icon at bounding box center [1138, 399] width 23 height 23
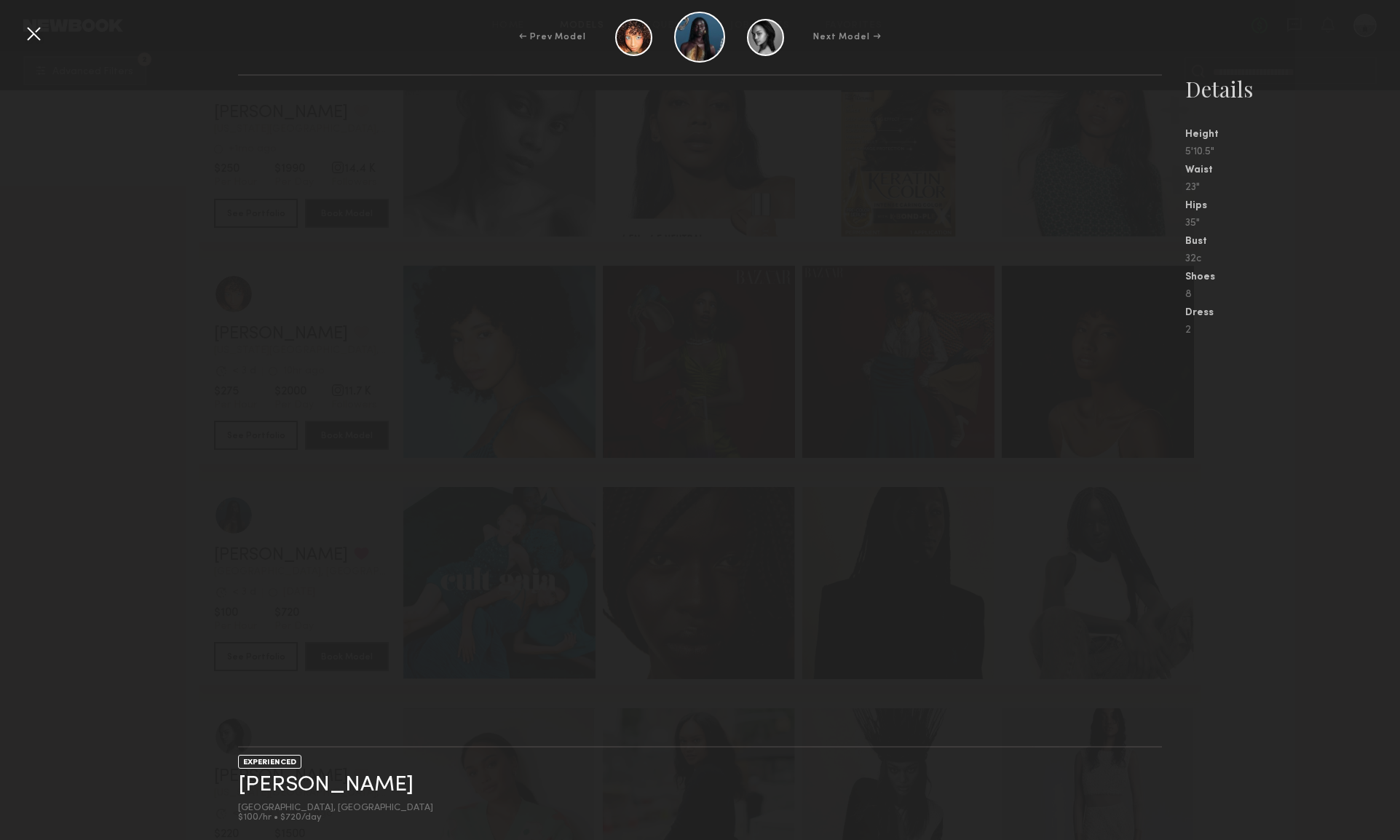
click at [921, 352] on nb-gallery-light at bounding box center [700, 411] width 924 height 673
click at [35, 36] on div at bounding box center [33, 33] width 23 height 23
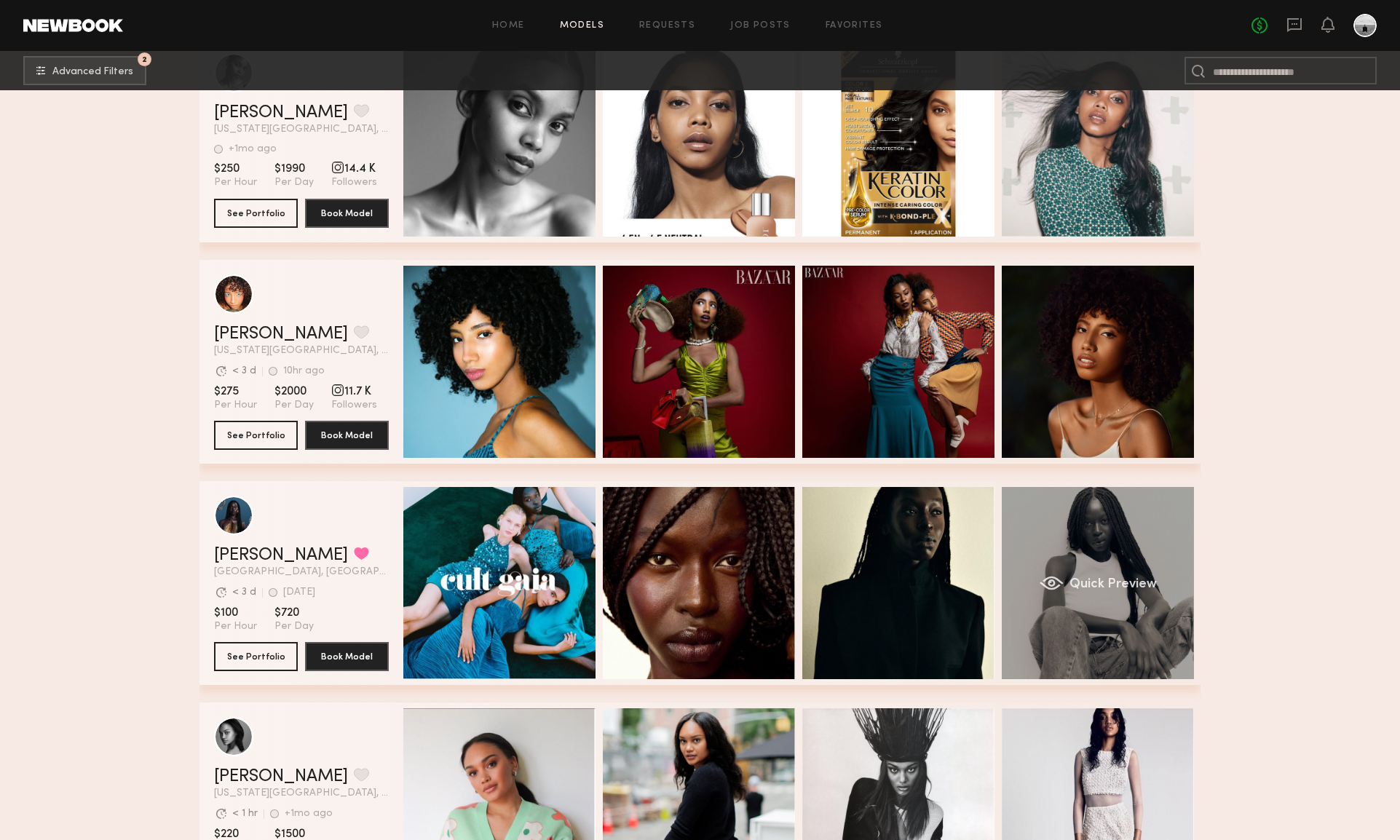
click at [1063, 551] on div "Quick Preview" at bounding box center [1098, 583] width 192 height 192
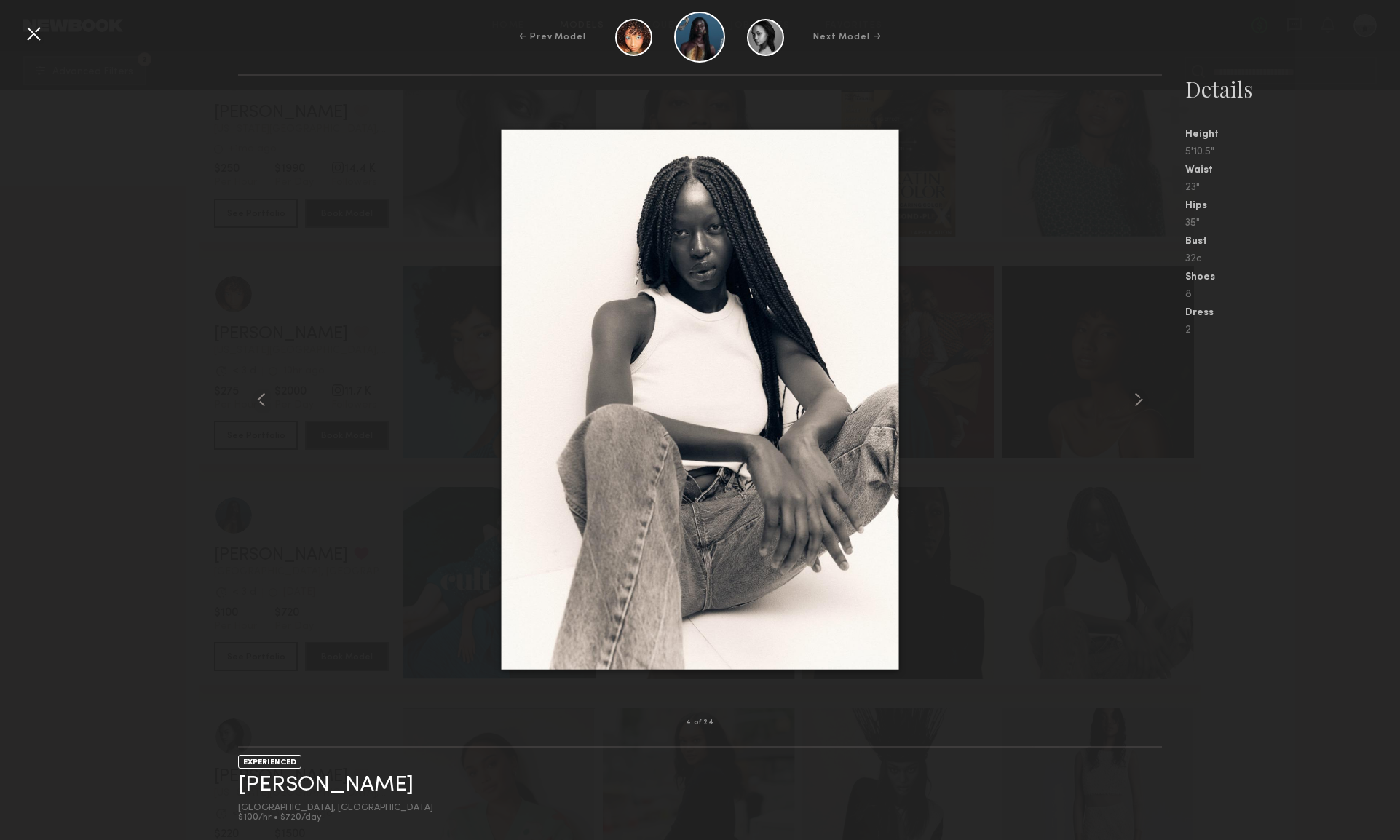
scroll to position [18446, 0]
click at [1136, 397] on common-icon at bounding box center [1138, 399] width 23 height 23
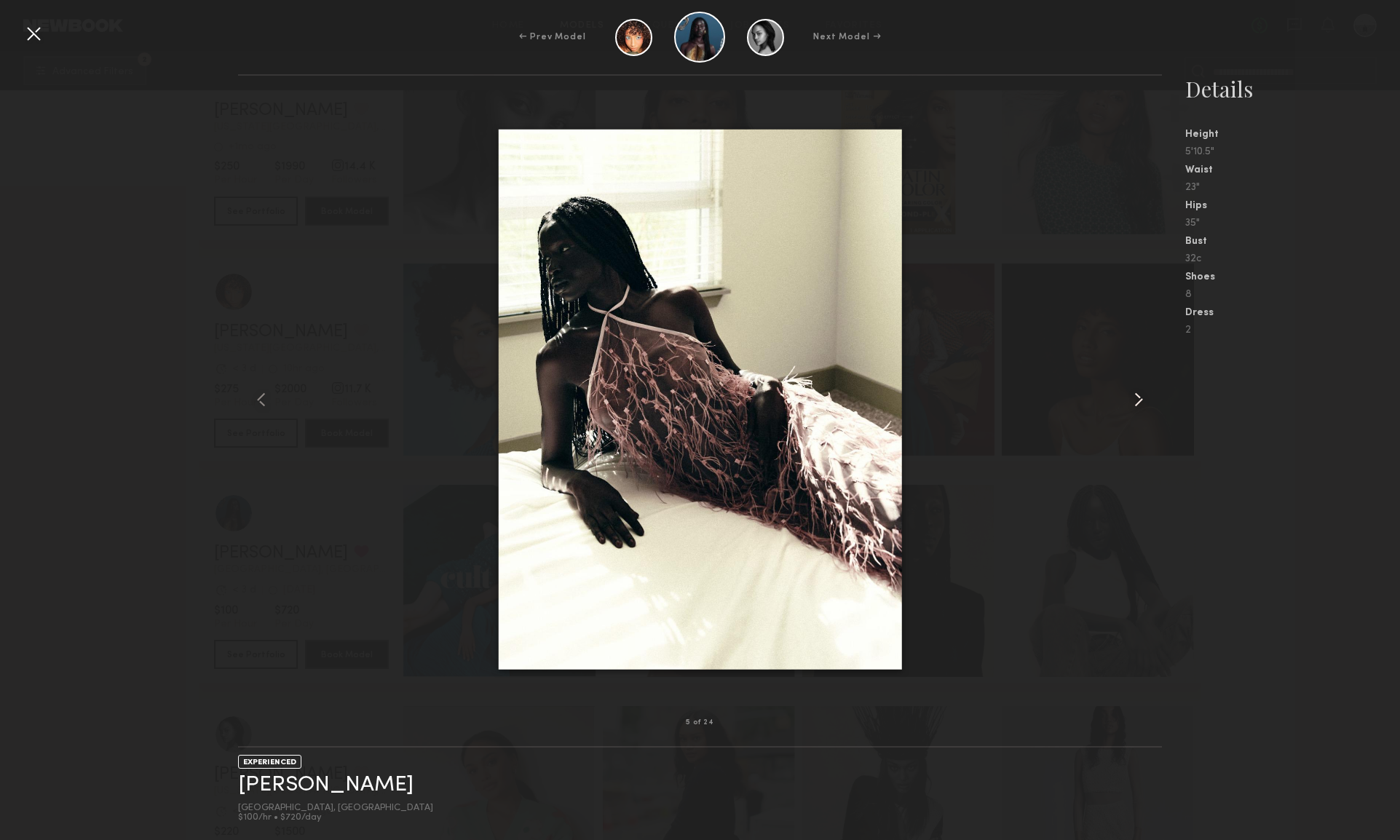
click at [1136, 397] on common-icon at bounding box center [1138, 399] width 23 height 23
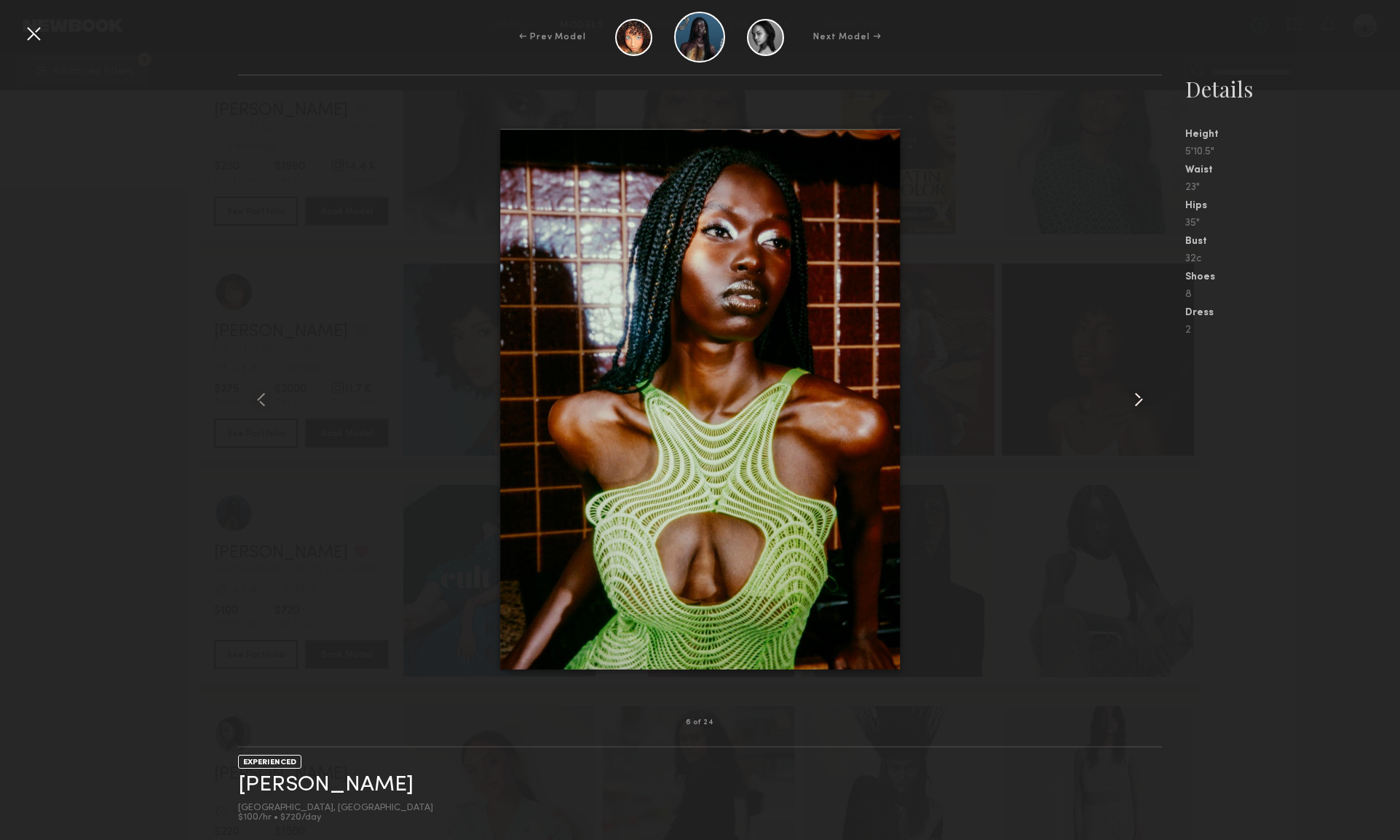
click at [1136, 397] on common-icon at bounding box center [1138, 399] width 23 height 23
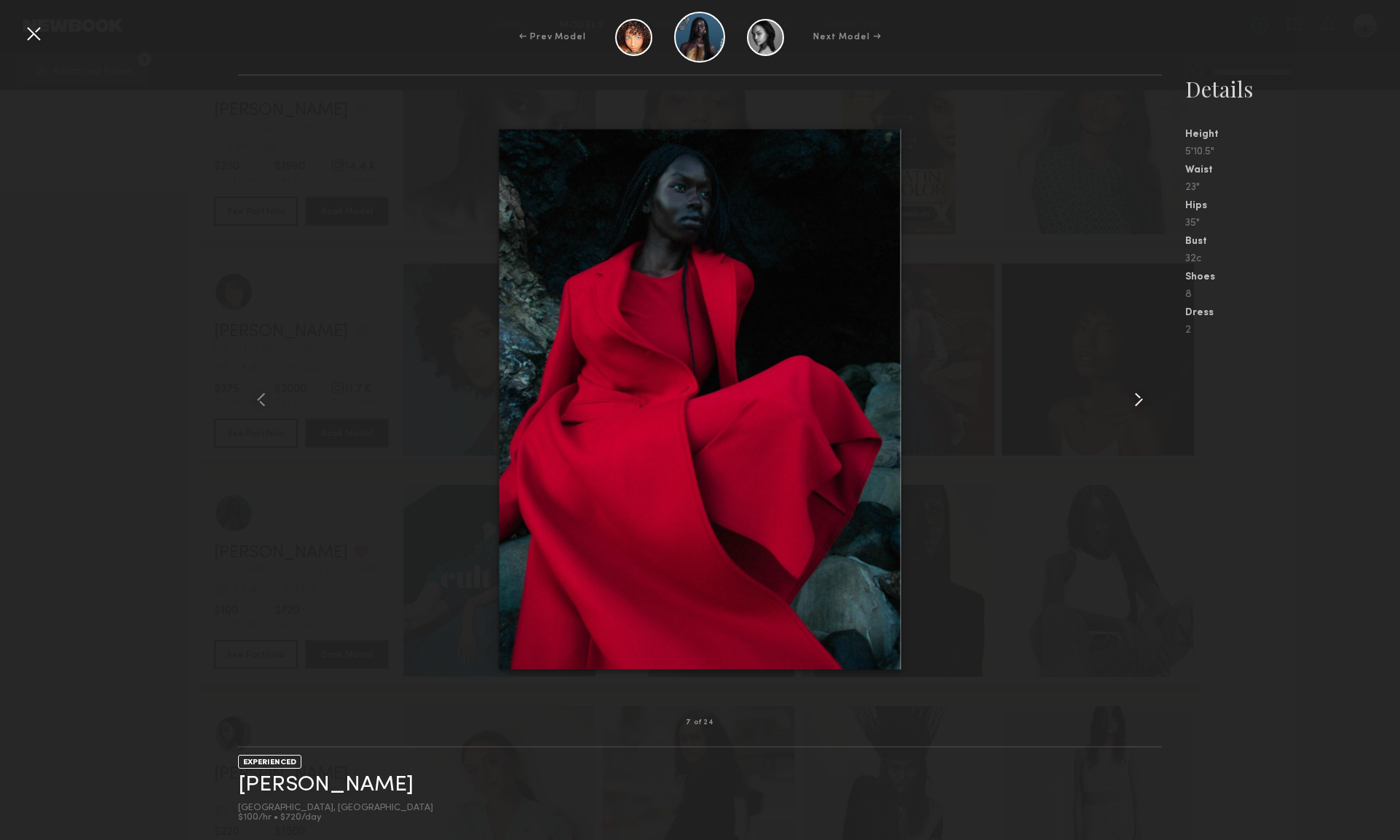
click at [1136, 397] on common-icon at bounding box center [1138, 399] width 23 height 23
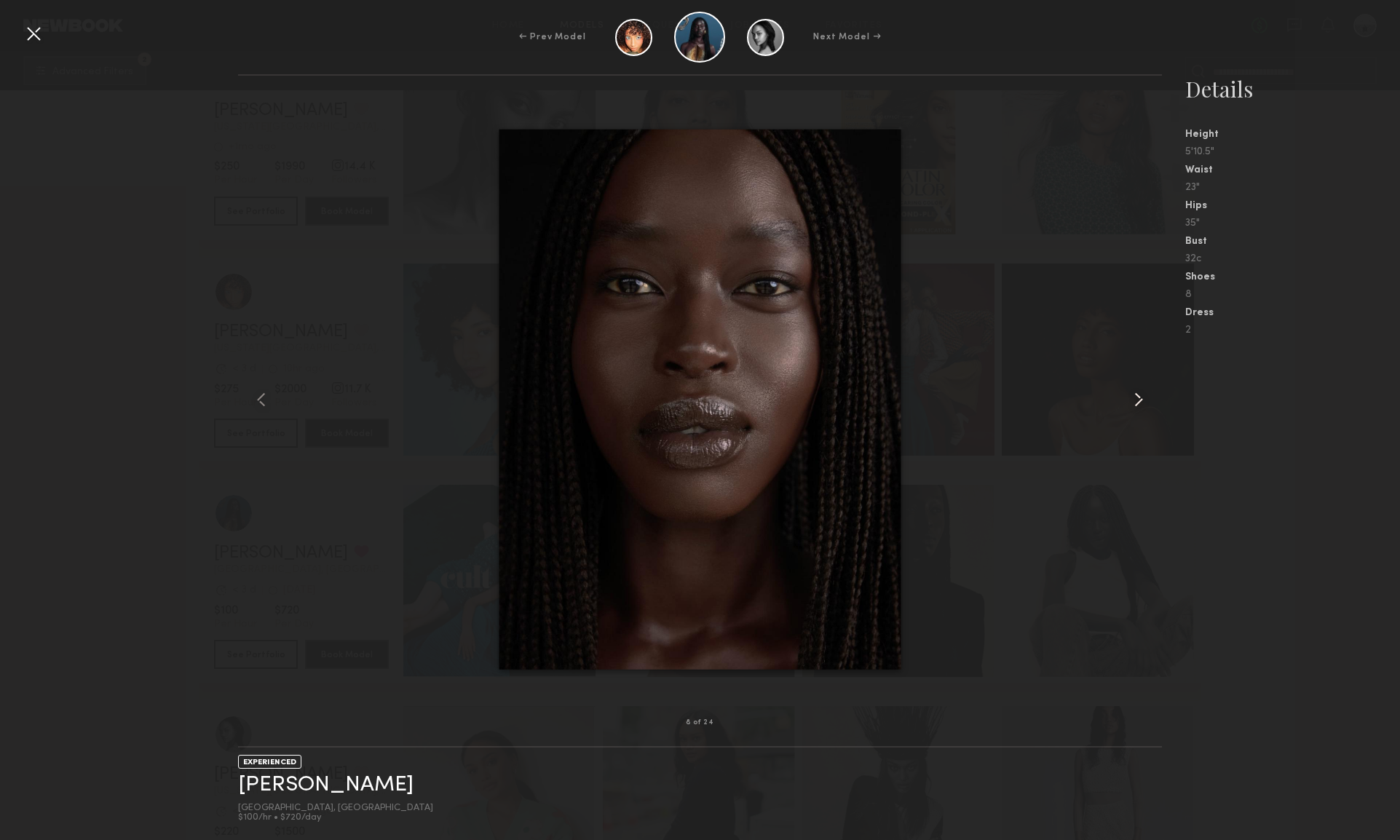
click at [1136, 397] on common-icon at bounding box center [1138, 399] width 23 height 23
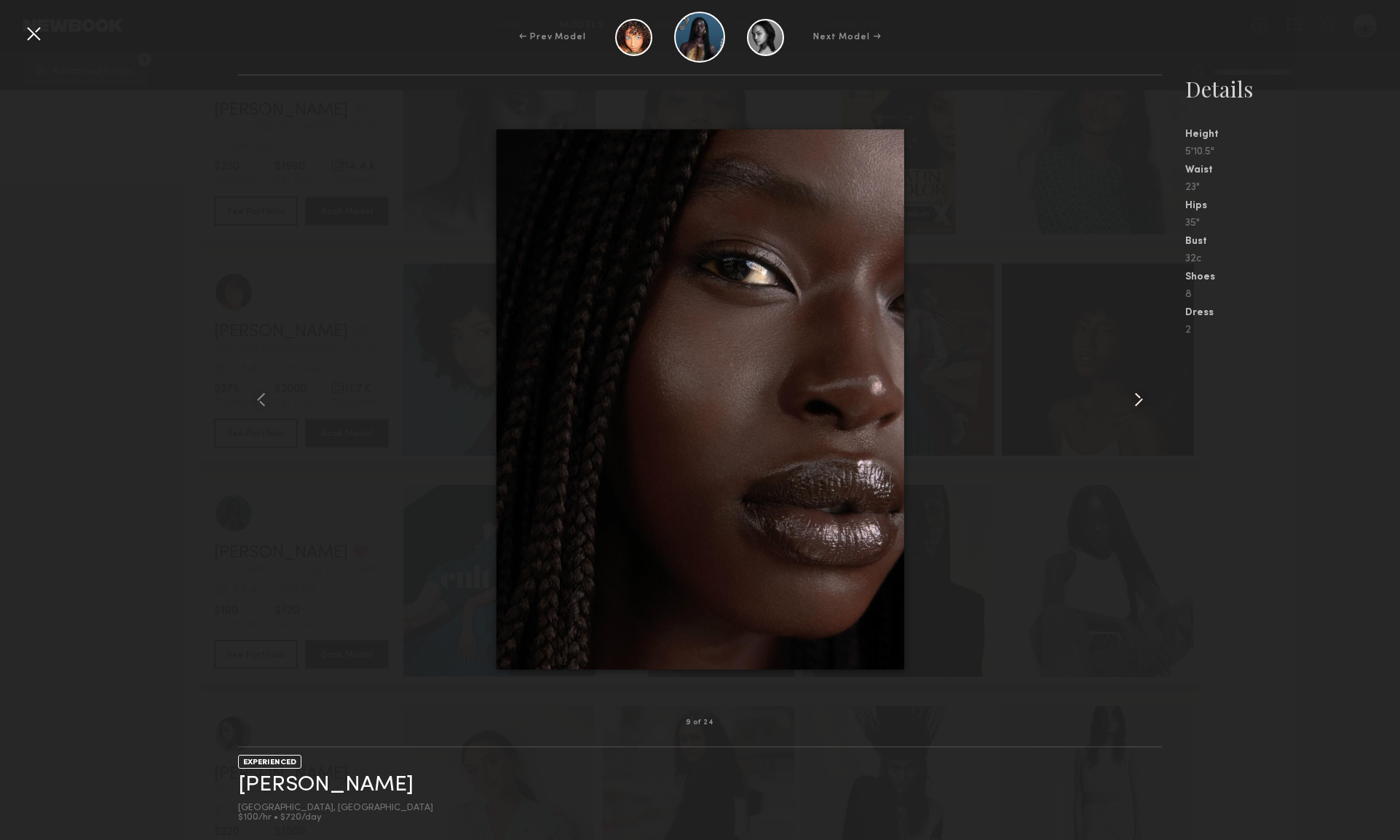
click at [1136, 397] on common-icon at bounding box center [1138, 399] width 23 height 23
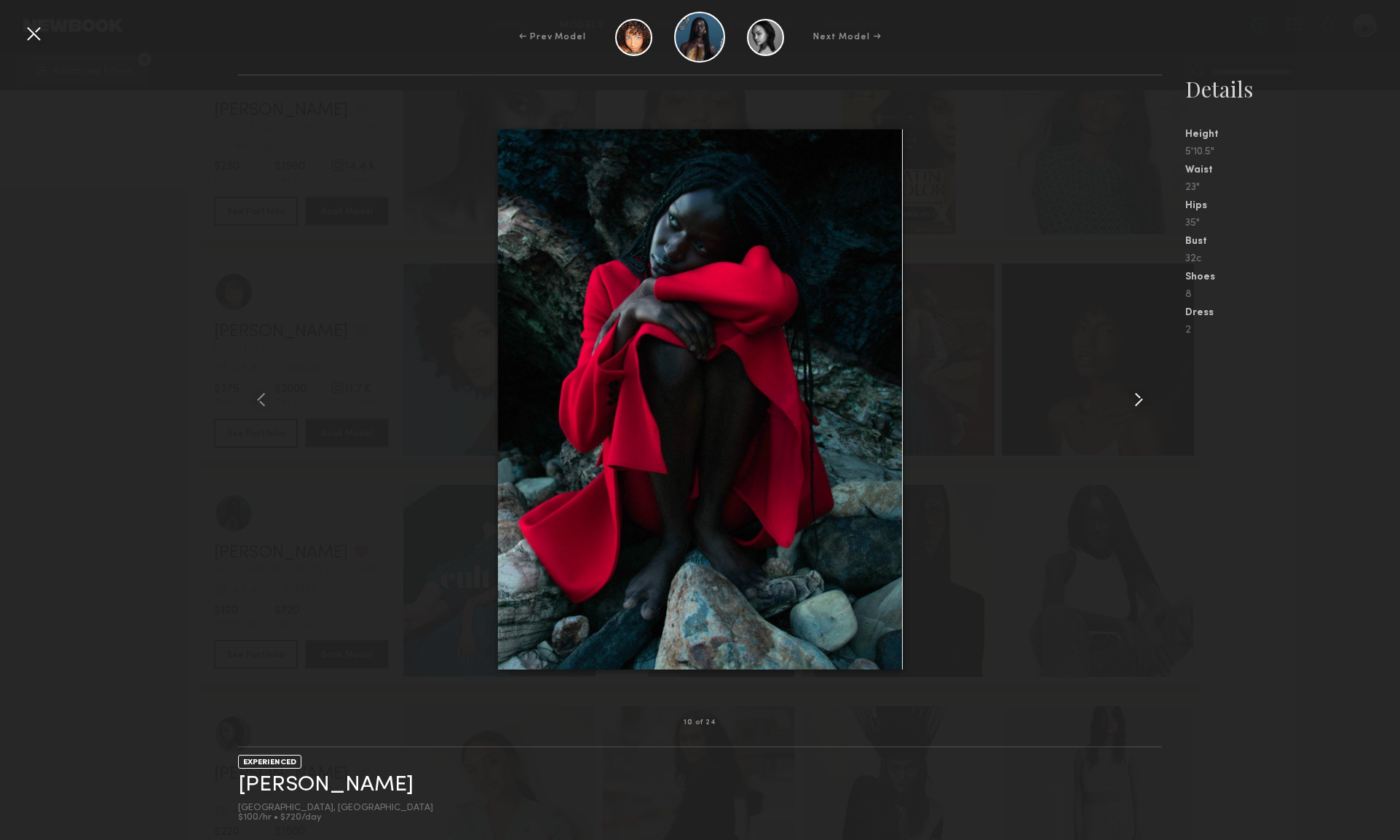
click at [1136, 397] on common-icon at bounding box center [1138, 399] width 23 height 23
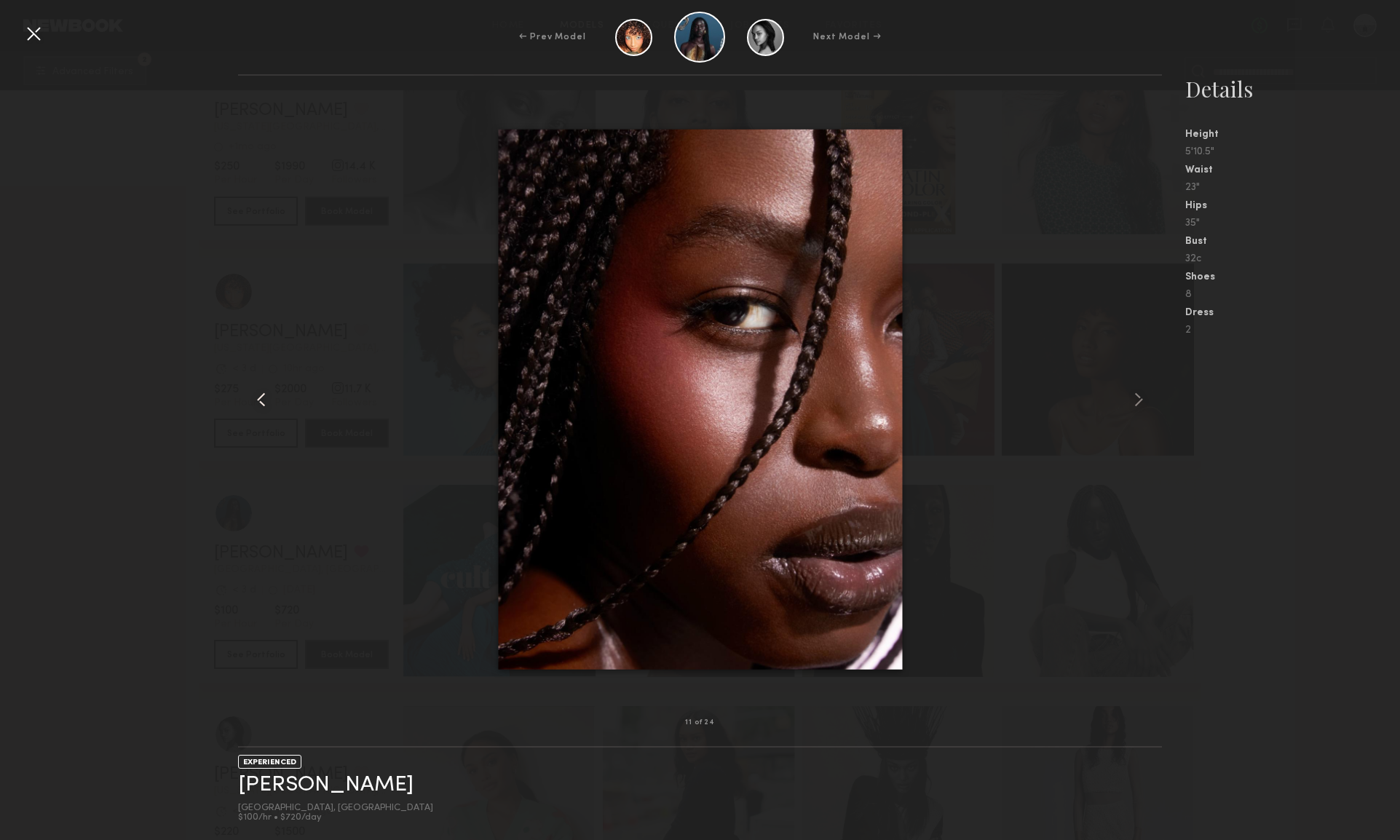
click at [260, 398] on common-icon at bounding box center [261, 399] width 23 height 23
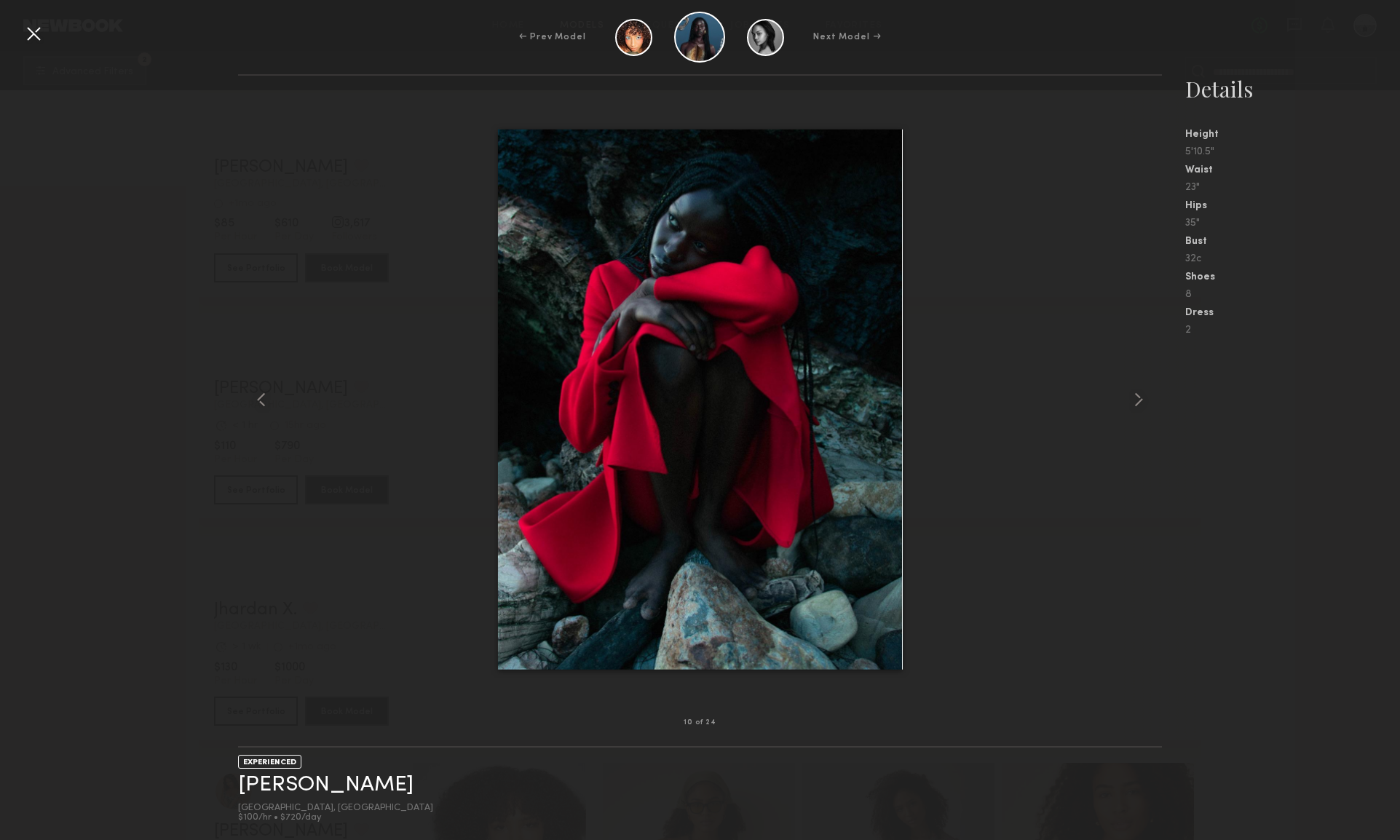
scroll to position [17796, 0]
